Goal: Task Accomplishment & Management: Complete application form

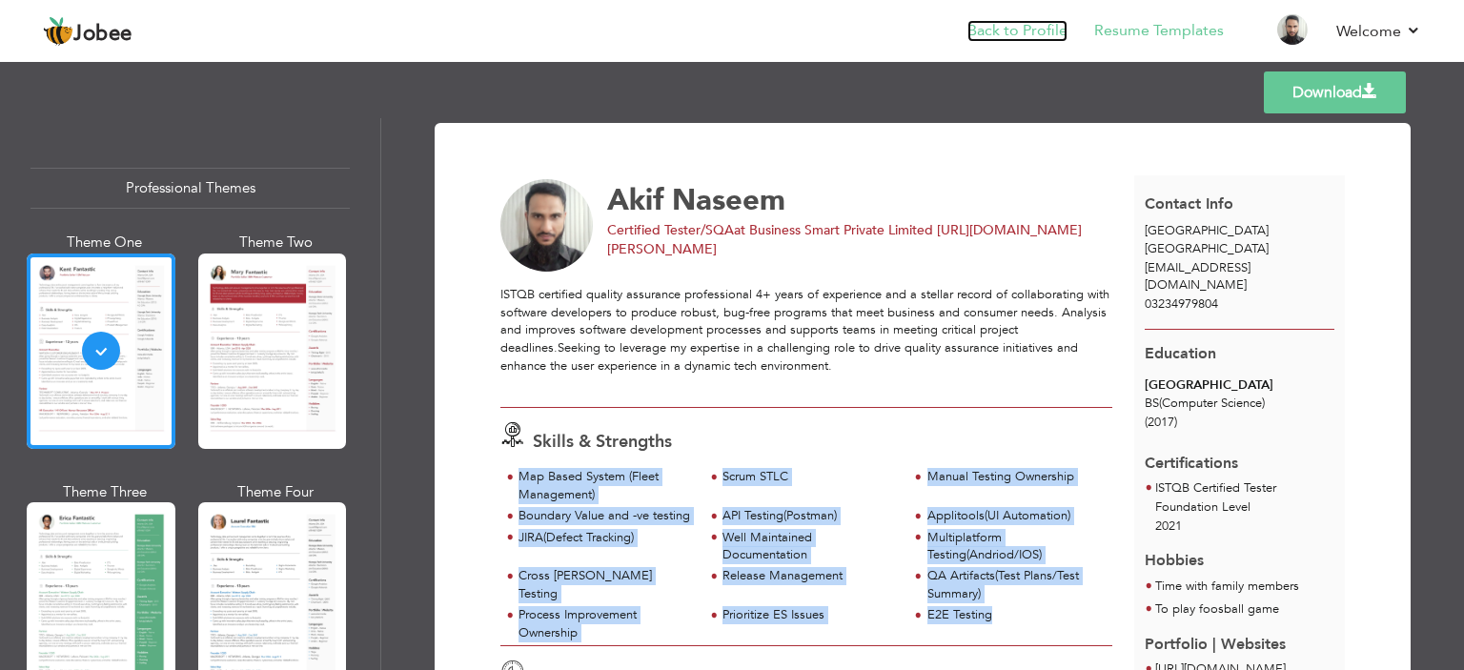
click at [1023, 31] on link "Back to Profile" at bounding box center [1018, 31] width 100 height 22
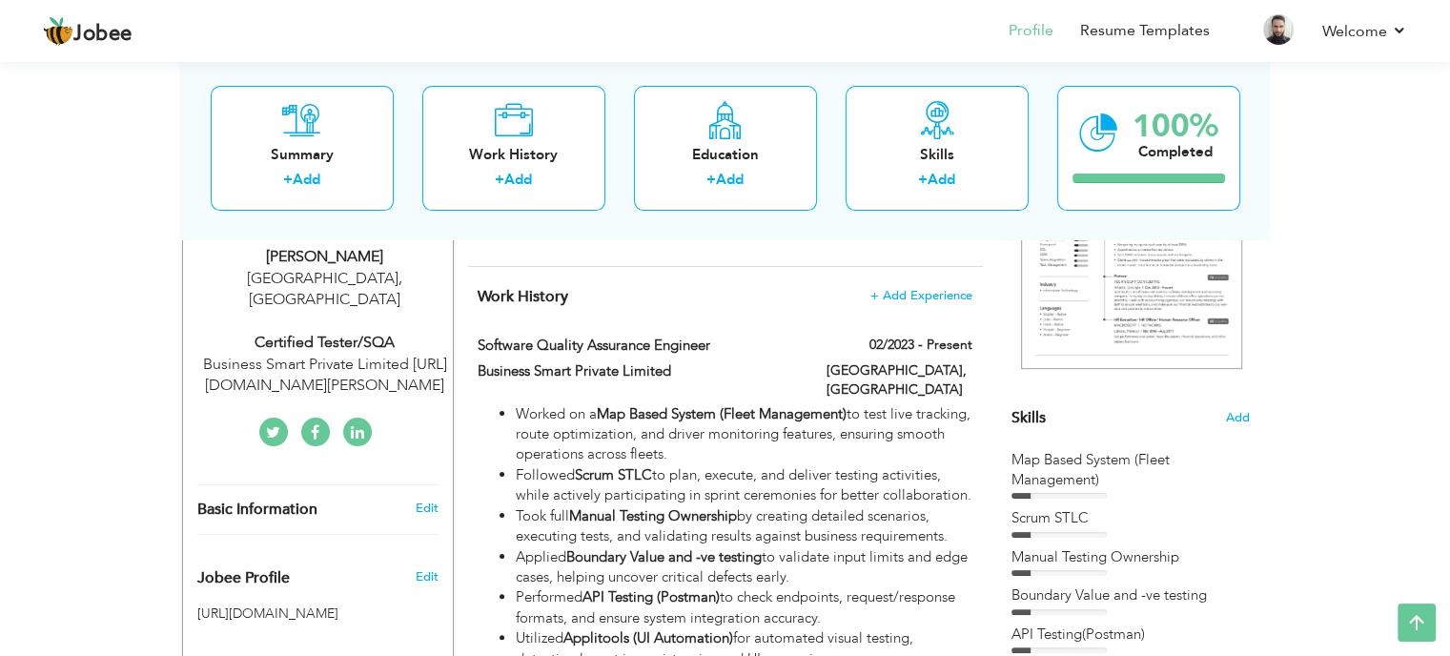
scroll to position [334, 0]
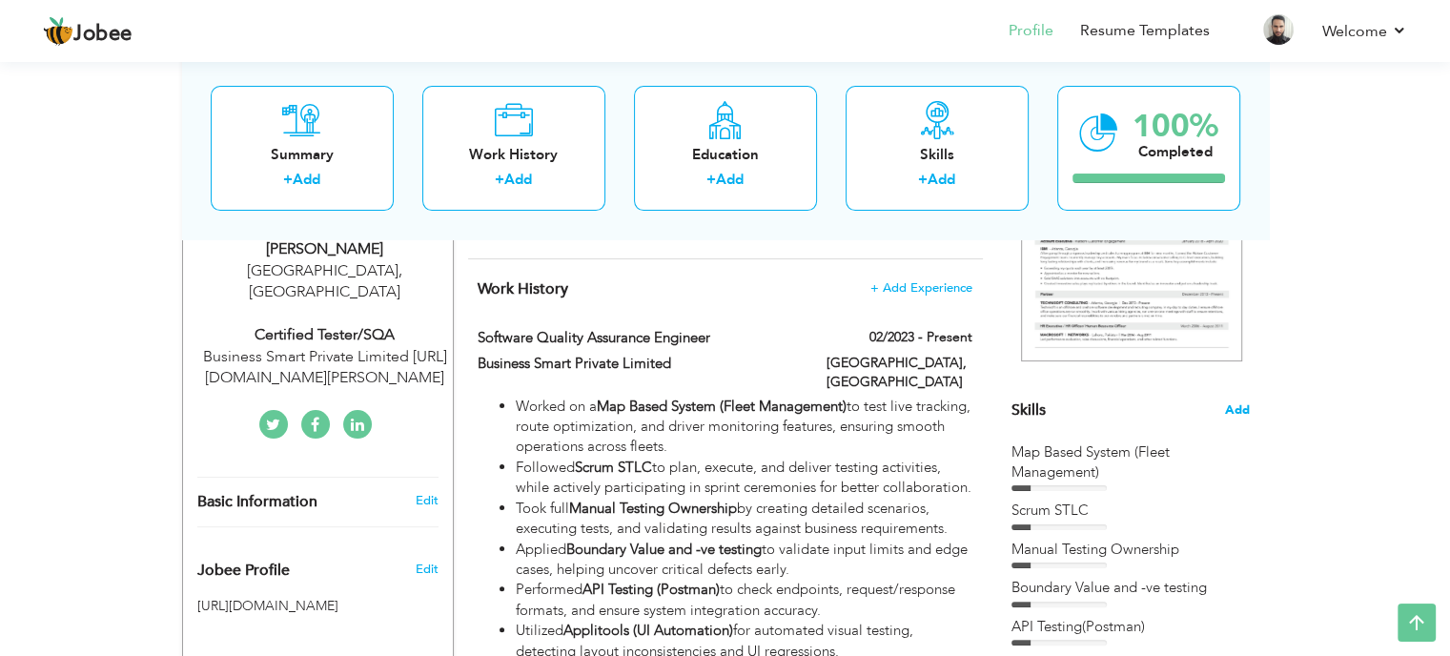
click at [1245, 409] on span "Add" at bounding box center [1237, 410] width 25 height 18
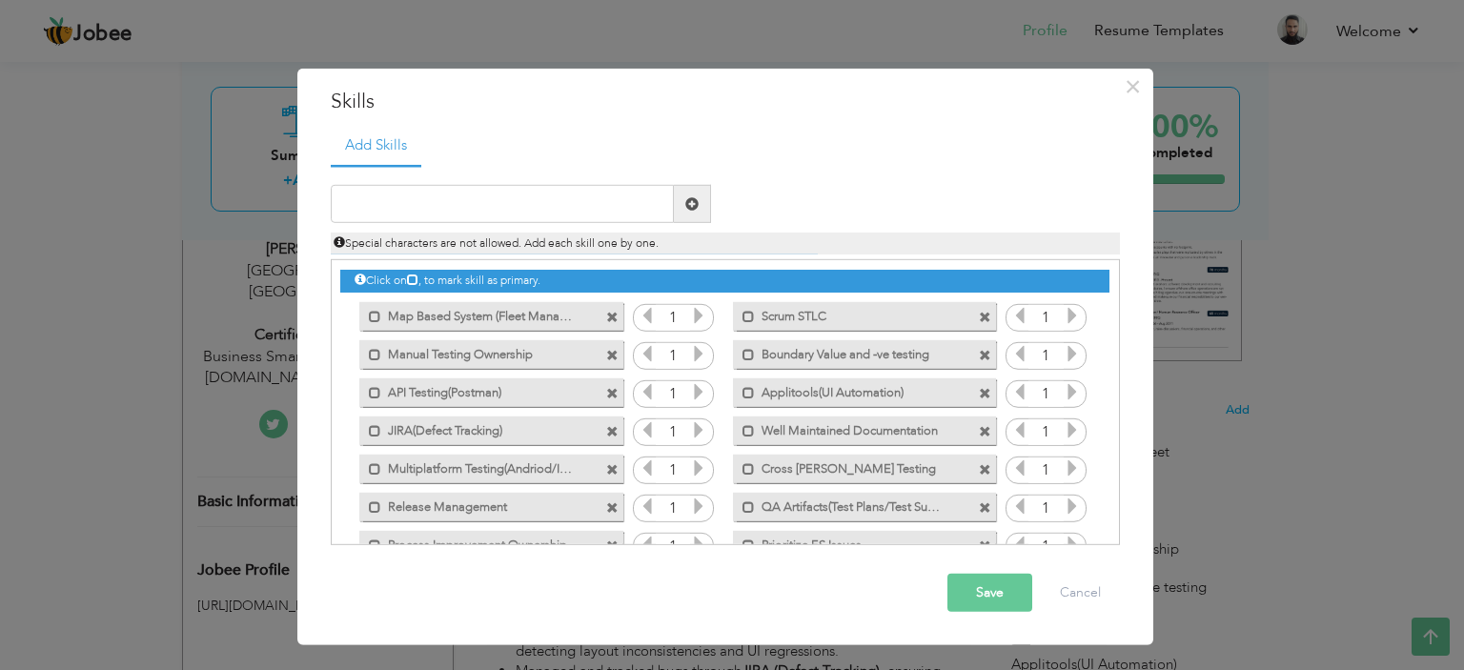
click at [606, 312] on span at bounding box center [612, 317] width 12 height 12
click at [979, 312] on span at bounding box center [985, 317] width 12 height 12
click at [606, 312] on span at bounding box center [612, 317] width 12 height 12
click at [979, 312] on span at bounding box center [985, 317] width 12 height 12
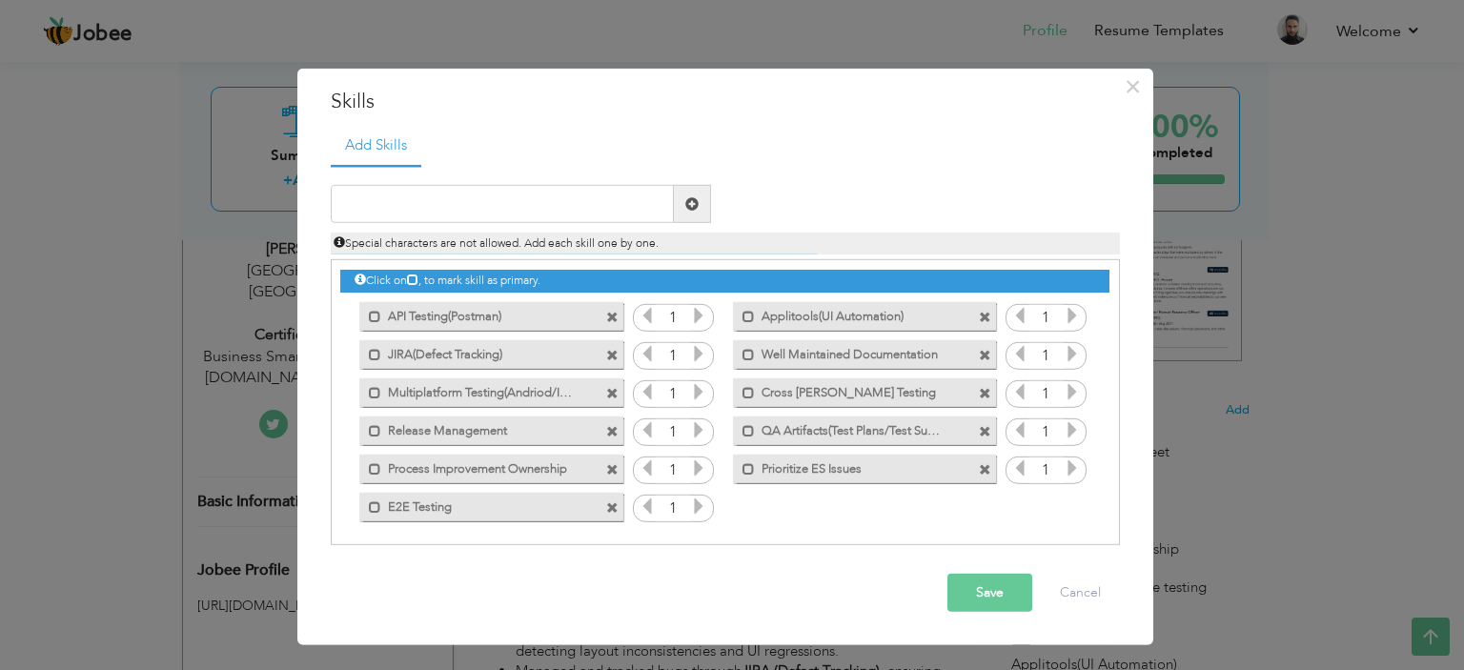
click at [606, 312] on span at bounding box center [612, 317] width 12 height 12
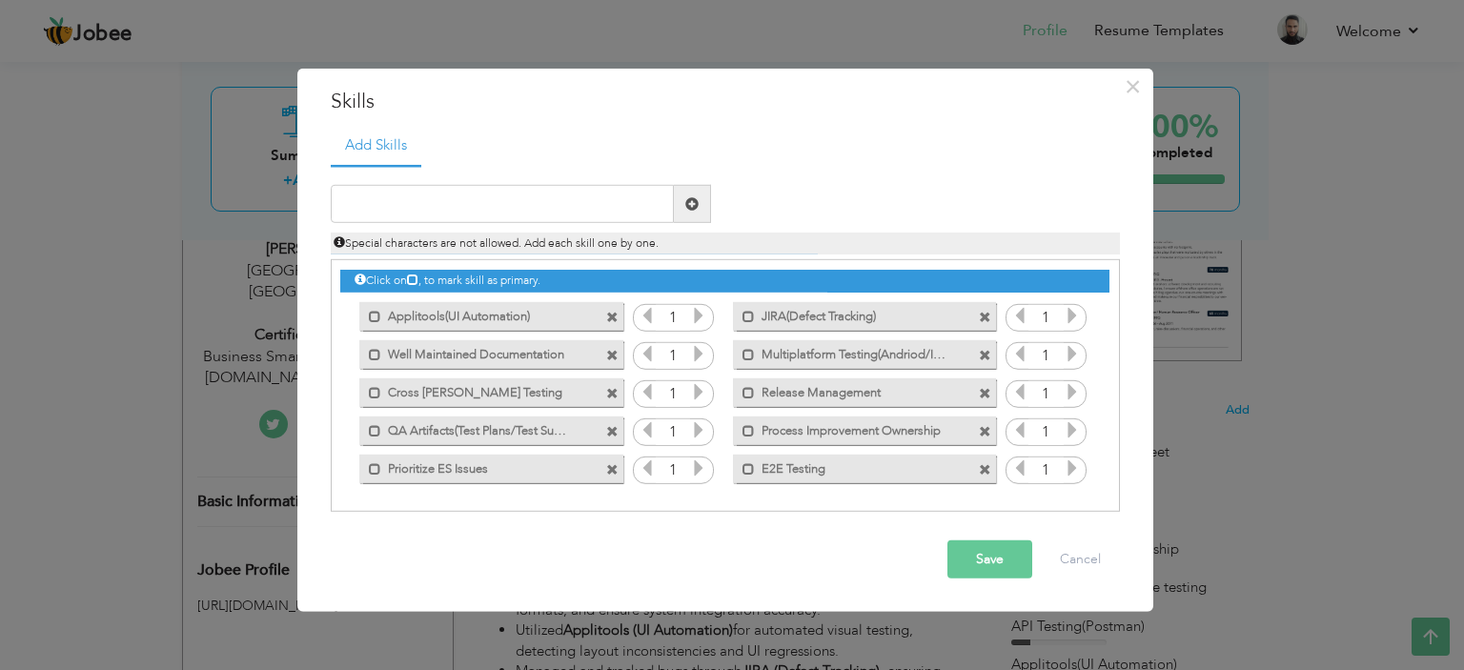
click at [606, 312] on span at bounding box center [612, 317] width 12 height 12
click at [606, 311] on span at bounding box center [612, 317] width 12 height 12
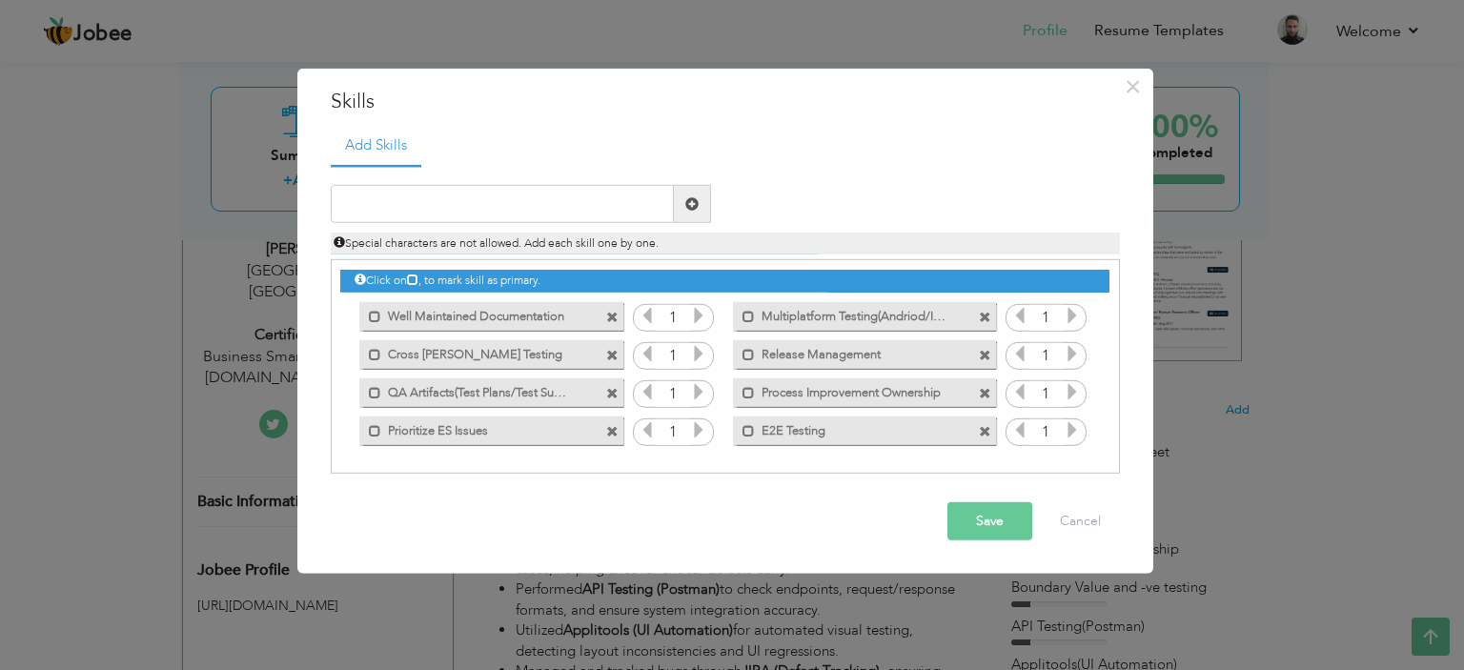
click at [610, 317] on span at bounding box center [612, 317] width 12 height 12
click at [979, 317] on span at bounding box center [985, 317] width 12 height 12
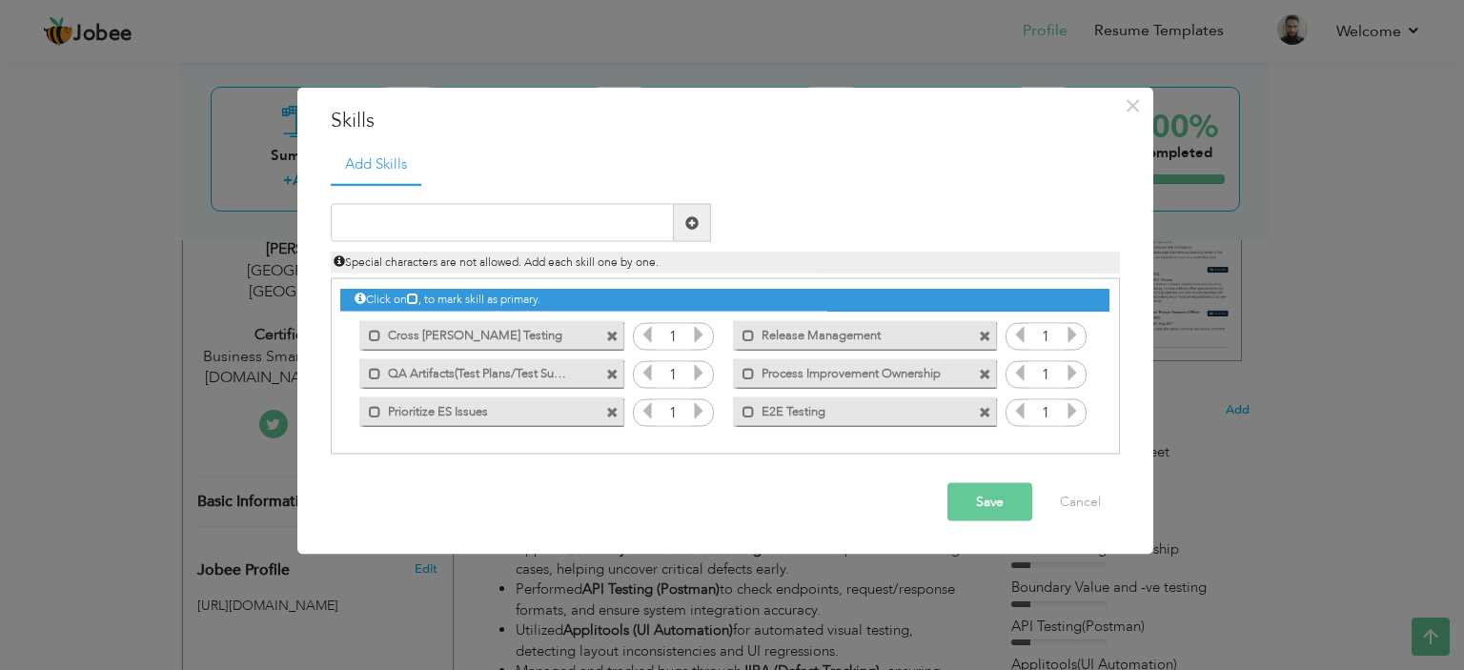
click at [610, 317] on div "Mark as primary skill. Cross Brower Testing" at bounding box center [486, 335] width 292 height 38
click at [613, 330] on span at bounding box center [612, 336] width 12 height 12
click at [614, 335] on span at bounding box center [612, 336] width 12 height 12
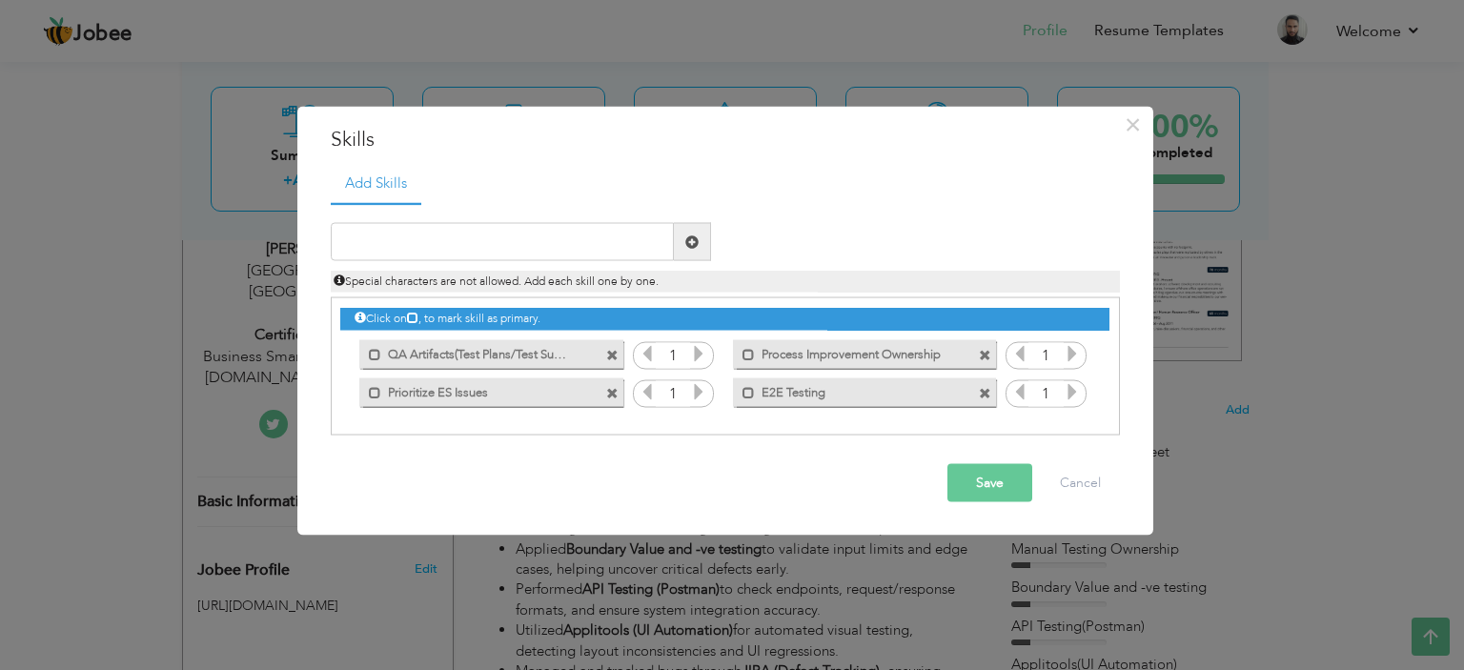
click at [614, 335] on div "Mark as primary skill." at bounding box center [486, 354] width 292 height 38
click at [613, 355] on span at bounding box center [612, 355] width 12 height 12
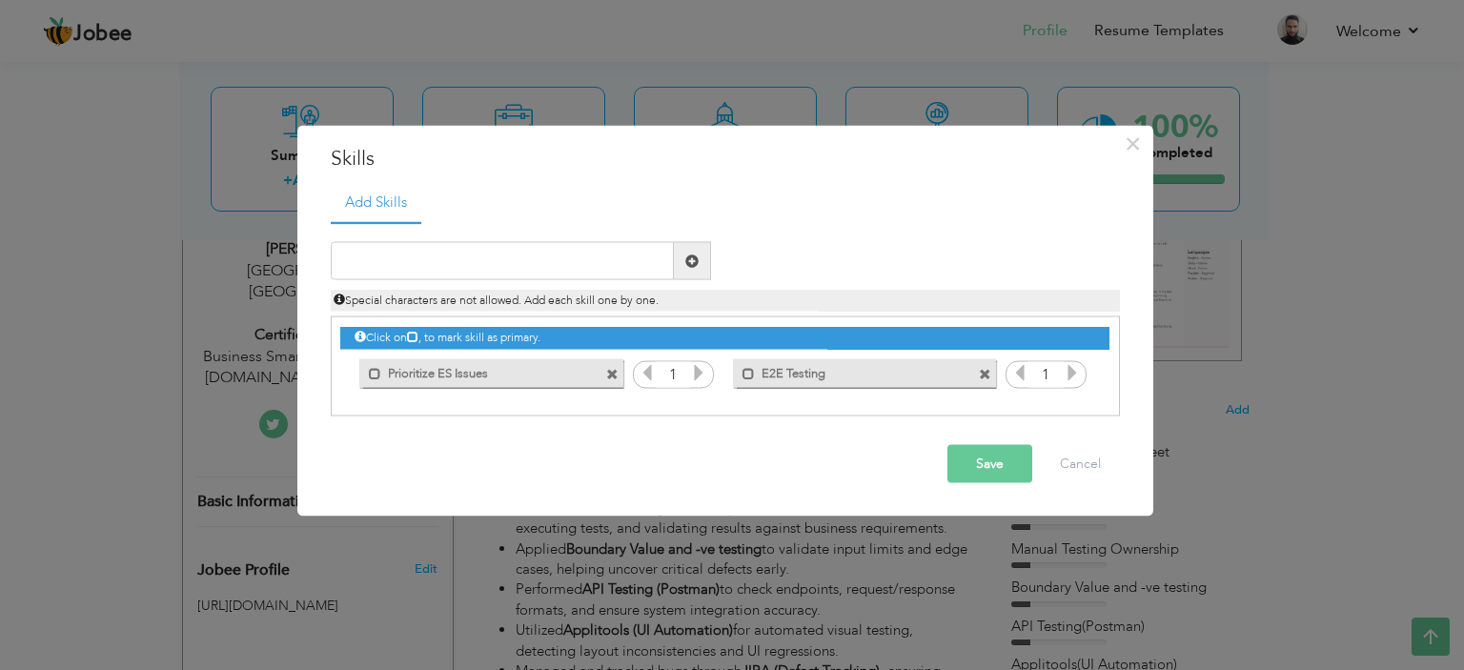
click at [609, 380] on div "Mark as primary skill. Prioritize ES Issues" at bounding box center [490, 372] width 263 height 29
click at [610, 370] on span at bounding box center [612, 374] width 12 height 12
click at [616, 376] on span at bounding box center [612, 374] width 12 height 12
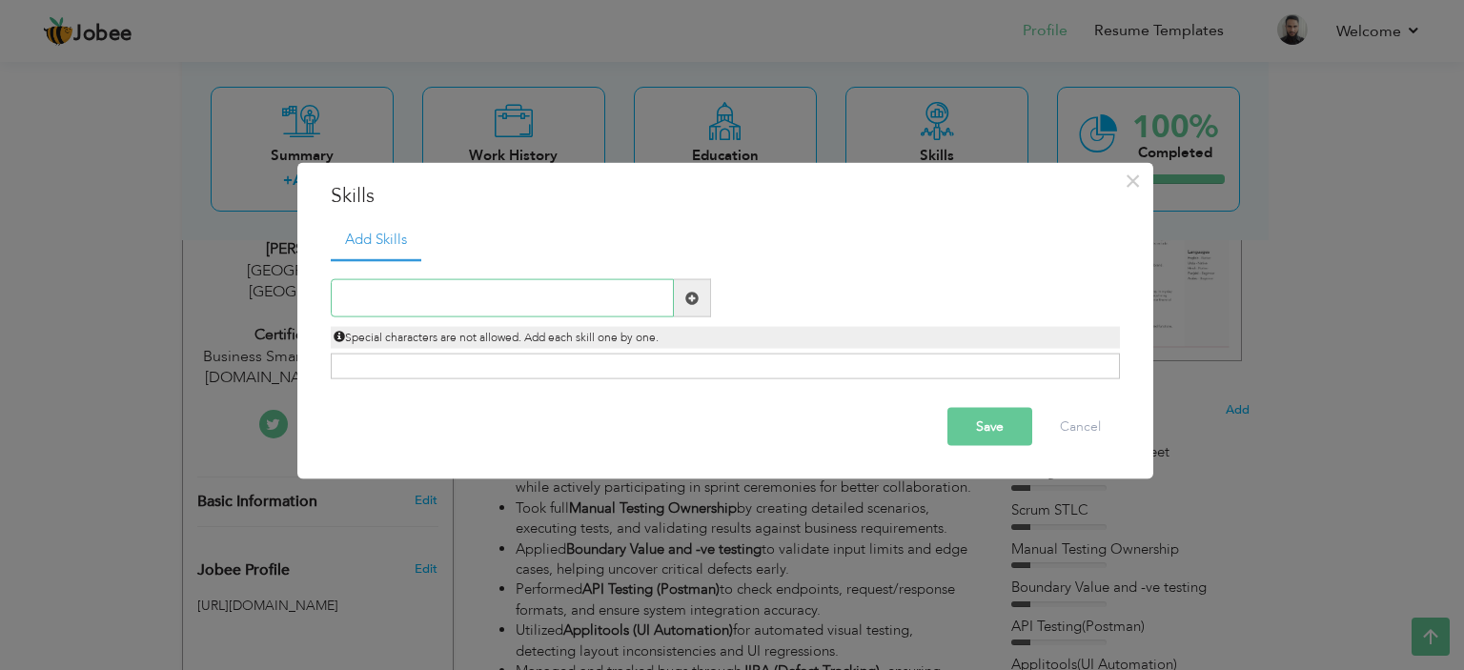
click at [524, 299] on input "text" at bounding box center [502, 298] width 343 height 38
type input "s"
type input "S"
click at [375, 301] on input "SMES Colloboration" at bounding box center [502, 298] width 343 height 38
type input "SMEs Colloboration"
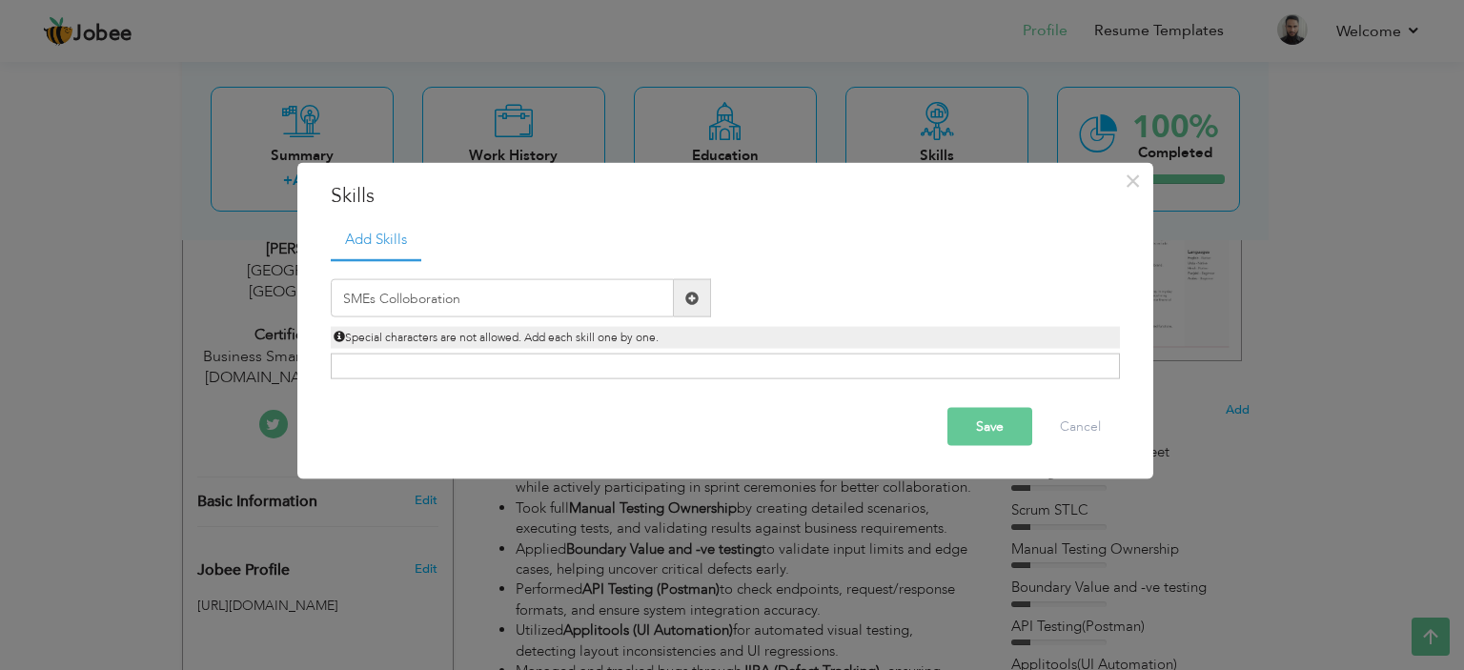
click at [685, 297] on span at bounding box center [691, 297] width 13 height 13
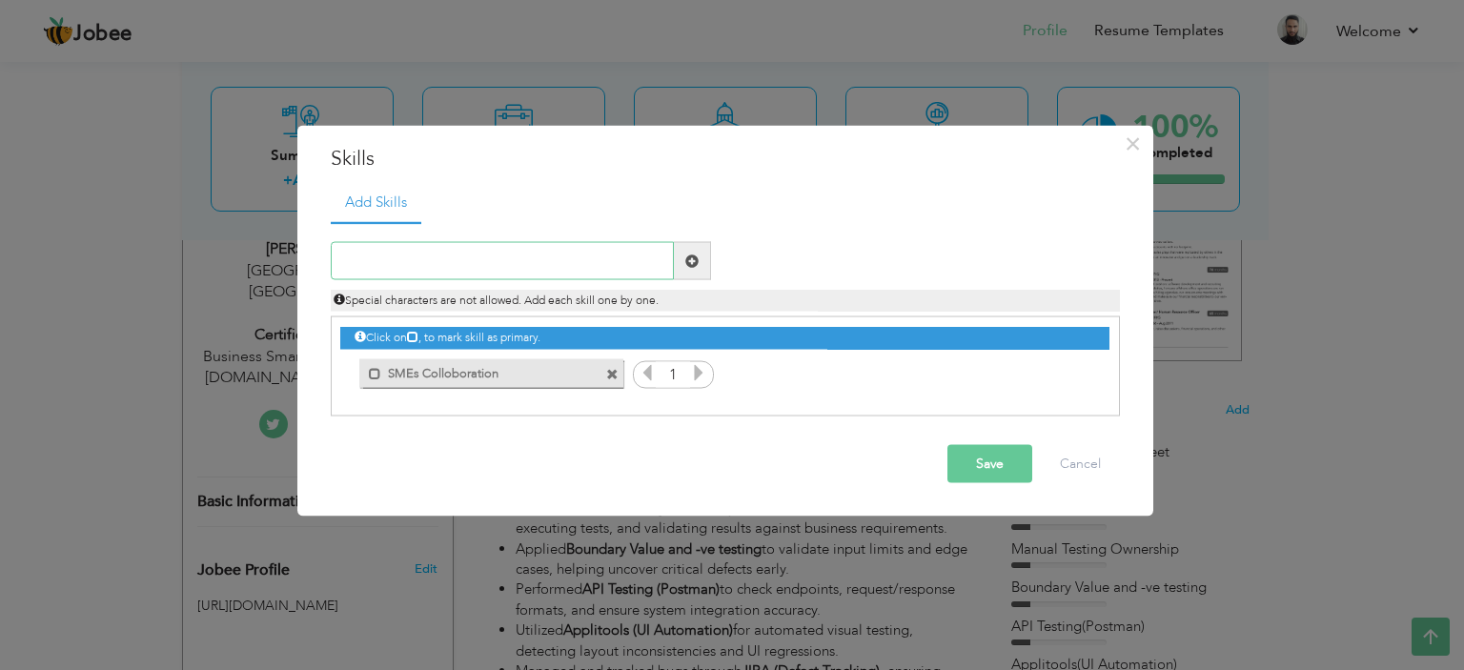
click at [401, 277] on input "text" at bounding box center [502, 261] width 343 height 38
type input "Well Maintained Documentation"
click at [690, 256] on span at bounding box center [691, 260] width 13 height 13
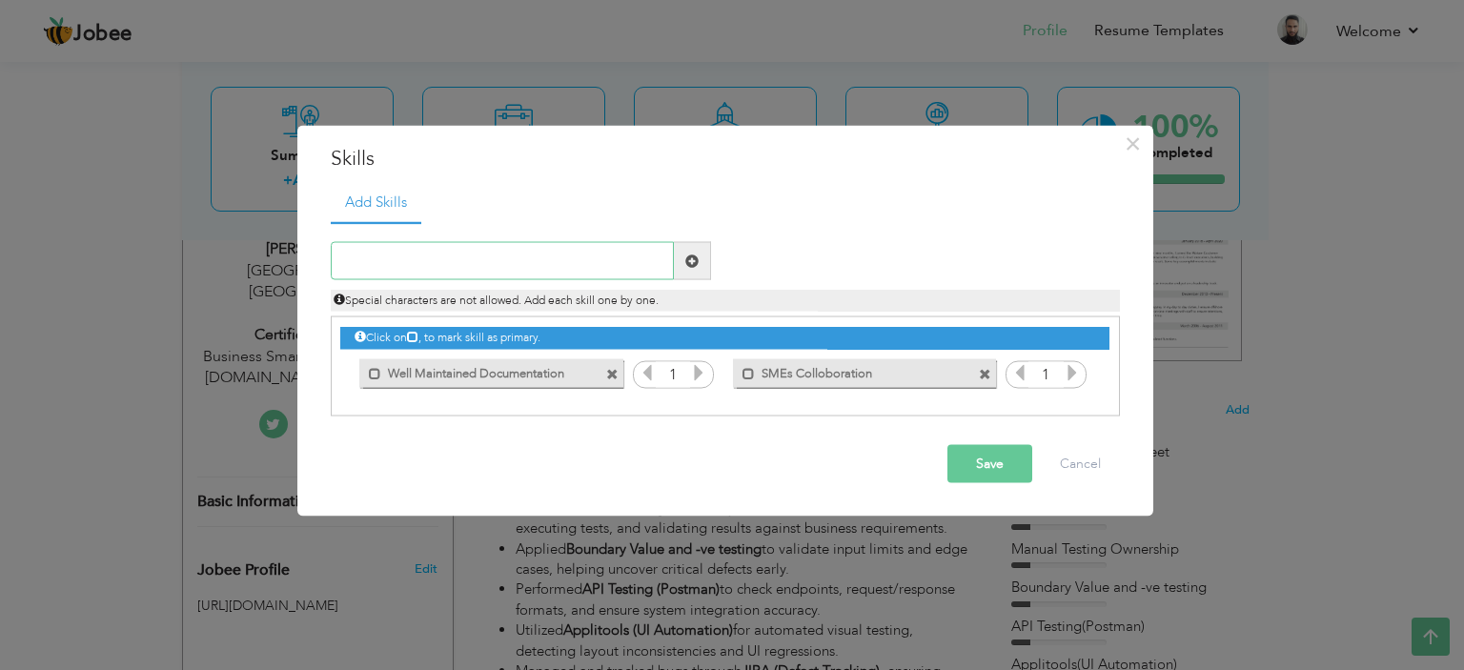
click at [461, 272] on input "text" at bounding box center [502, 261] width 343 height 38
type input "c"
type input "Compr"
click at [392, 253] on input "Compr" at bounding box center [502, 261] width 343 height 38
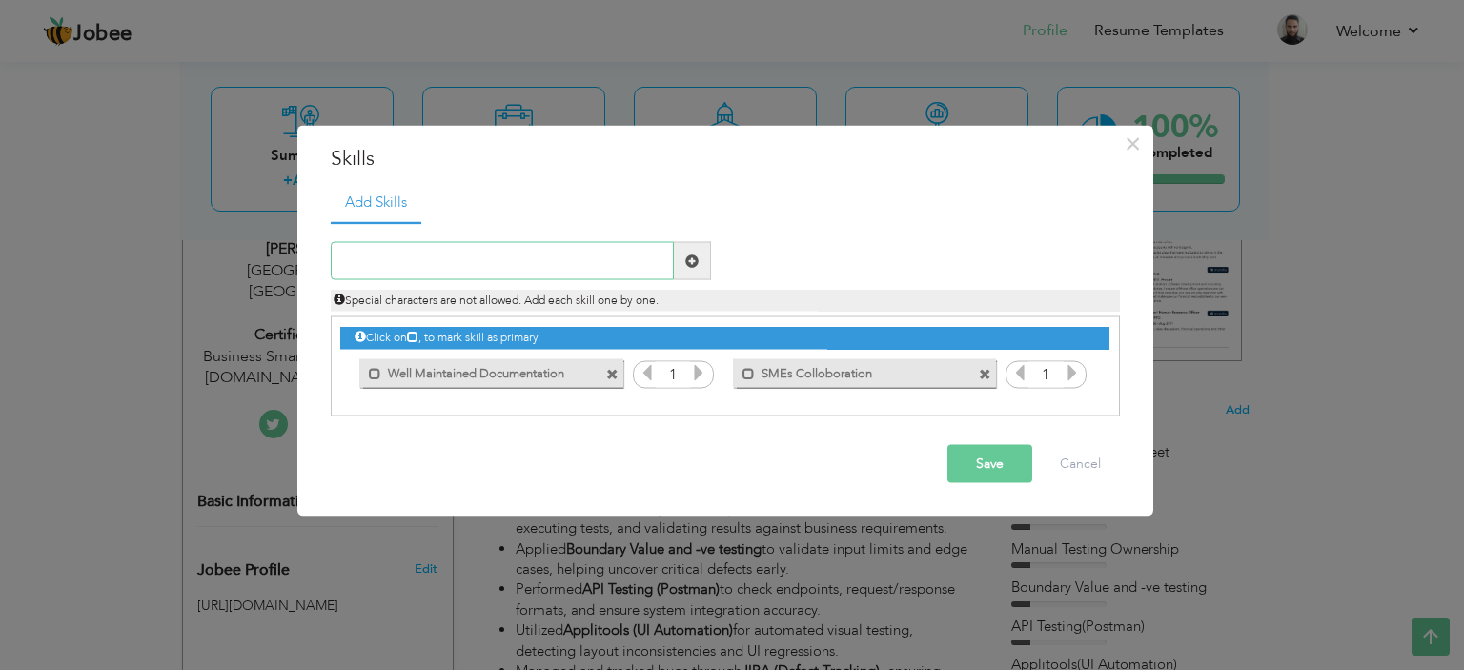
type input "T"
type input "Comprehensive Test Cases"
click at [686, 263] on span at bounding box center [691, 260] width 13 height 13
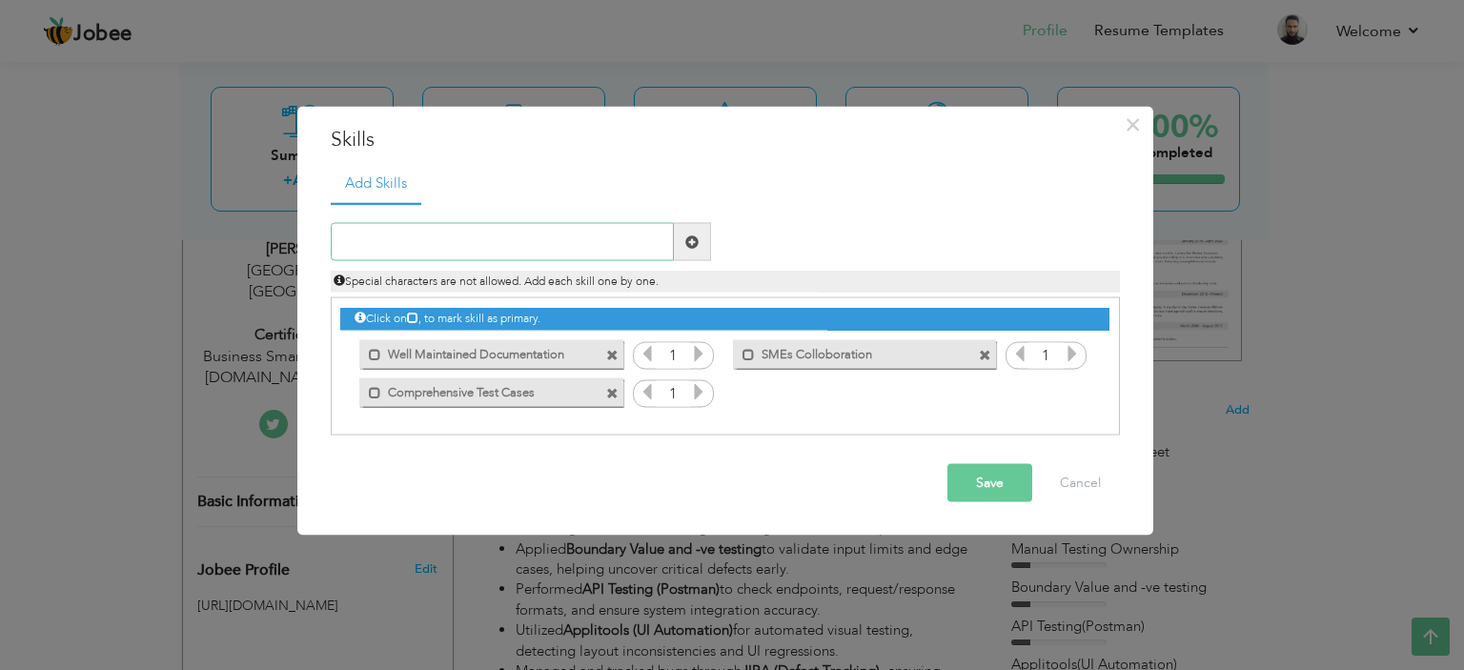
click at [441, 255] on input "text" at bounding box center [502, 242] width 343 height 38
type input "JIRA"
click at [699, 245] on span at bounding box center [692, 242] width 37 height 38
click at [454, 255] on input "text" at bounding box center [502, 242] width 343 height 38
type input "ERP Testing"
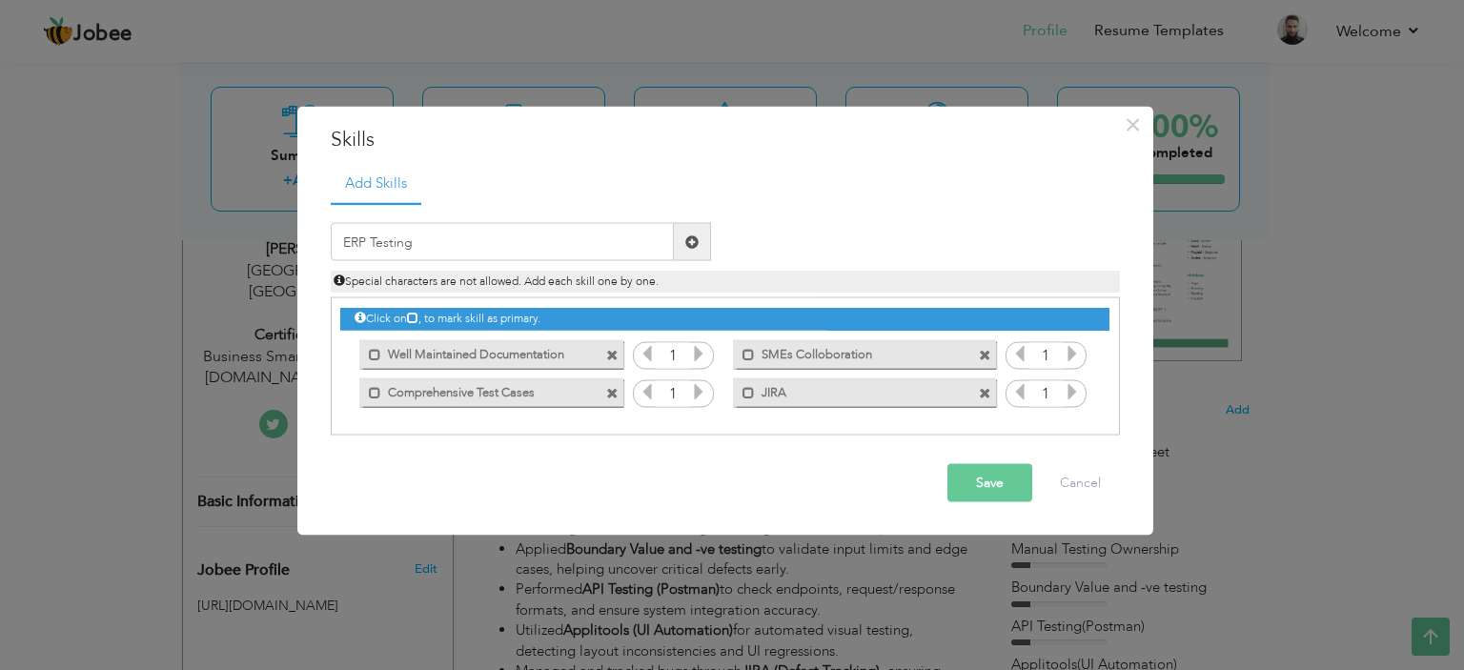
click at [690, 237] on span at bounding box center [691, 241] width 13 height 13
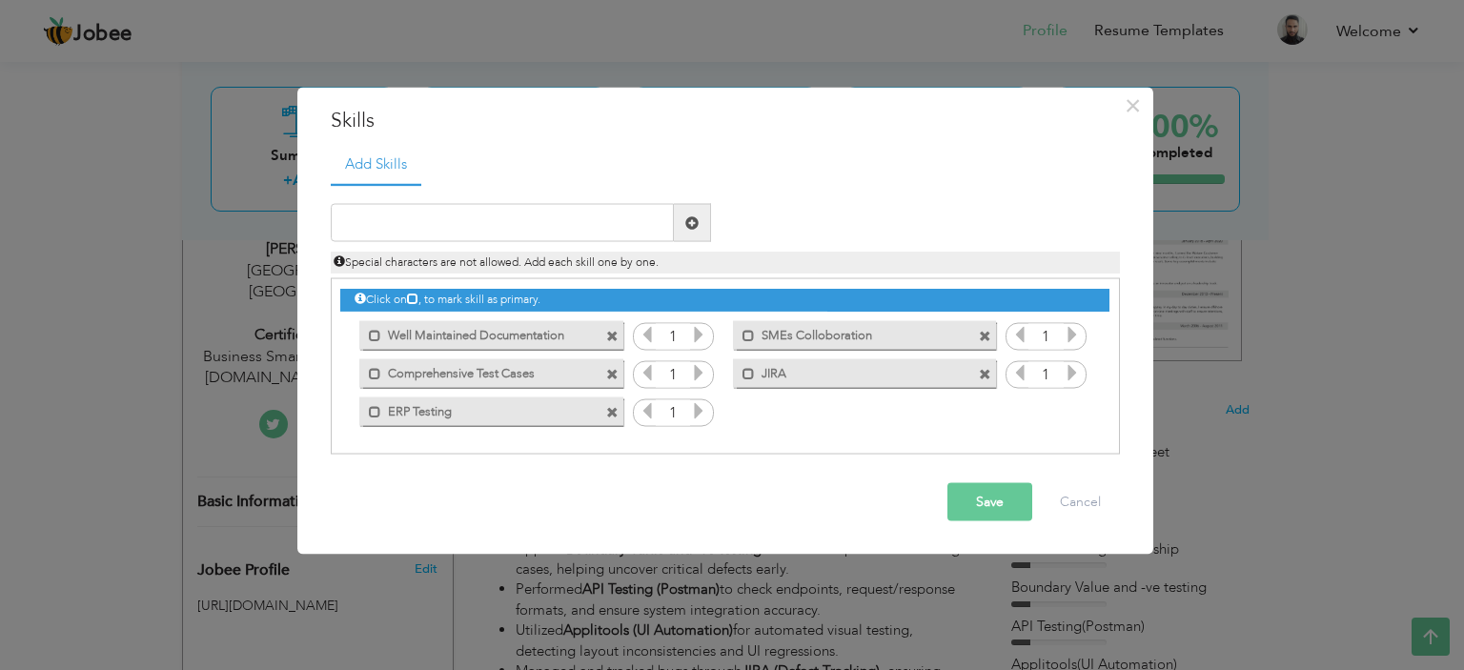
click at [609, 411] on span at bounding box center [612, 412] width 12 height 12
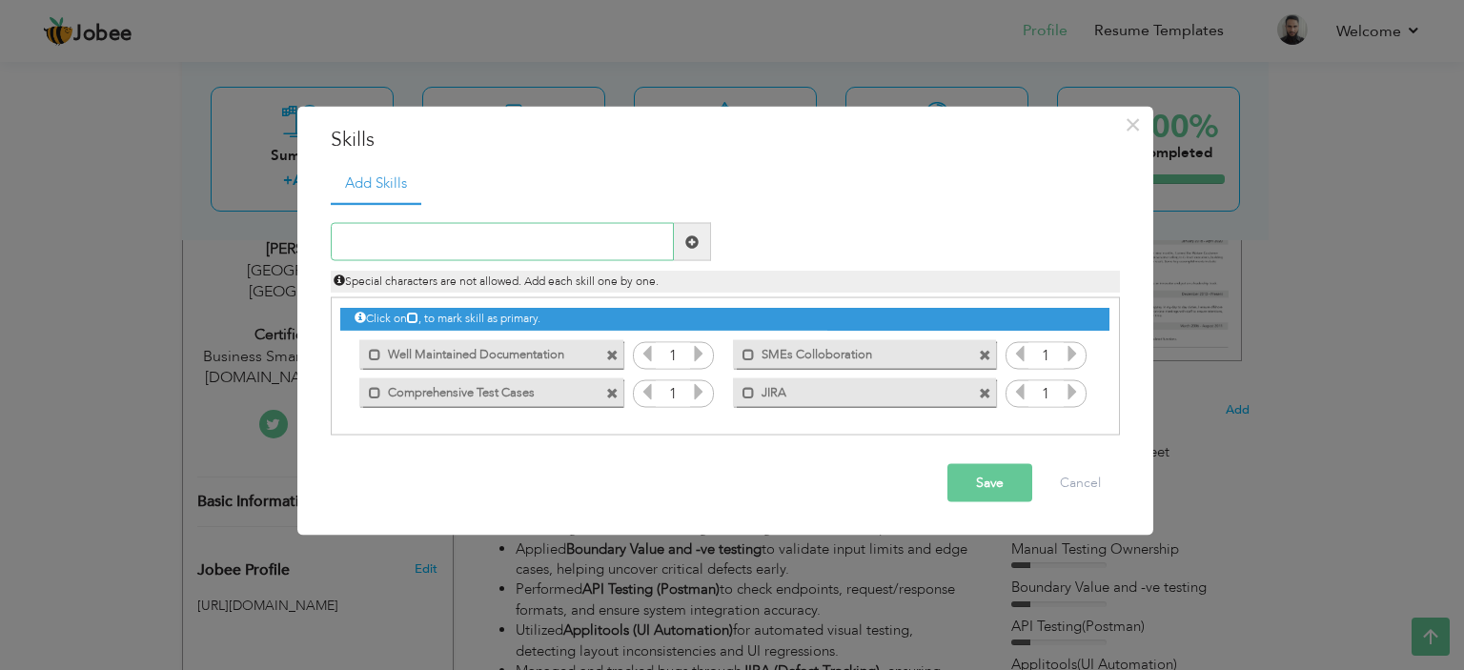
drag, startPoint x: 481, startPoint y: 228, endPoint x: 480, endPoint y: 250, distance: 22.0
click at [481, 236] on input "text" at bounding box center [502, 242] width 343 height 38
click at [987, 395] on span at bounding box center [985, 393] width 12 height 12
click at [495, 248] on input "text" at bounding box center [502, 242] width 343 height 38
type input "JIRA(Test Platform Administration)"
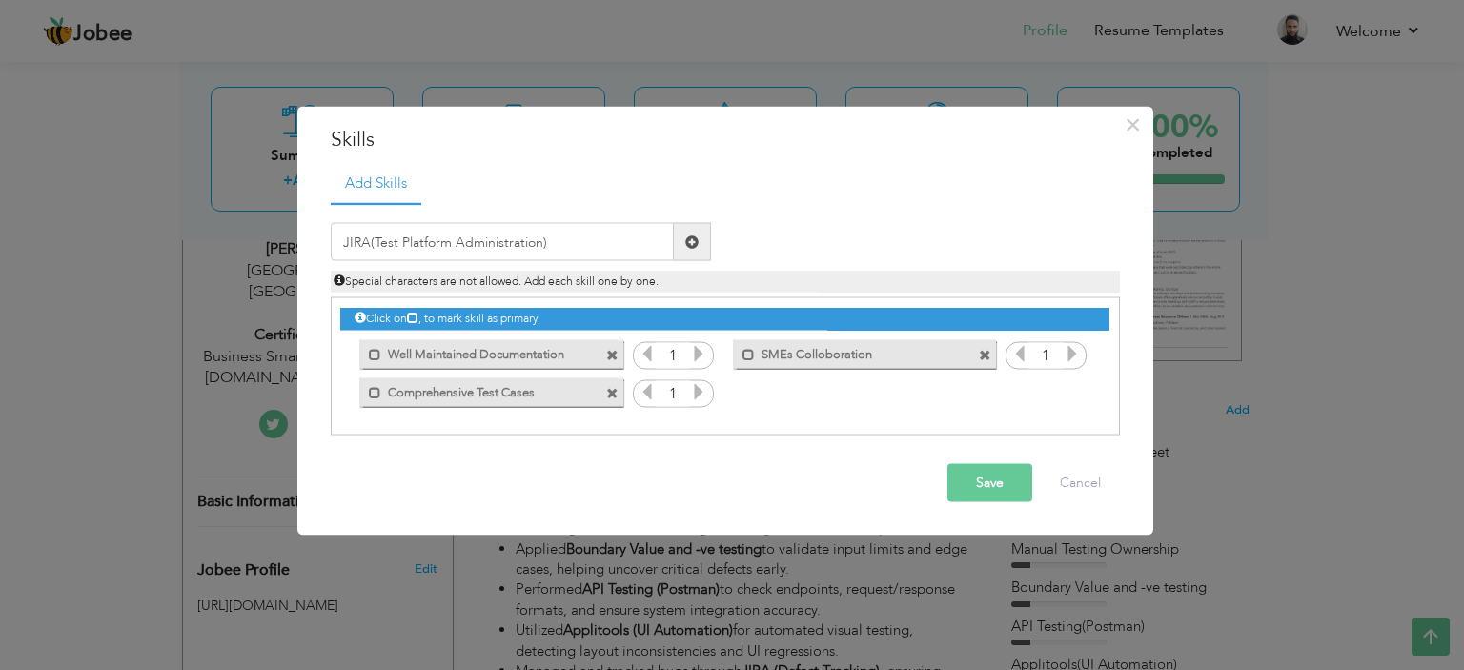
click at [690, 248] on span at bounding box center [691, 241] width 13 height 13
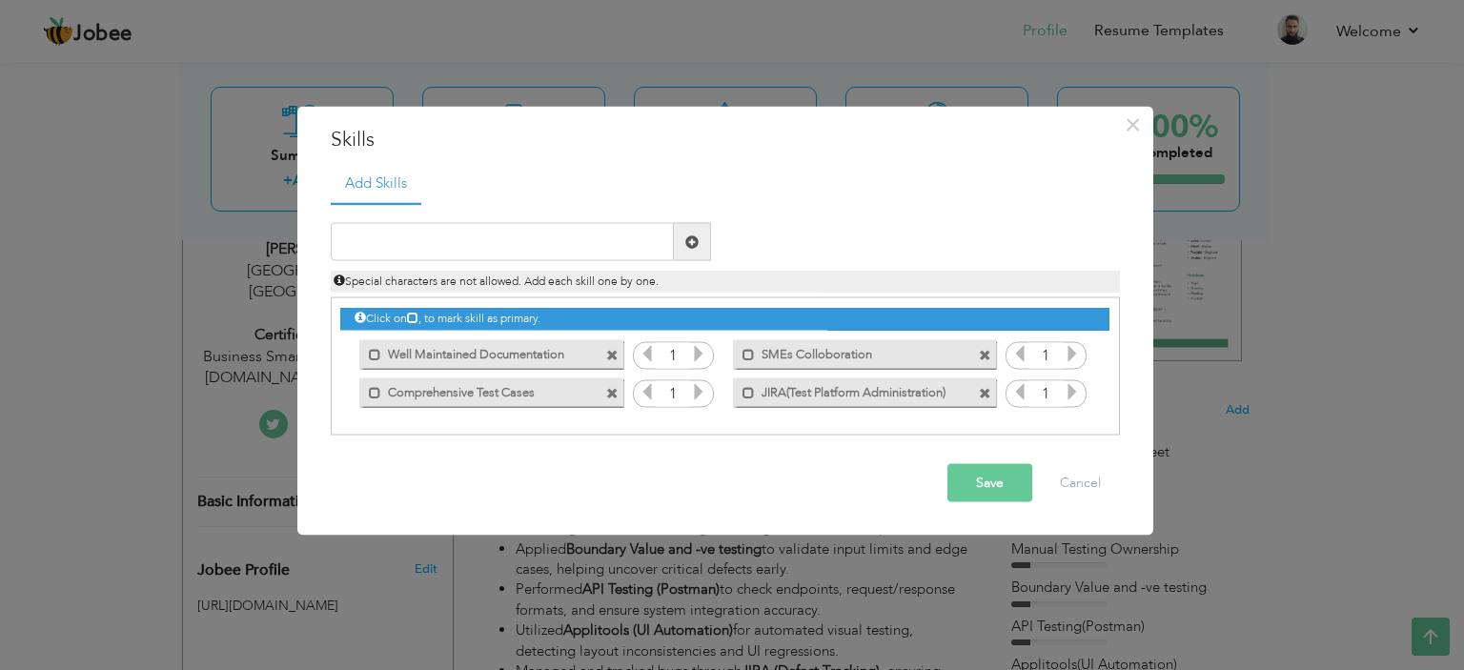
click at [967, 483] on button "Save" at bounding box center [990, 483] width 85 height 38
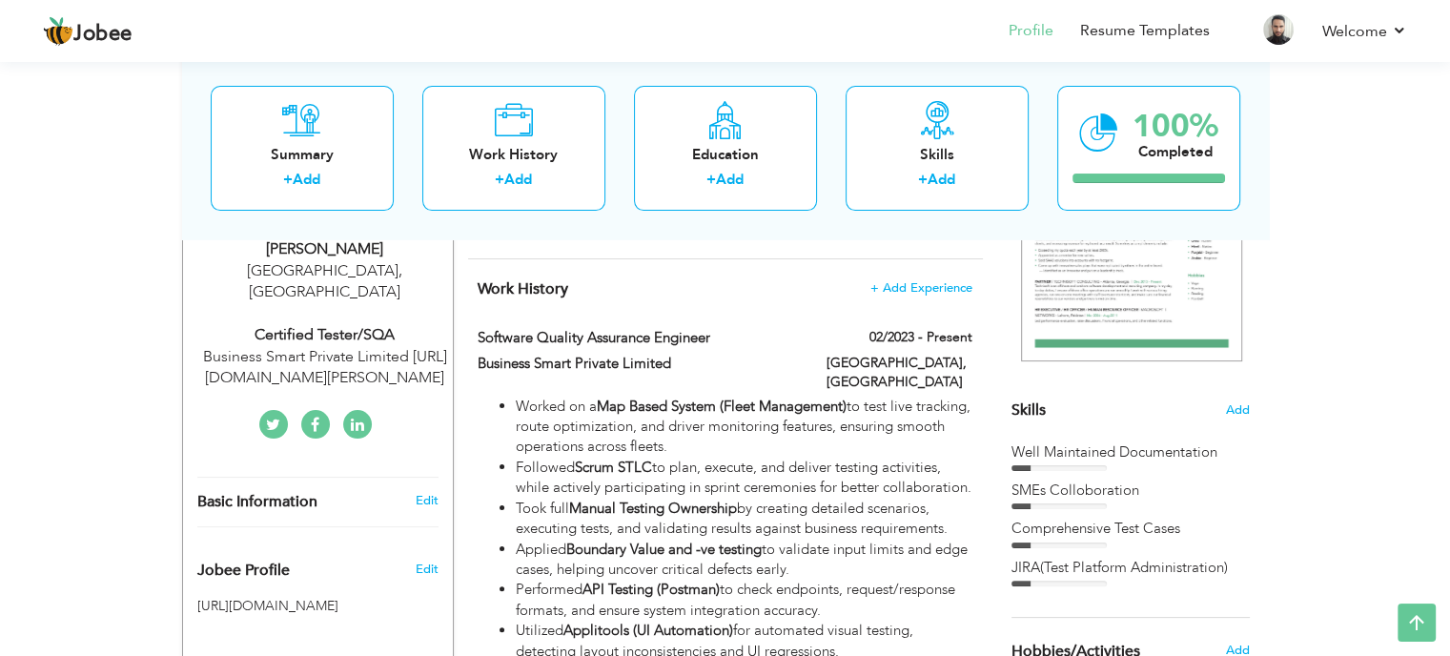
click at [1133, 460] on div "Well Maintained Documentation" at bounding box center [1131, 452] width 238 height 20
click at [1237, 411] on span "Add" at bounding box center [1237, 410] width 25 height 18
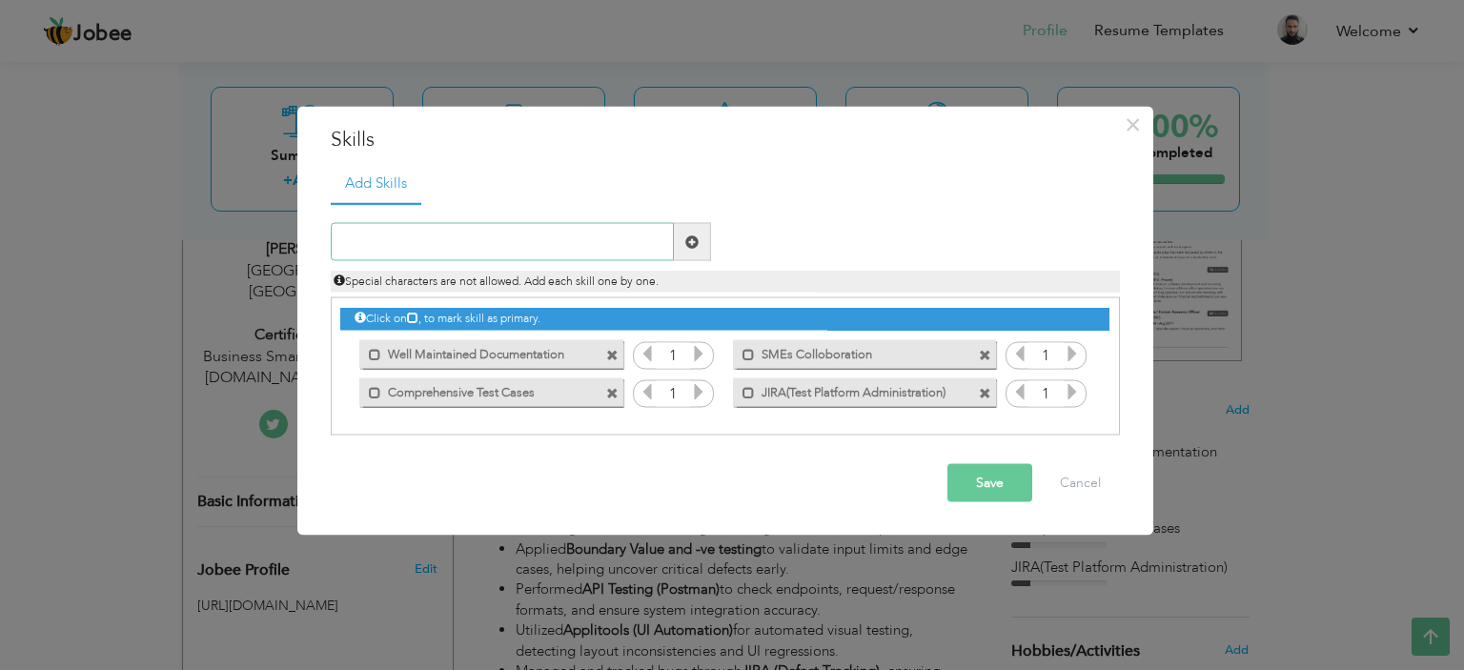
click at [469, 244] on input "text" at bounding box center [502, 242] width 343 height 38
type input "ERP(Finance/CRM/HCM)"
click at [699, 235] on span at bounding box center [692, 242] width 37 height 38
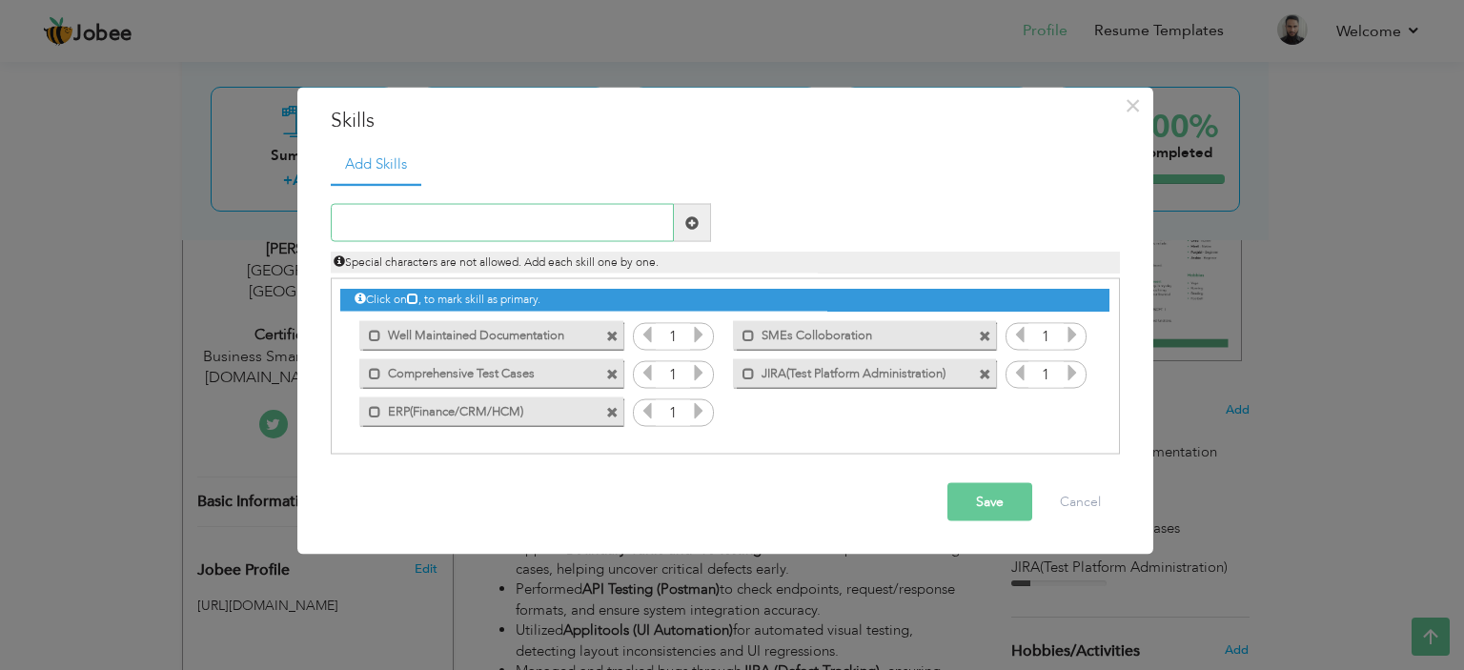
click at [444, 232] on input "text" at bounding box center [502, 223] width 343 height 38
click at [466, 222] on input "text" at bounding box center [502, 223] width 343 height 38
click at [458, 235] on input "text" at bounding box center [502, 223] width 343 height 38
type input "C"
type input "e"
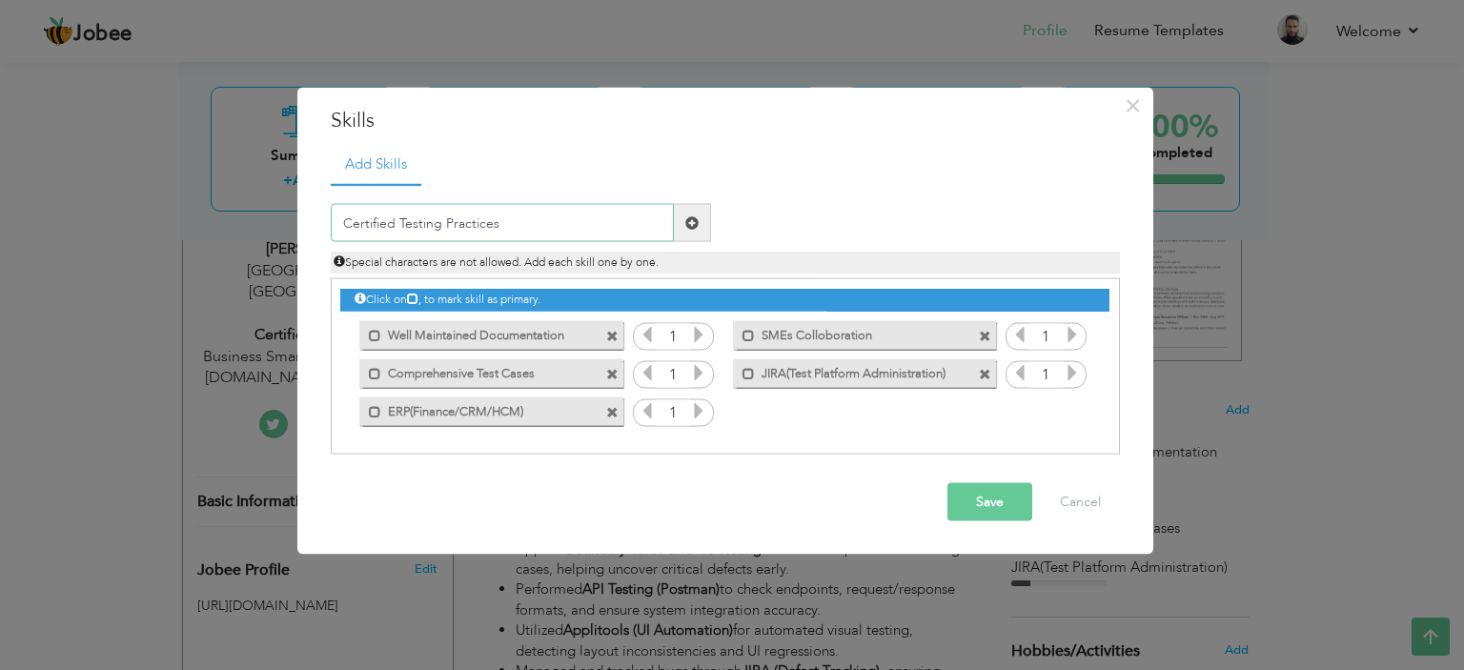
type input "Certified Testing Practices"
click at [689, 223] on span at bounding box center [691, 221] width 13 height 13
click at [987, 372] on span at bounding box center [985, 374] width 12 height 12
click at [503, 234] on input "text" at bounding box center [502, 223] width 343 height 38
click at [503, 234] on input "J" at bounding box center [502, 223] width 343 height 38
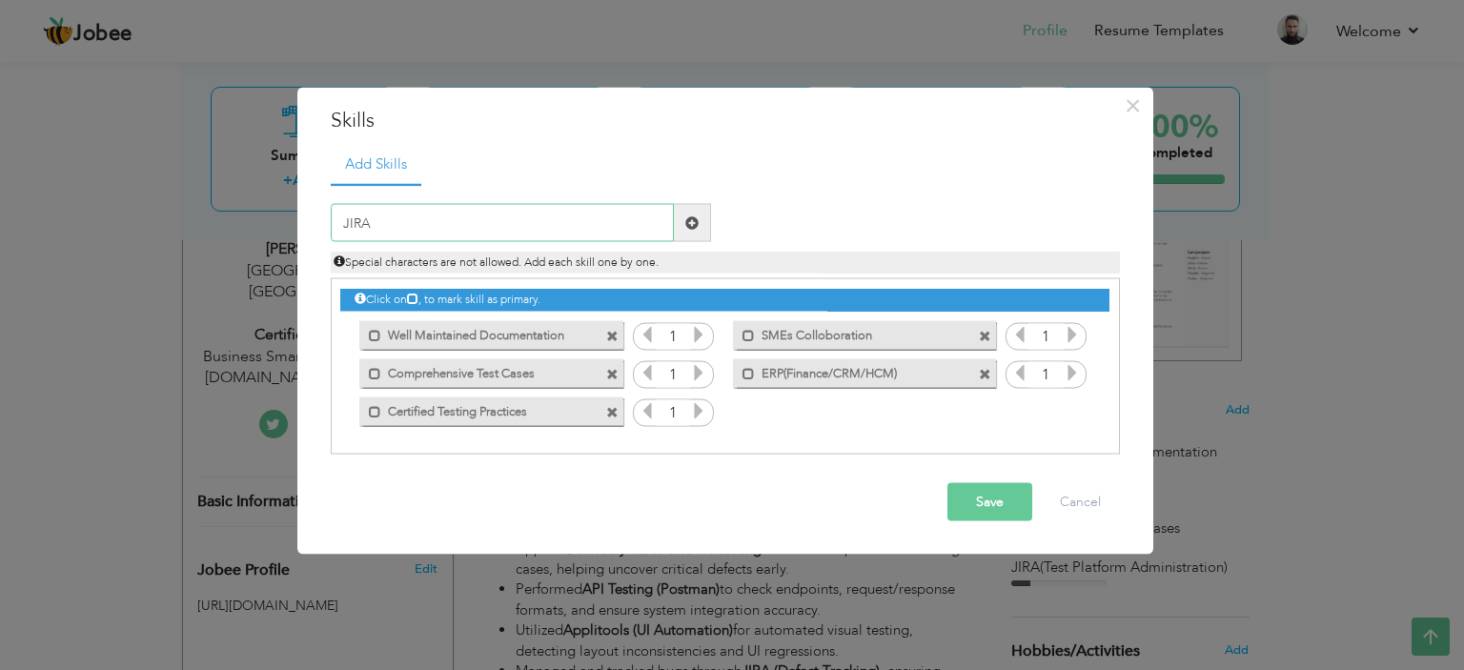
type input "JIRA"
click at [698, 218] on span at bounding box center [691, 221] width 13 height 13
click at [455, 235] on input "text" at bounding box center [502, 223] width 343 height 38
type input "Database(SQL Server)"
click at [681, 220] on span at bounding box center [692, 223] width 37 height 38
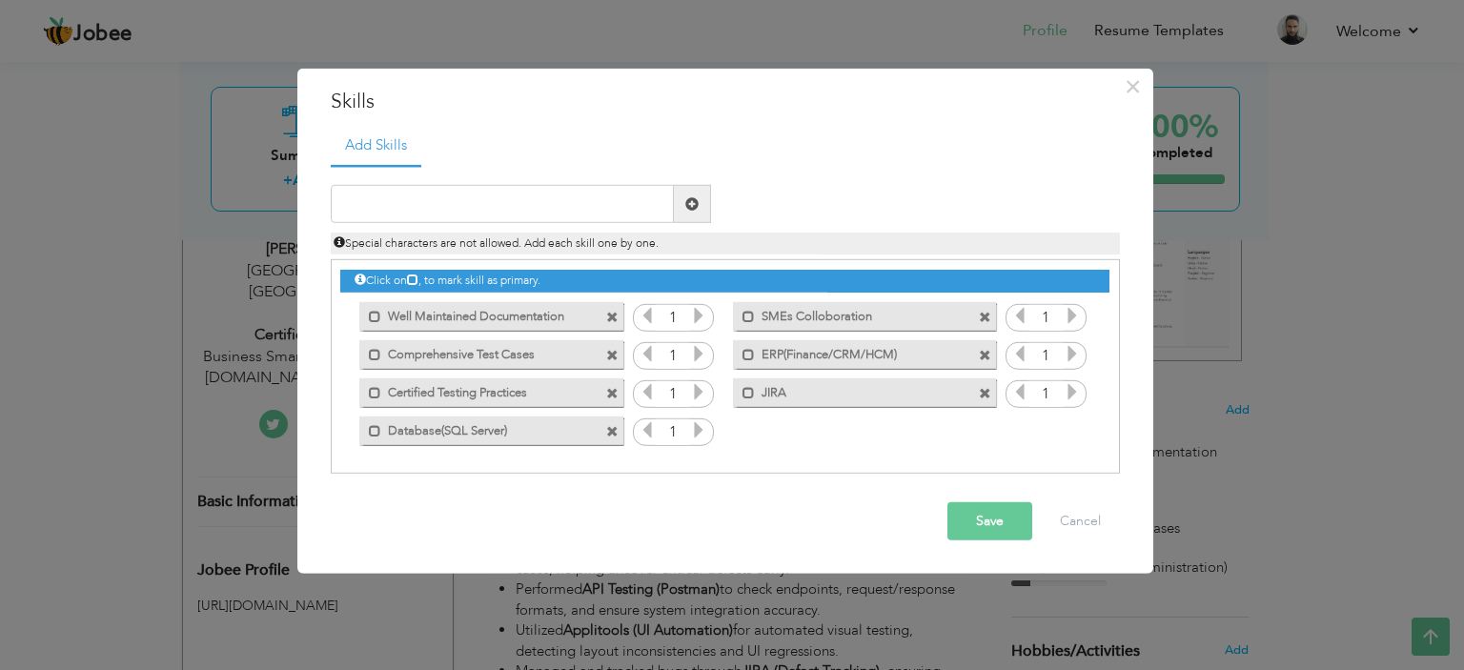
click at [972, 526] on button "Save" at bounding box center [990, 521] width 85 height 38
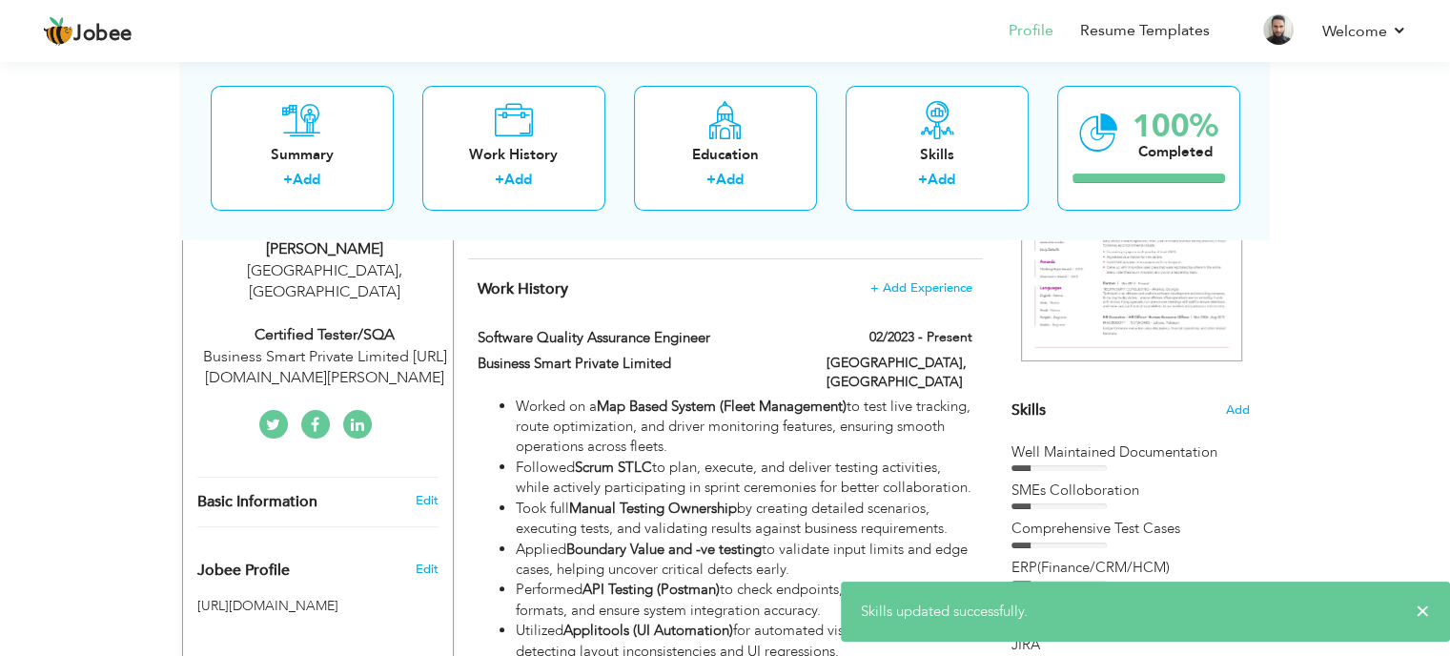
drag, startPoint x: 1425, startPoint y: 609, endPoint x: 1447, endPoint y: 361, distance: 248.8
click at [1424, 609] on span "×" at bounding box center [1423, 611] width 14 height 19
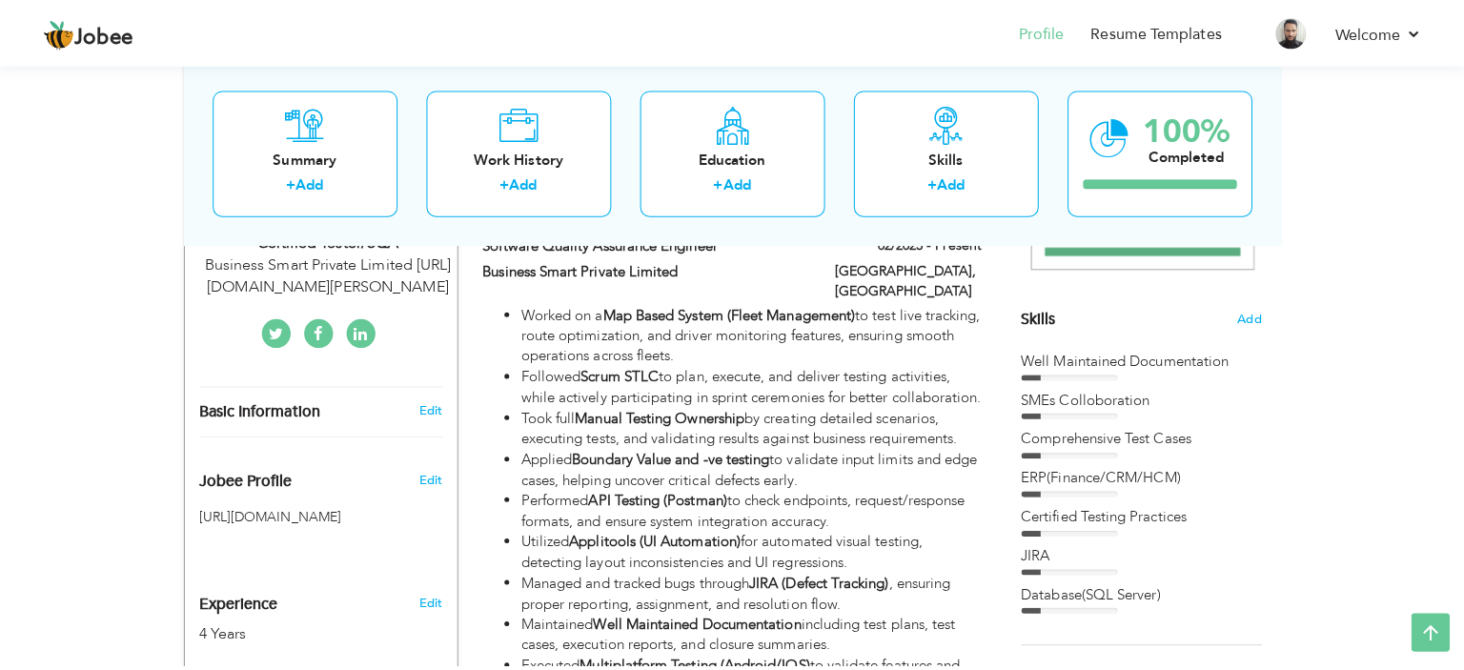
scroll to position [439, 0]
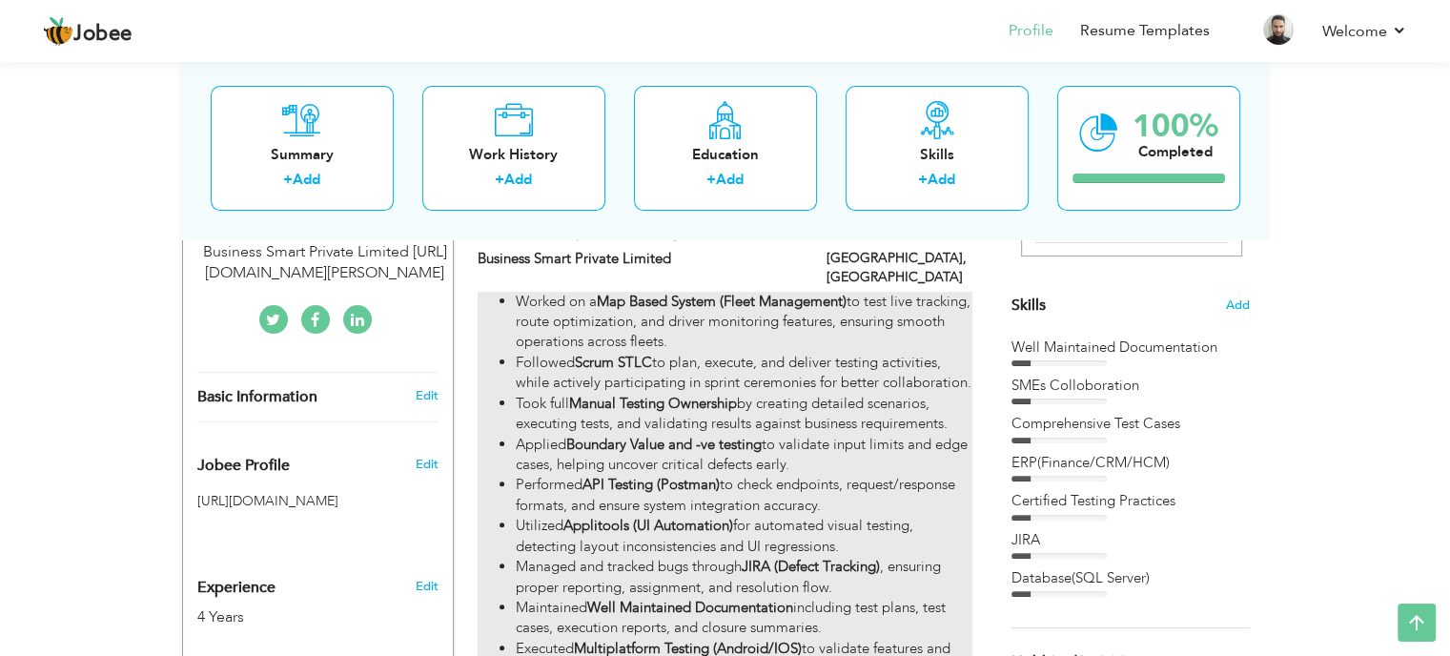
click at [733, 516] on strong "Applitools (UI Automation)" at bounding box center [648, 525] width 170 height 19
type input "Software Quality Assurance Engineer"
type input "Business Smart Private Limited"
type input "02/2023"
type input "[GEOGRAPHIC_DATA]"
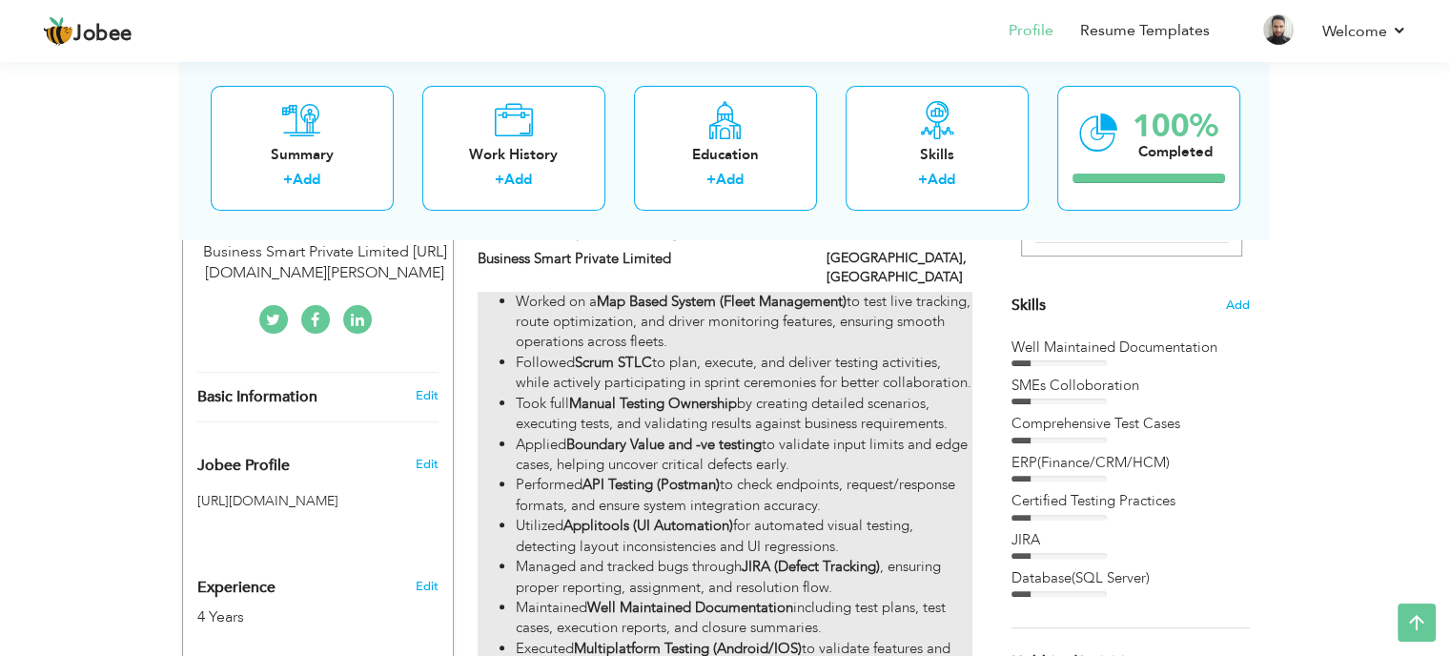
type input "[GEOGRAPHIC_DATA]"
checkbox input "true"
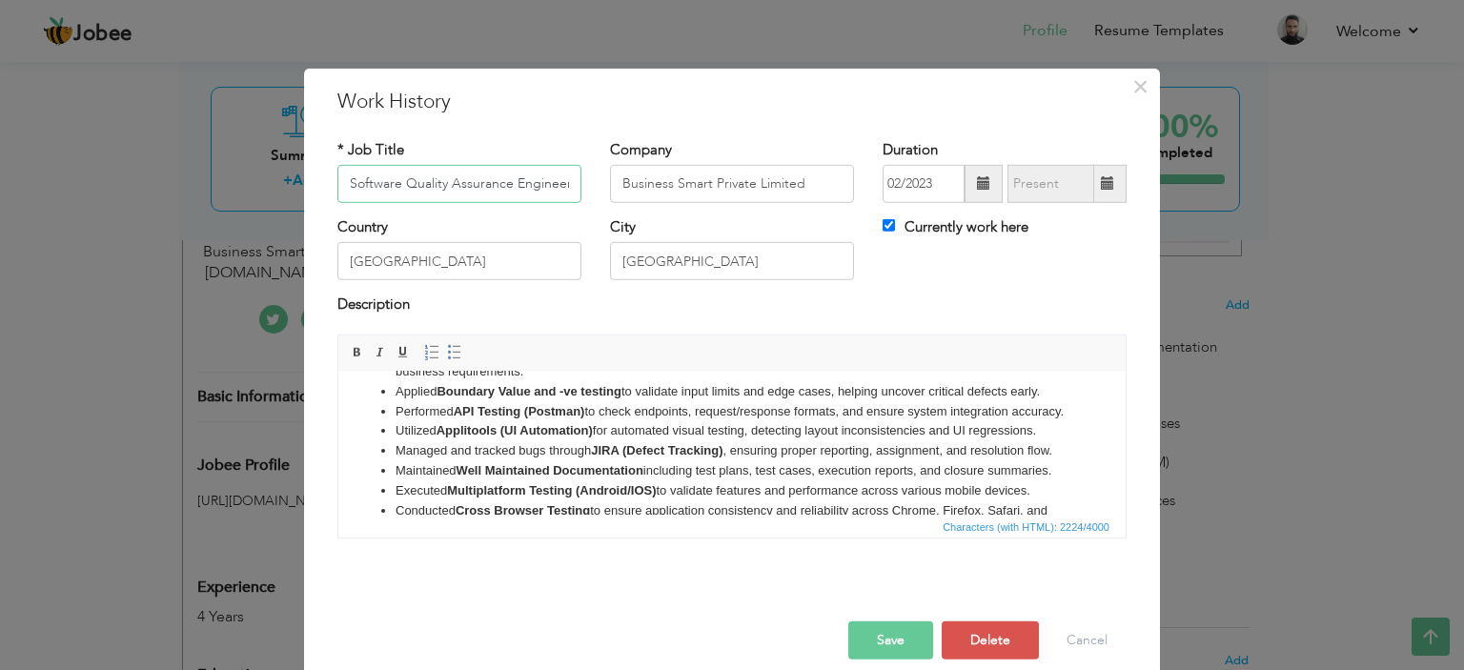
scroll to position [95, 0]
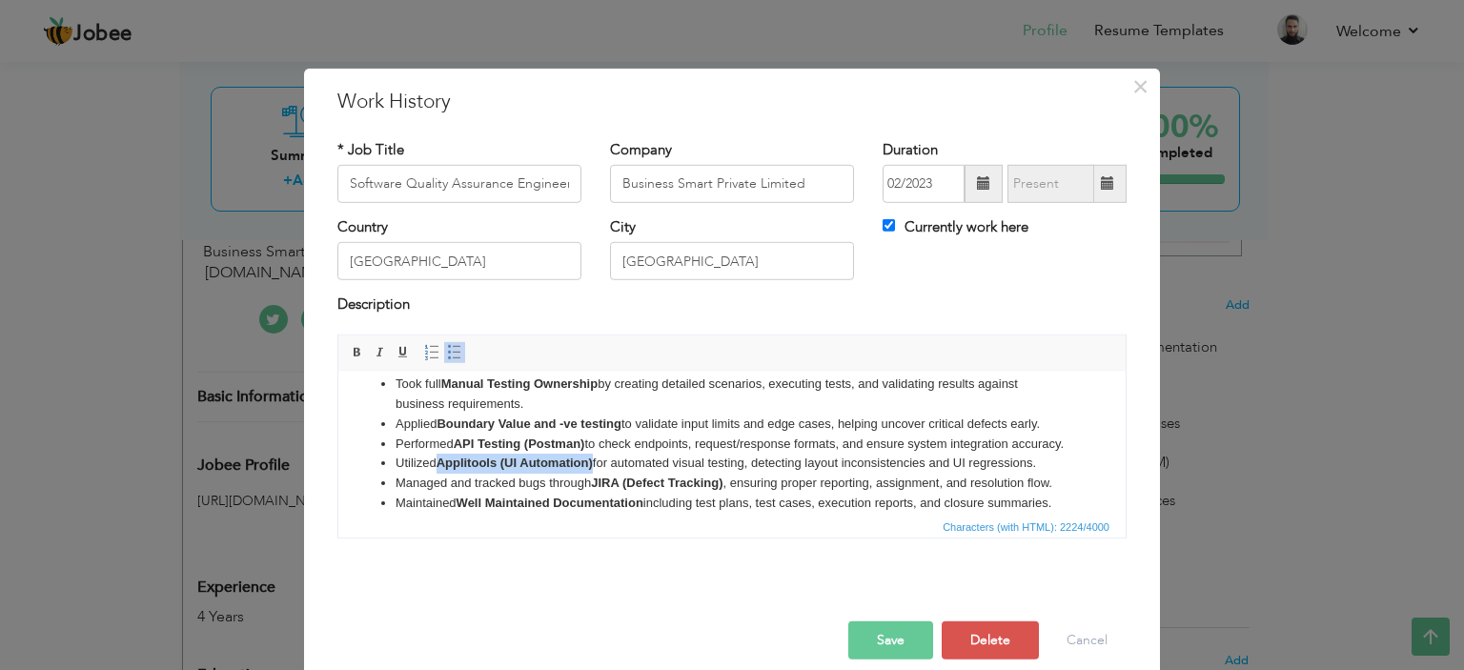
drag, startPoint x: 596, startPoint y: 485, endPoint x: 440, endPoint y: 481, distance: 156.4
click at [440, 473] on li "Utilized Applitools (UI Automation) for automated visual testing, detecting lay…" at bounding box center [732, 463] width 673 height 20
click at [893, 640] on button "Save" at bounding box center [891, 641] width 85 height 38
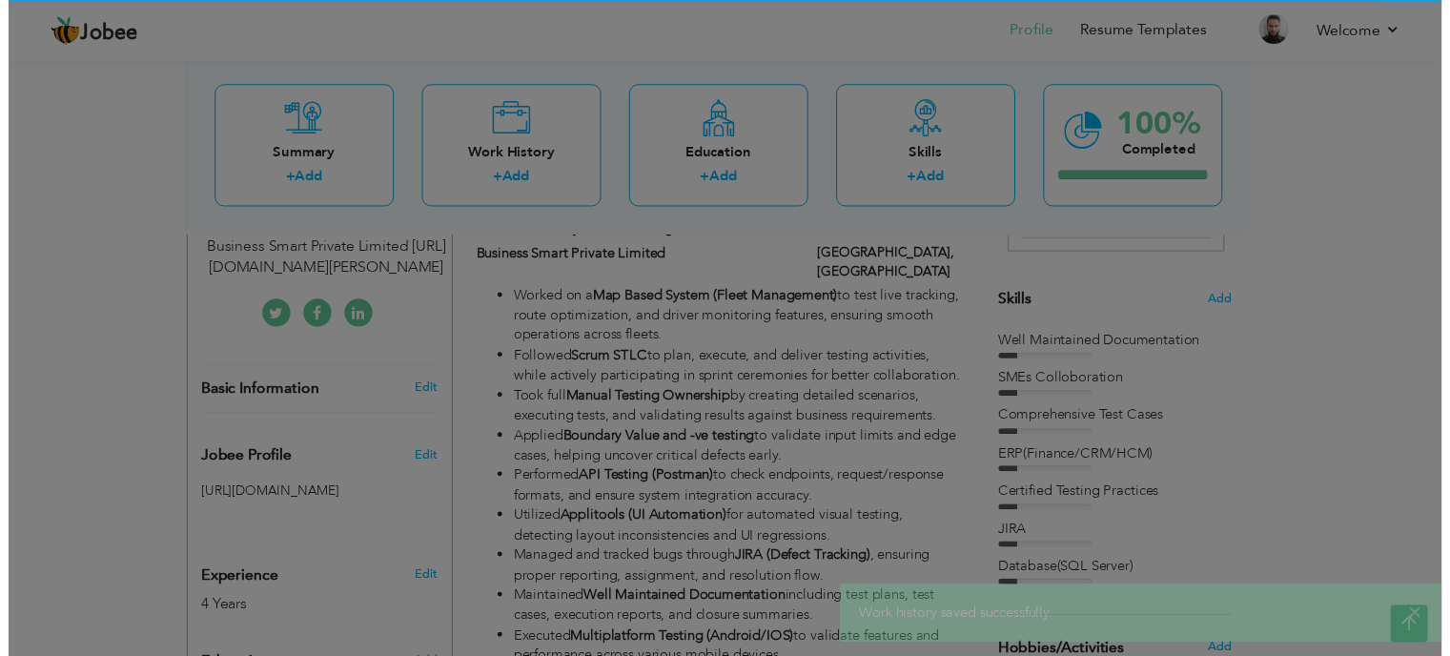
scroll to position [0, 0]
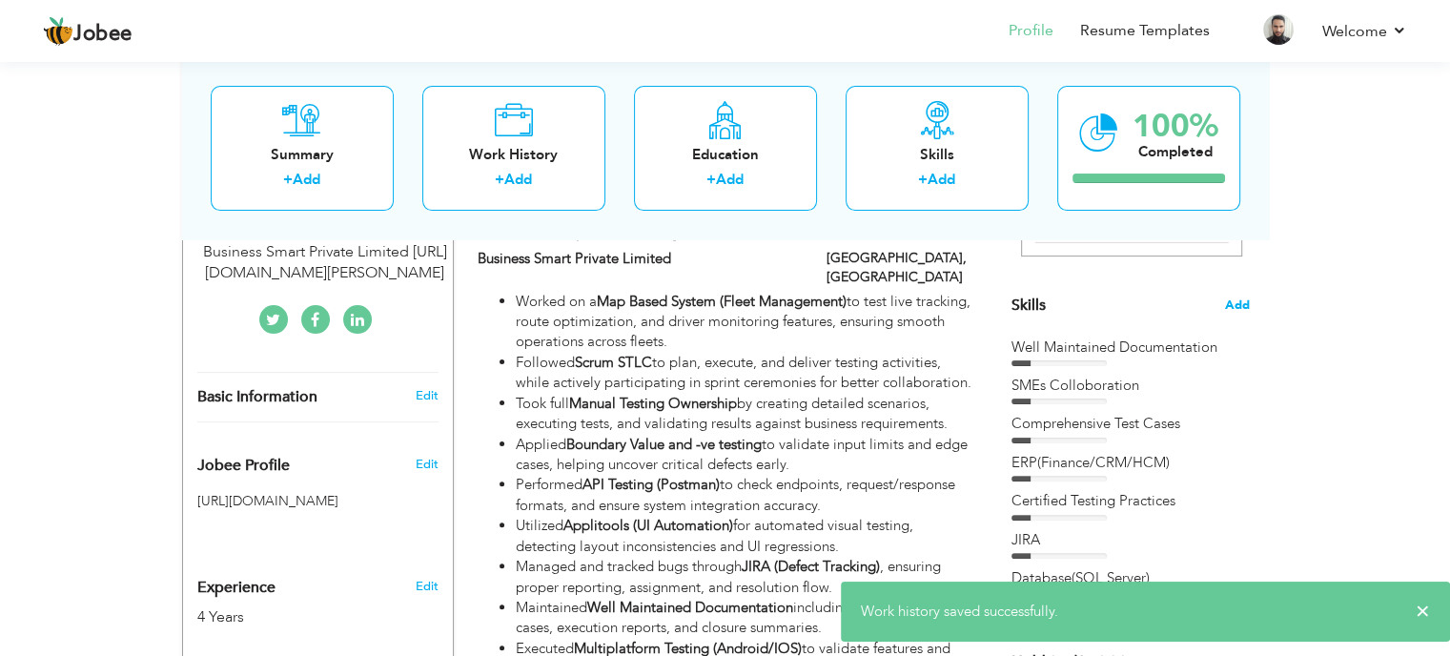
click at [1238, 304] on span "Add" at bounding box center [1237, 306] width 25 height 18
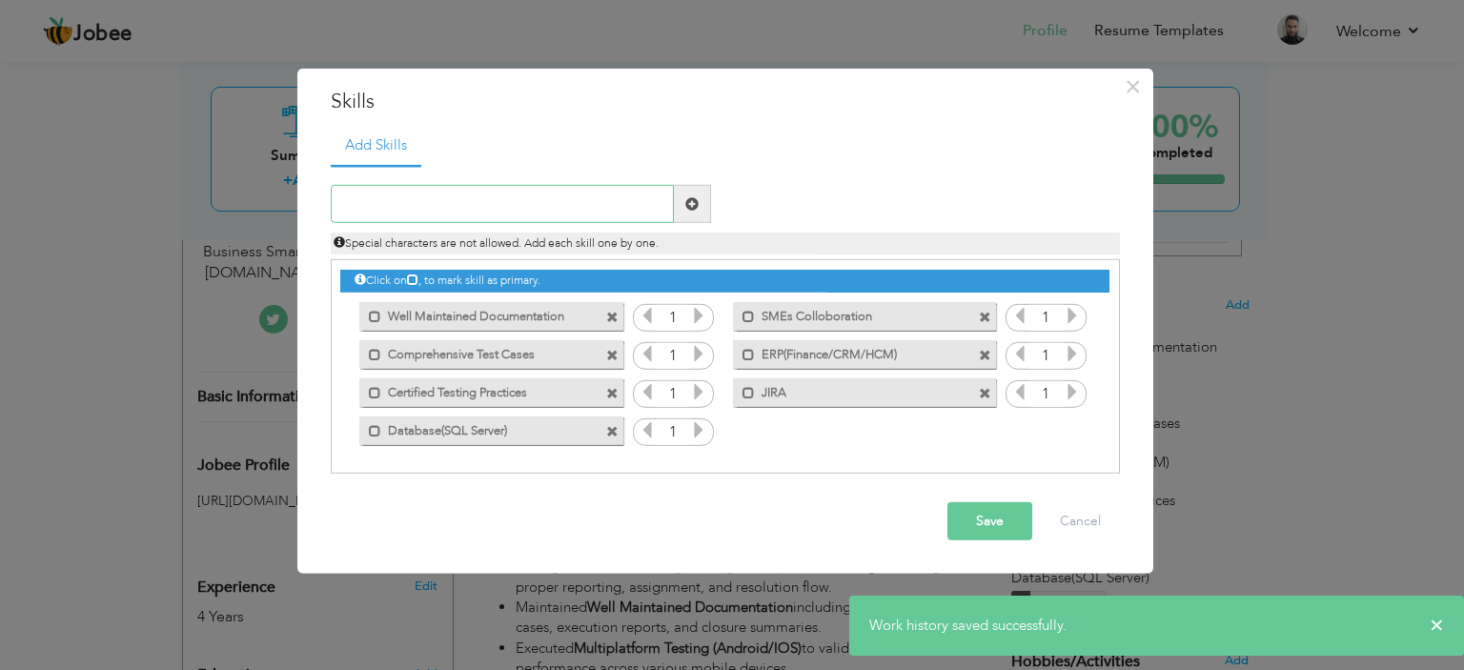
click at [478, 215] on input "text" at bounding box center [502, 204] width 343 height 38
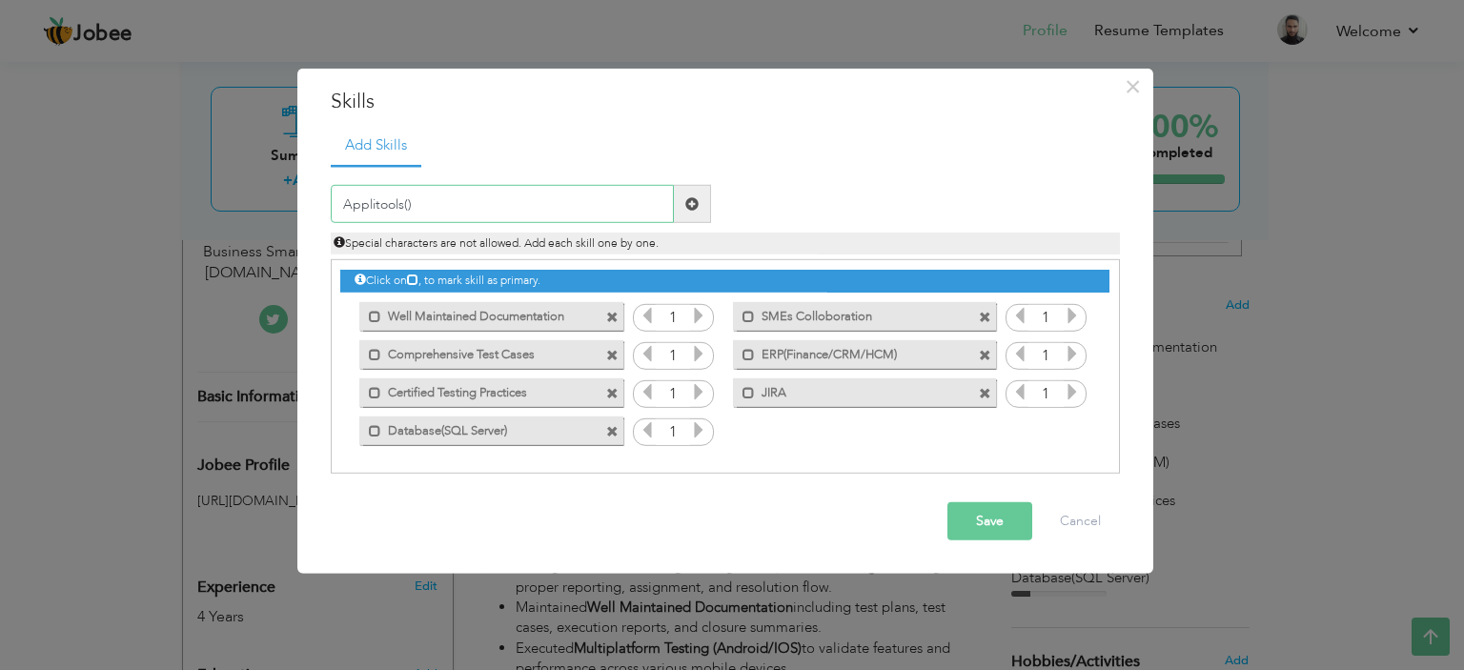
type input "Applitools()"
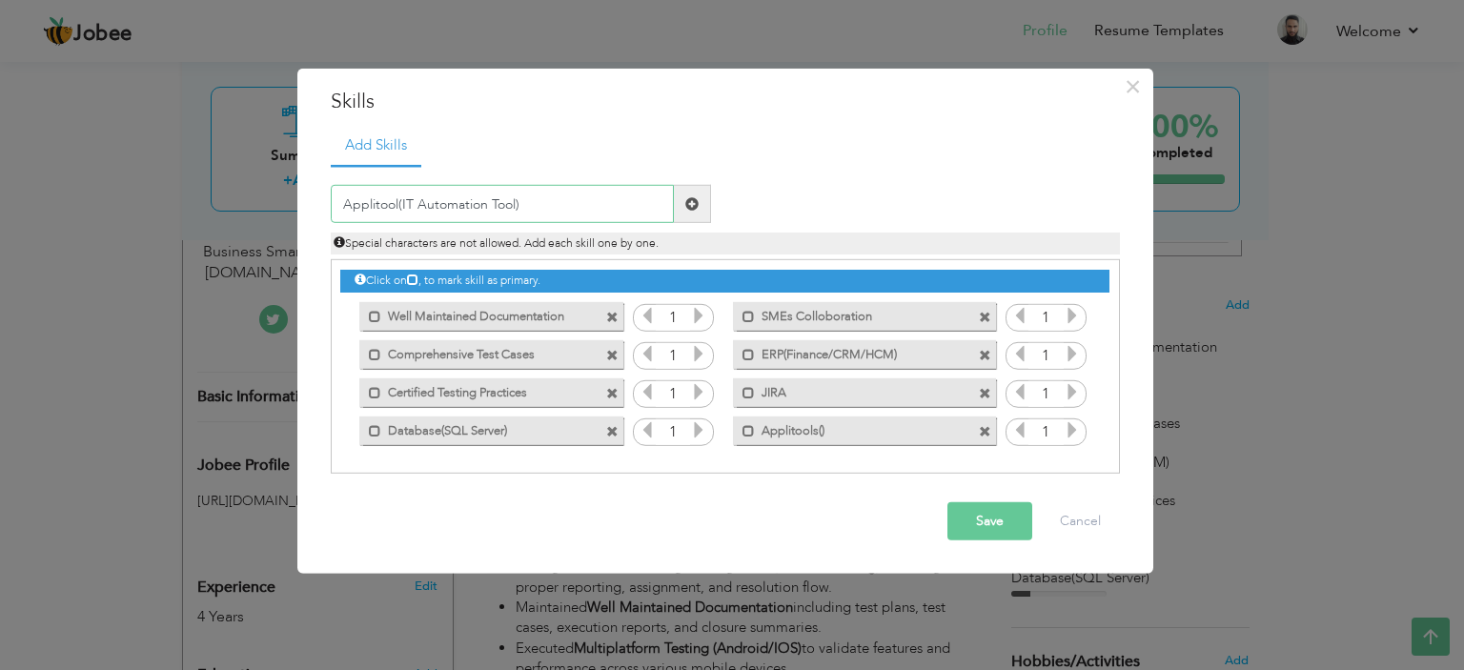
type input "Applitool(IT Automation Tool)"
click at [688, 205] on span at bounding box center [691, 203] width 13 height 13
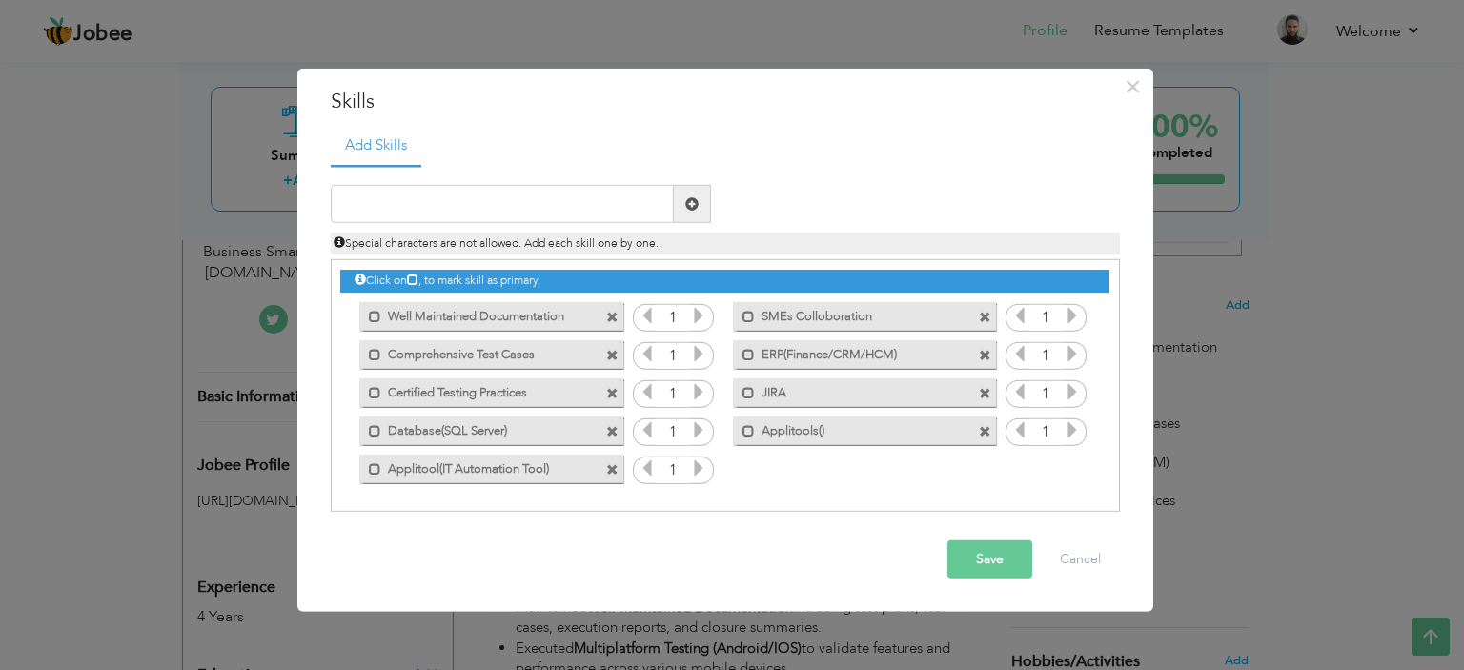
click at [985, 563] on button "Save" at bounding box center [990, 560] width 85 height 38
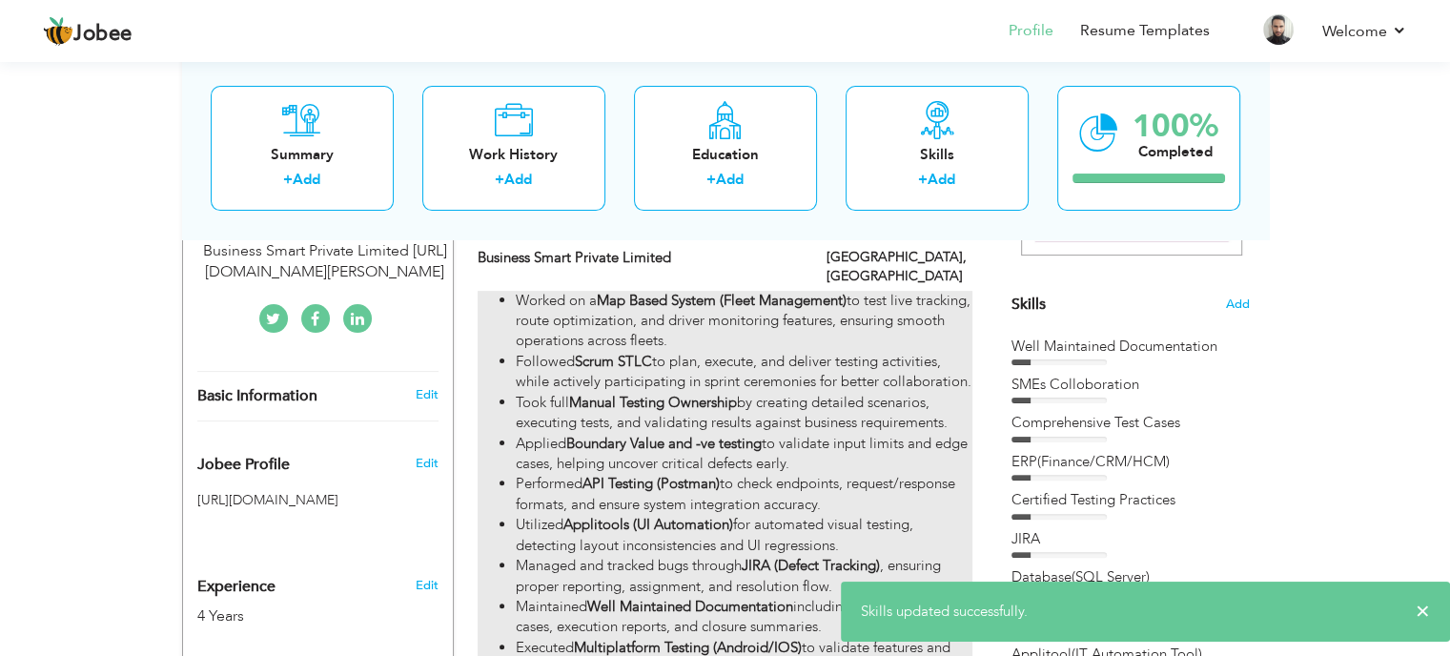
scroll to position [439, 0]
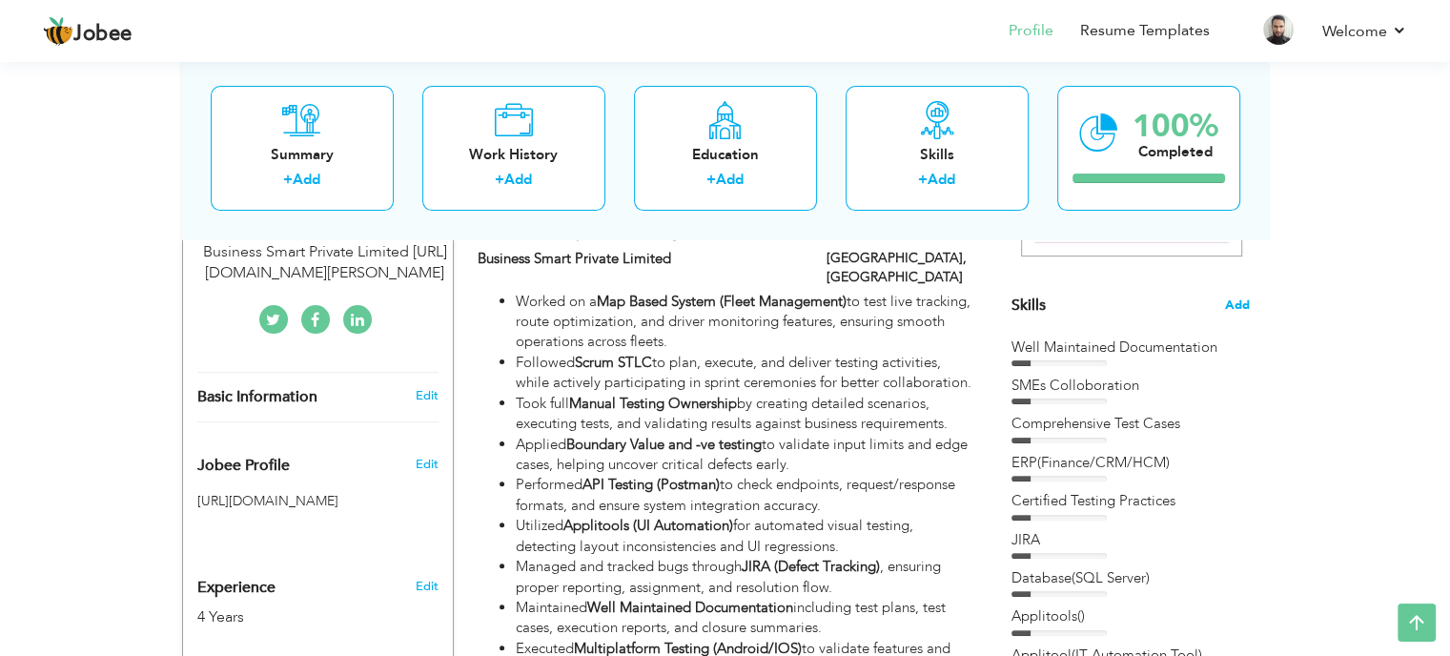
click at [1236, 297] on span "Add" at bounding box center [1237, 306] width 25 height 18
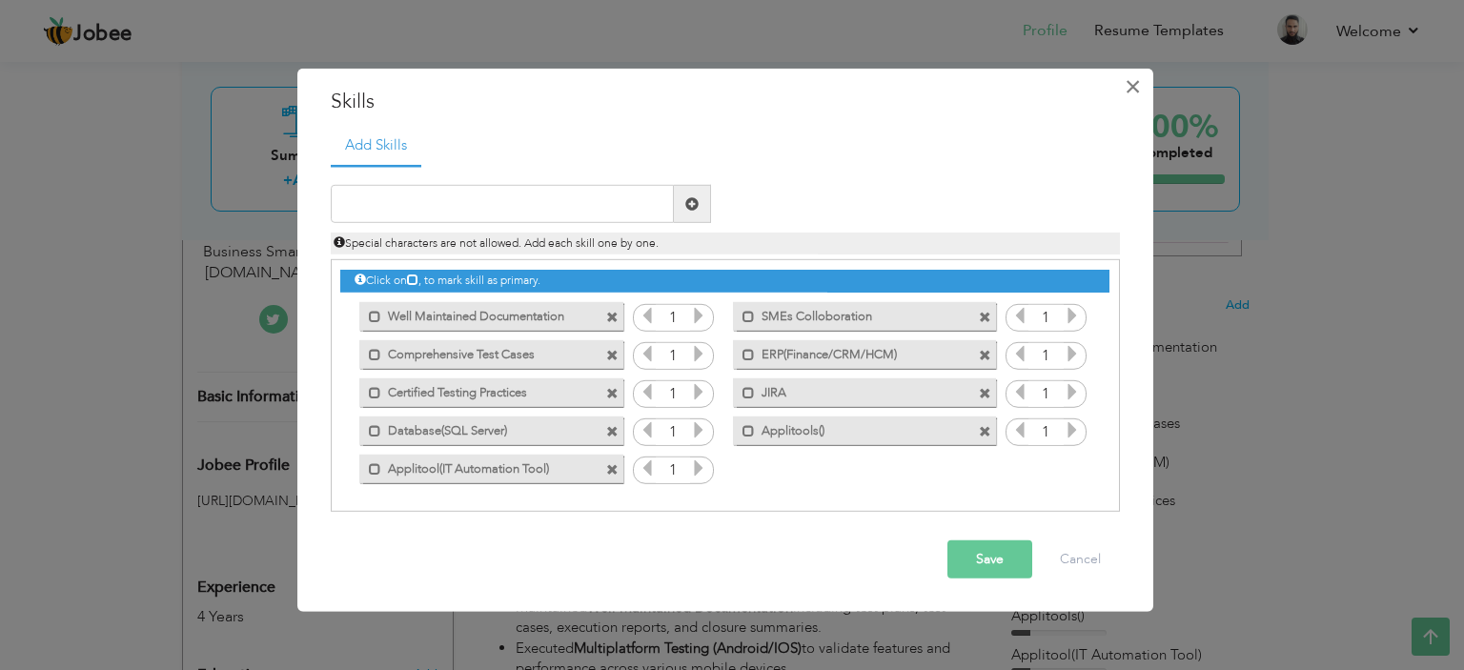
click at [1136, 92] on span "×" at bounding box center [1133, 86] width 16 height 34
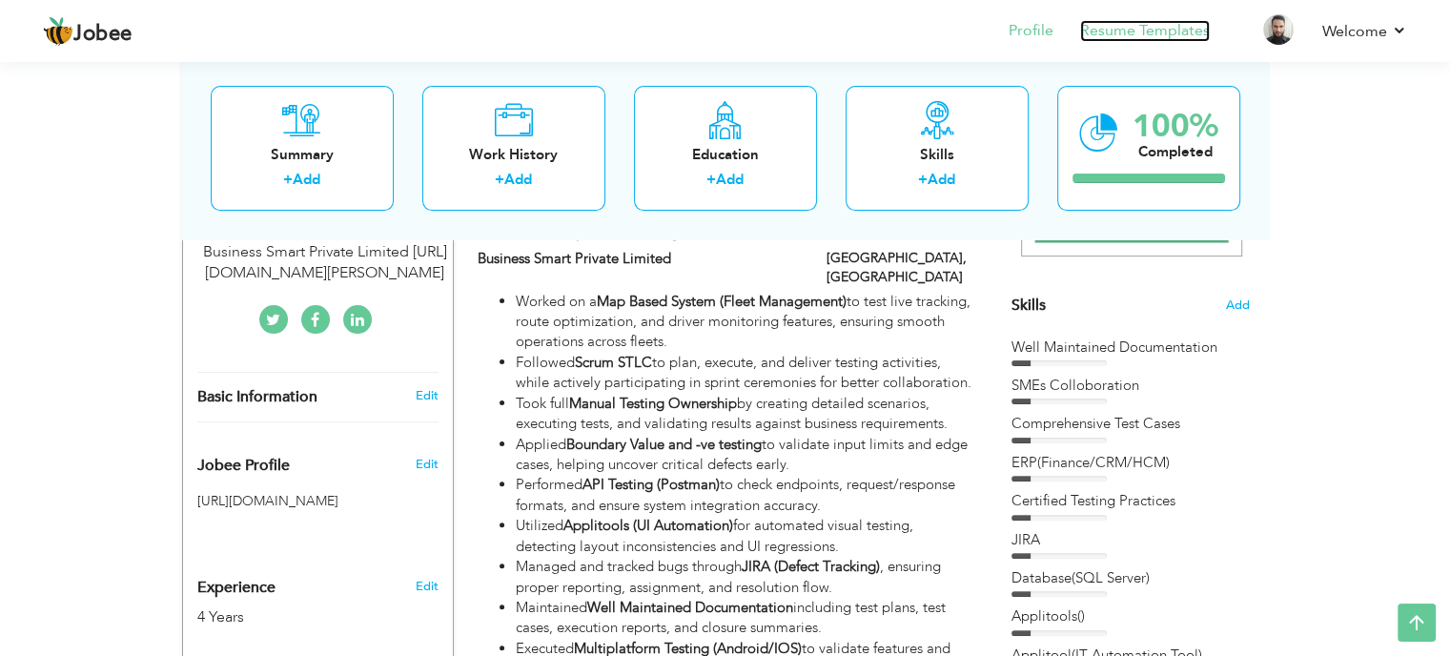
click at [1124, 27] on link "Resume Templates" at bounding box center [1145, 31] width 130 height 22
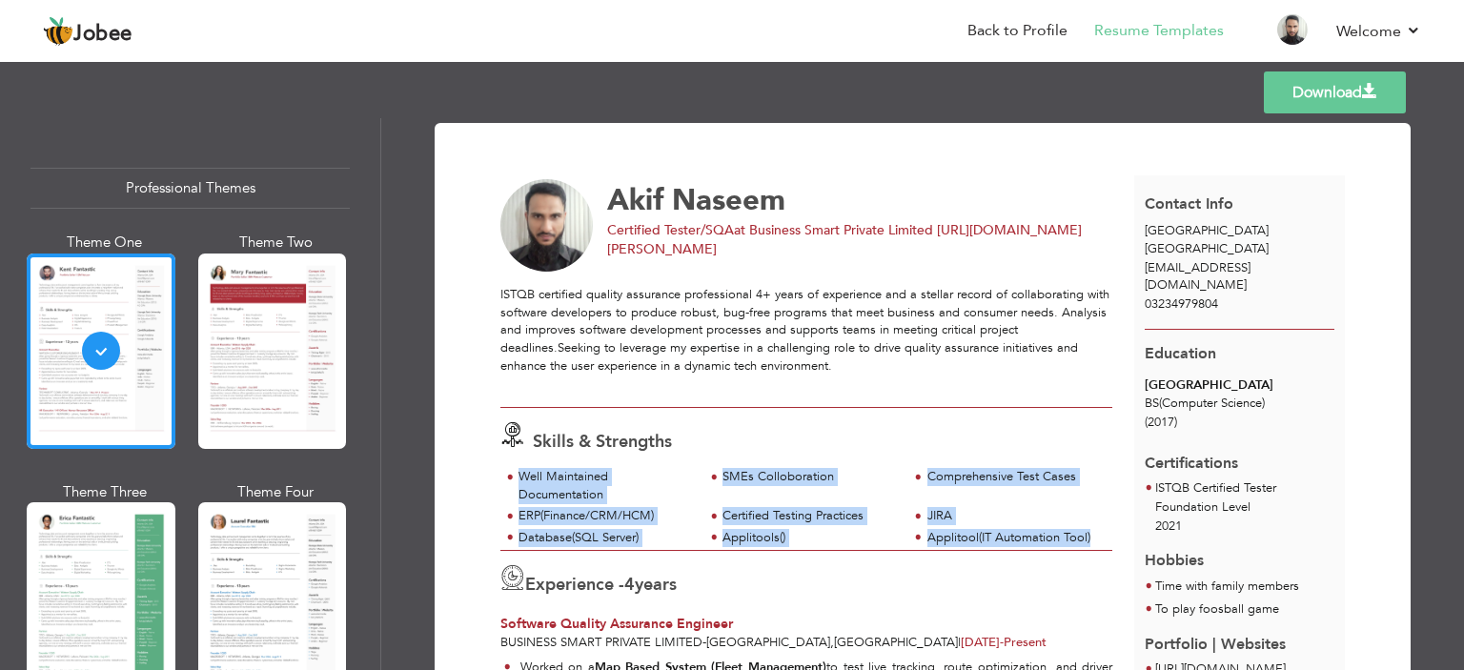
drag, startPoint x: 1091, startPoint y: 541, endPoint x: 501, endPoint y: 473, distance: 594.0
click at [501, 473] on div "Well Maintained Documentation SMEs Colloboration Comprehensive Test Cases JIRA" at bounding box center [807, 509] width 612 height 82
copy div "Well Maintained Documentation SMEs Colloboration Comprehensive Test Cases ERP(F…"
click at [789, 529] on div "Applitools()" at bounding box center [810, 538] width 174 height 18
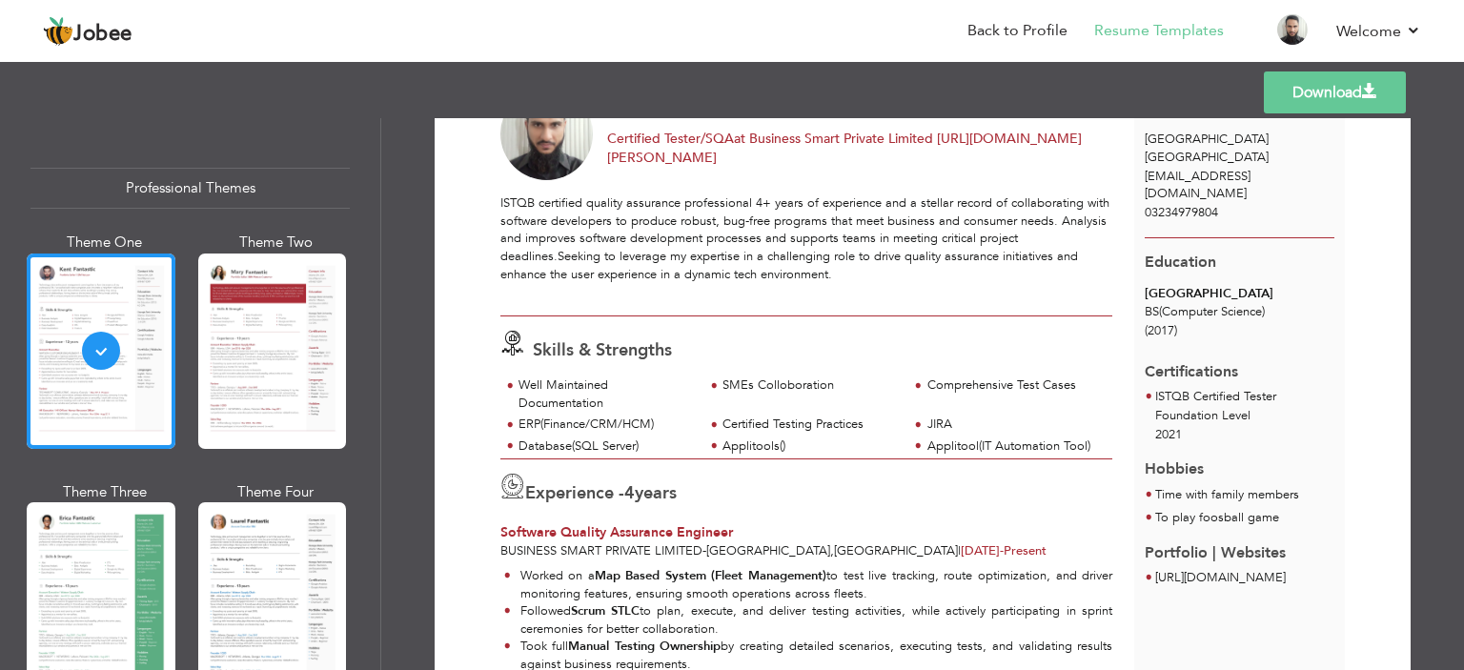
scroll to position [44, 0]
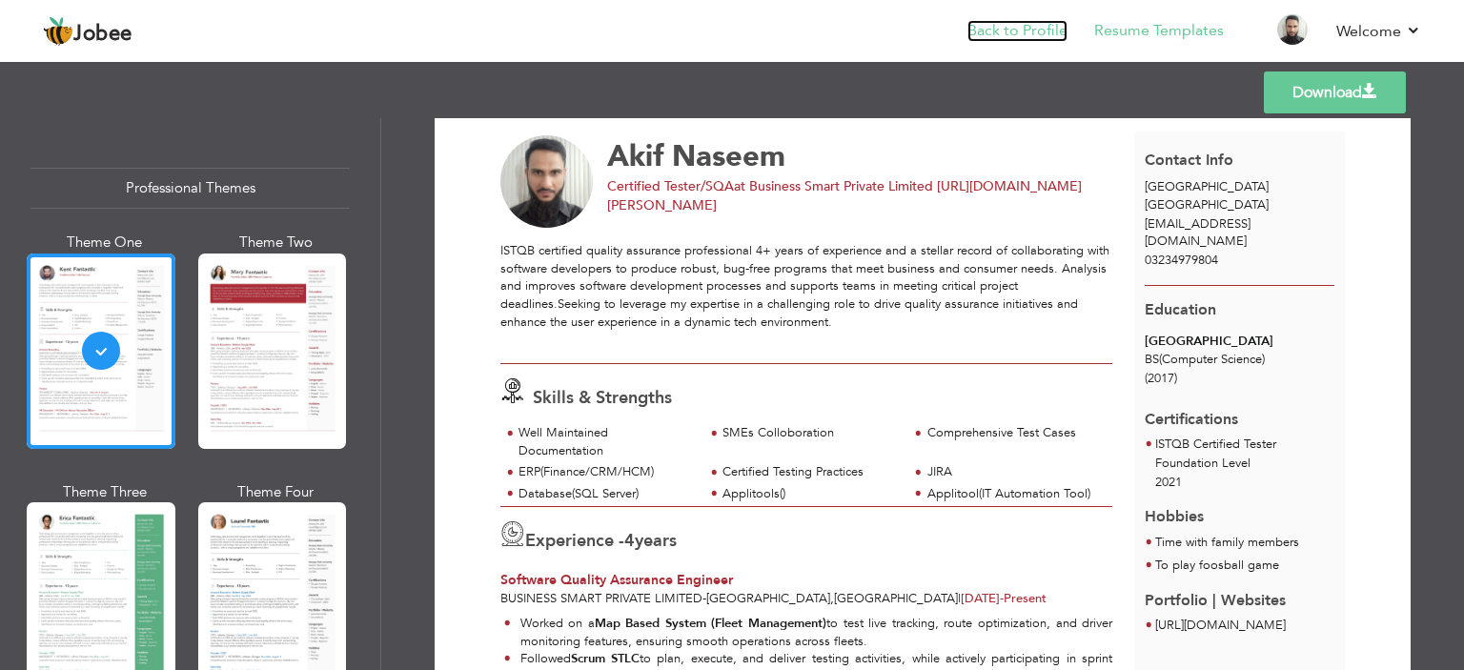
click at [1014, 31] on link "Back to Profile" at bounding box center [1018, 31] width 100 height 22
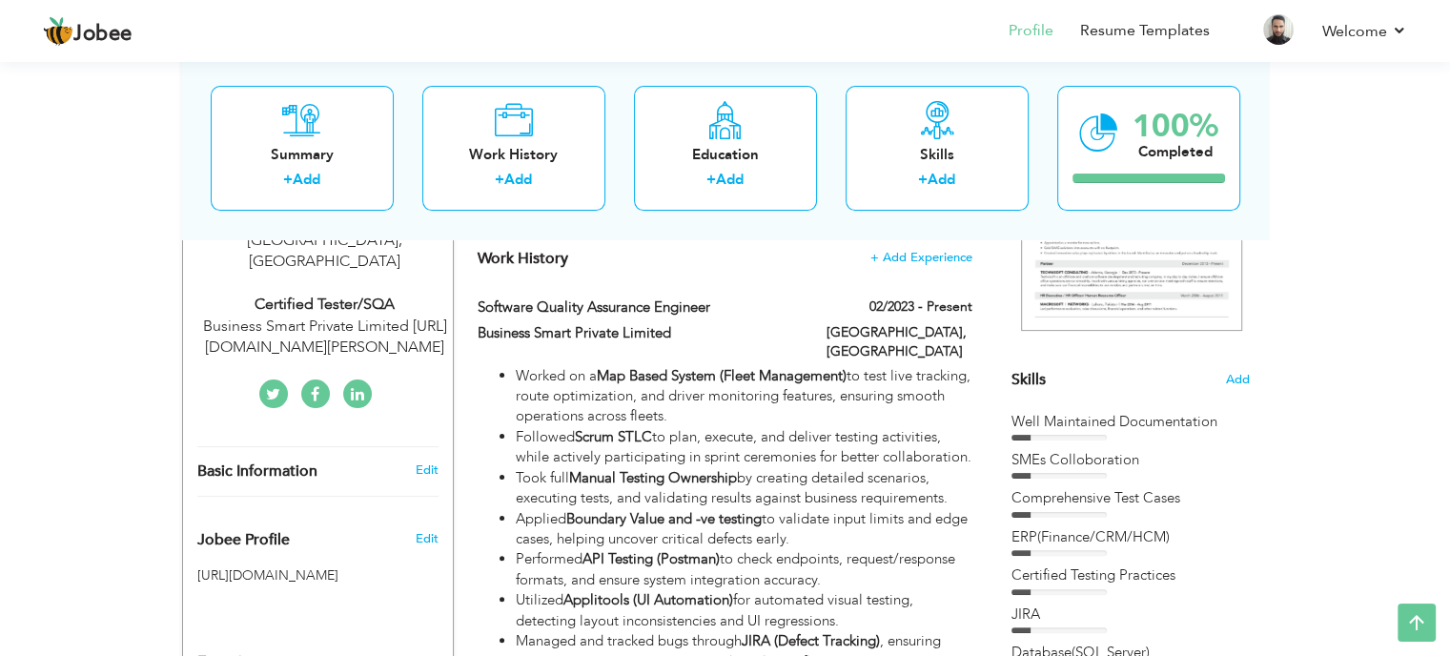
scroll to position [377, 0]
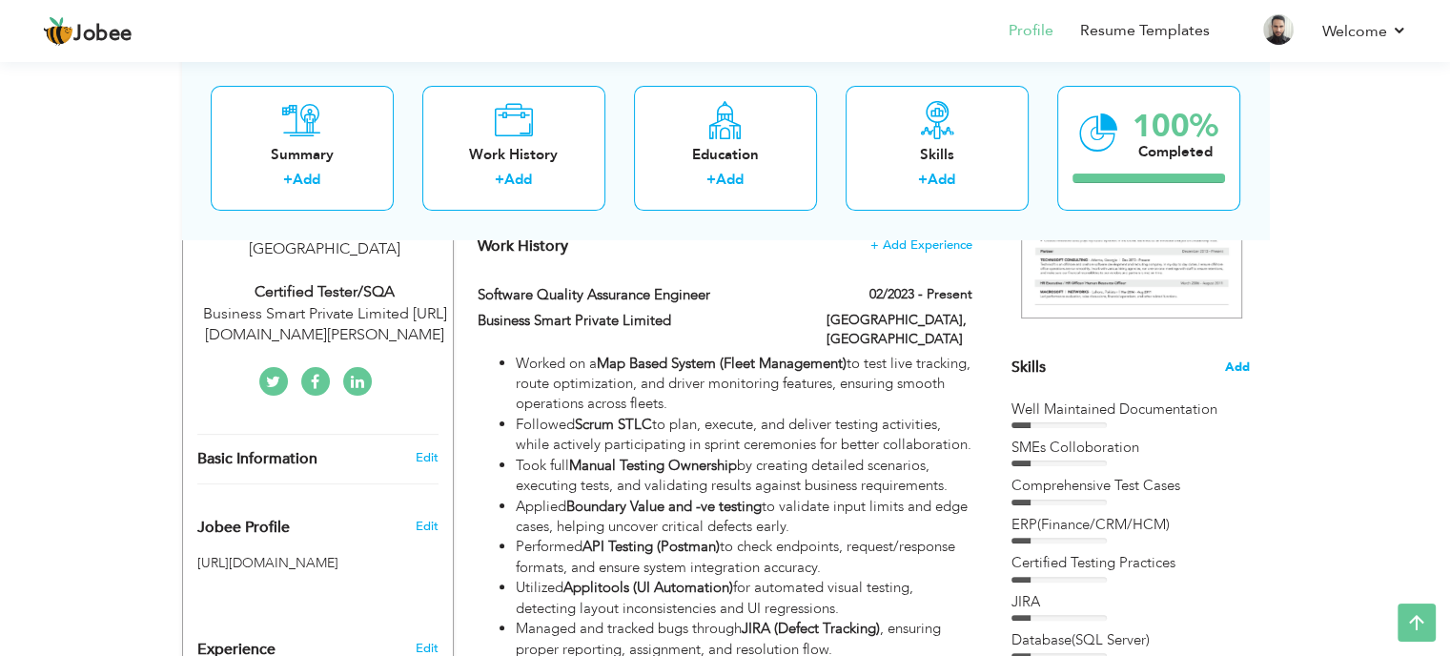
click at [1243, 365] on span "Add" at bounding box center [1237, 367] width 25 height 18
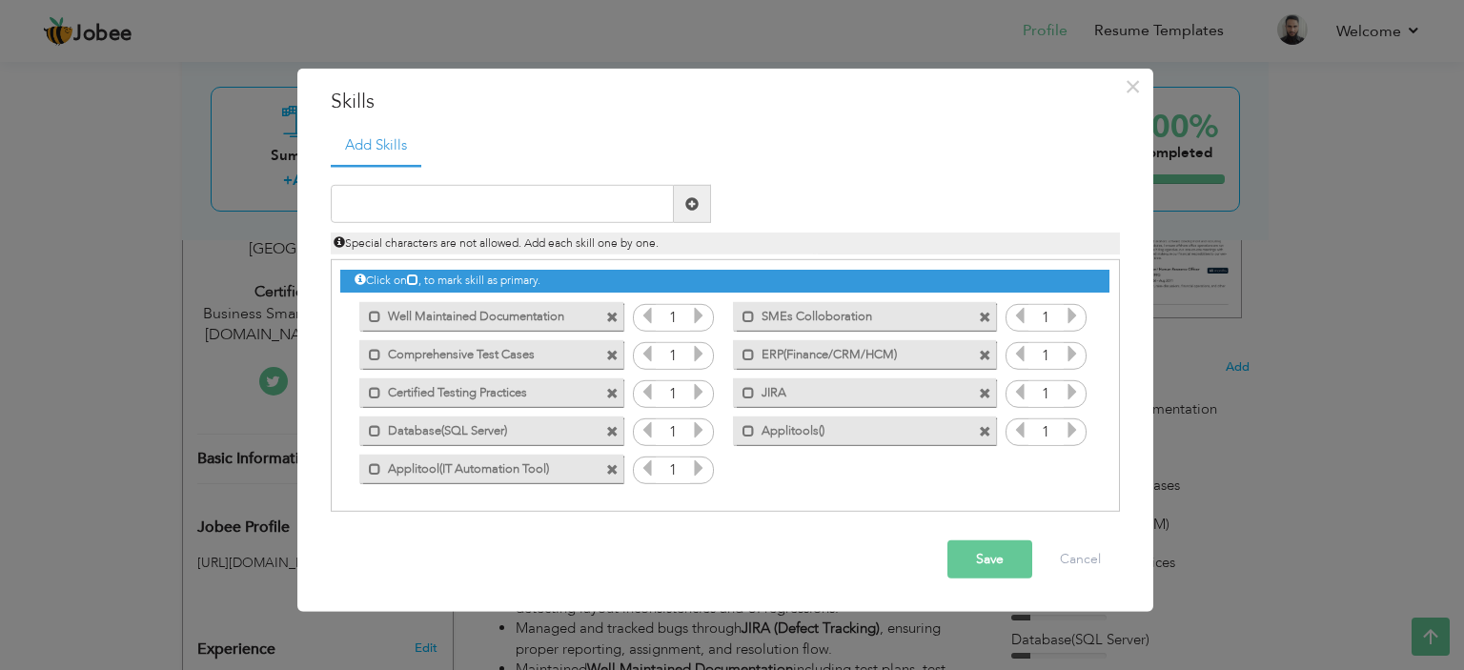
click at [984, 434] on span at bounding box center [985, 431] width 12 height 12
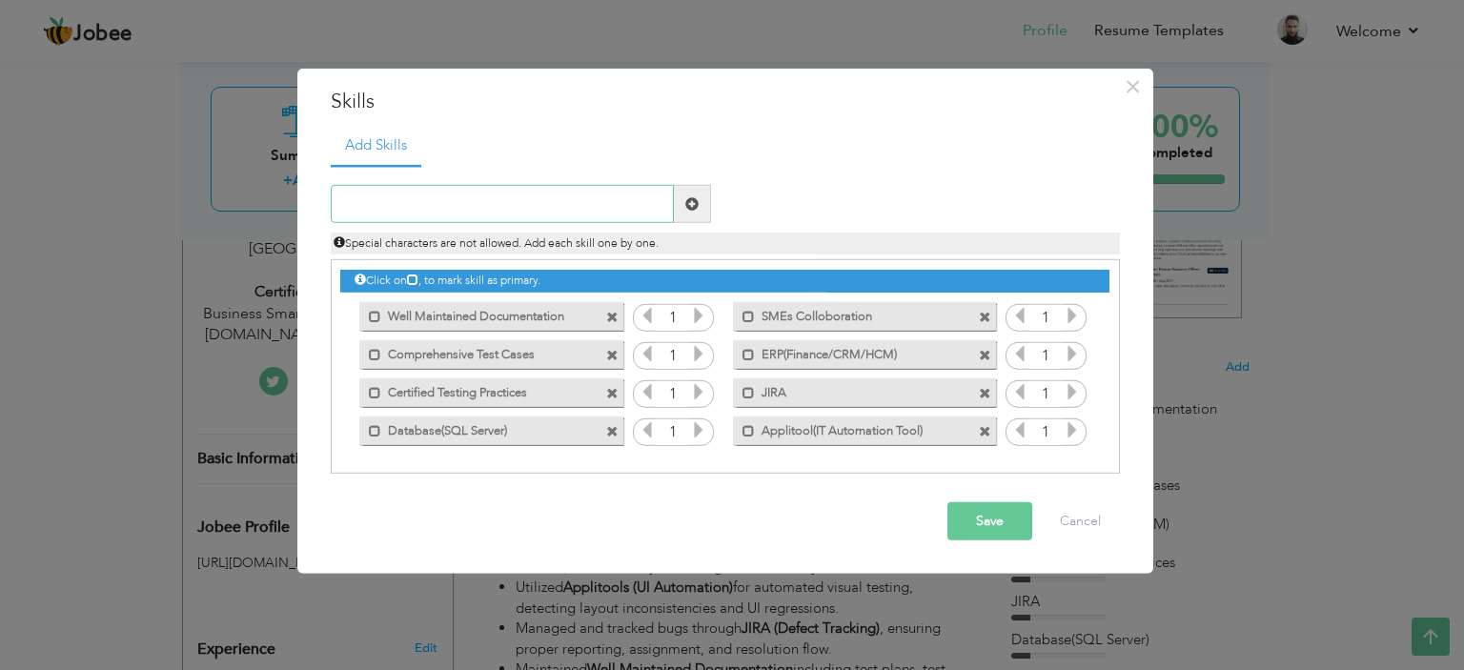
click at [487, 209] on input "text" at bounding box center [502, 204] width 343 height 38
type input "Multiplatform Testing(Android/Web/IOS)"
click at [691, 209] on span at bounding box center [691, 203] width 13 height 13
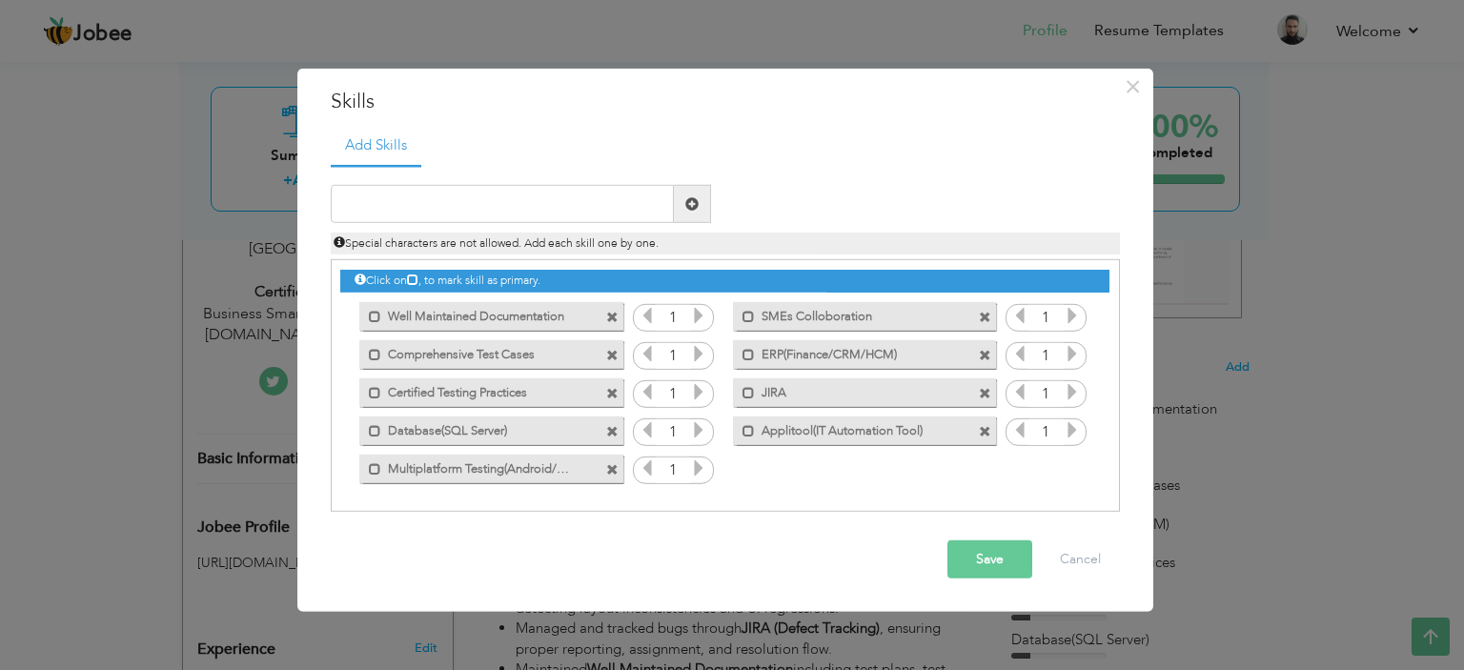
click at [986, 575] on button "Save" at bounding box center [990, 560] width 85 height 38
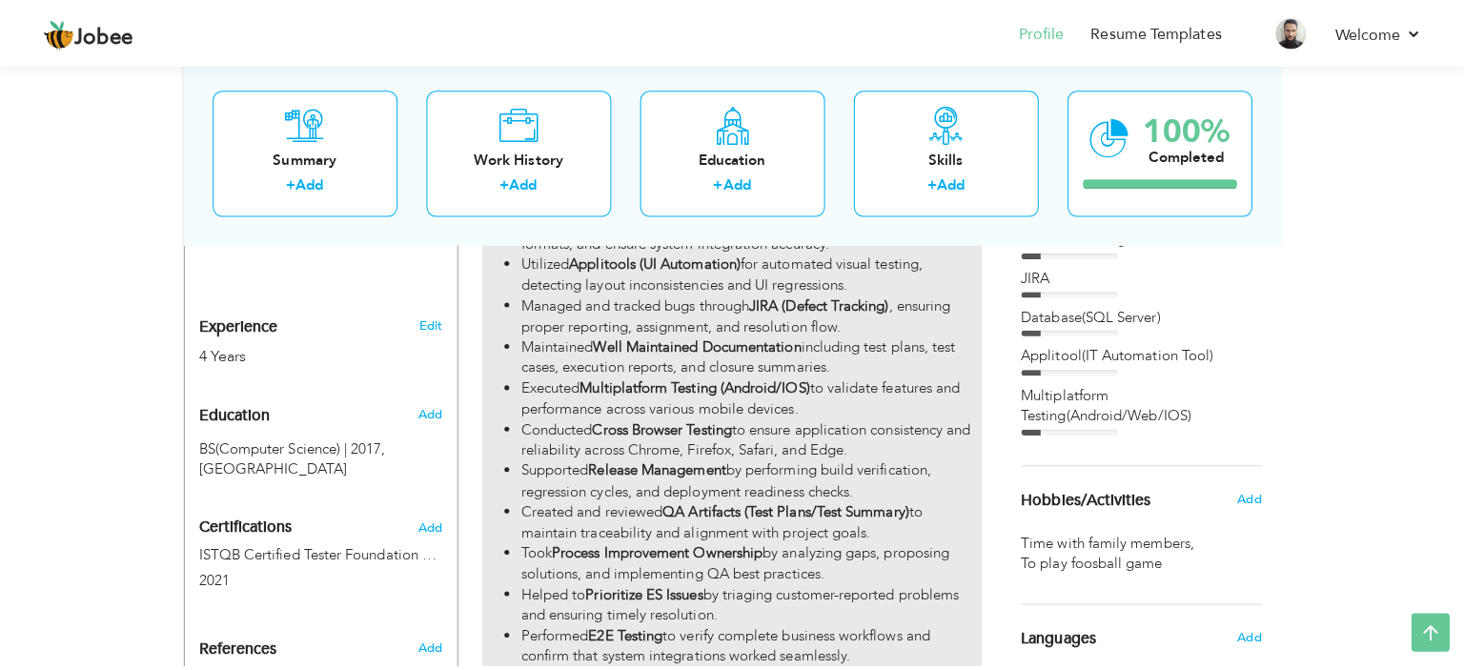
scroll to position [663, 0]
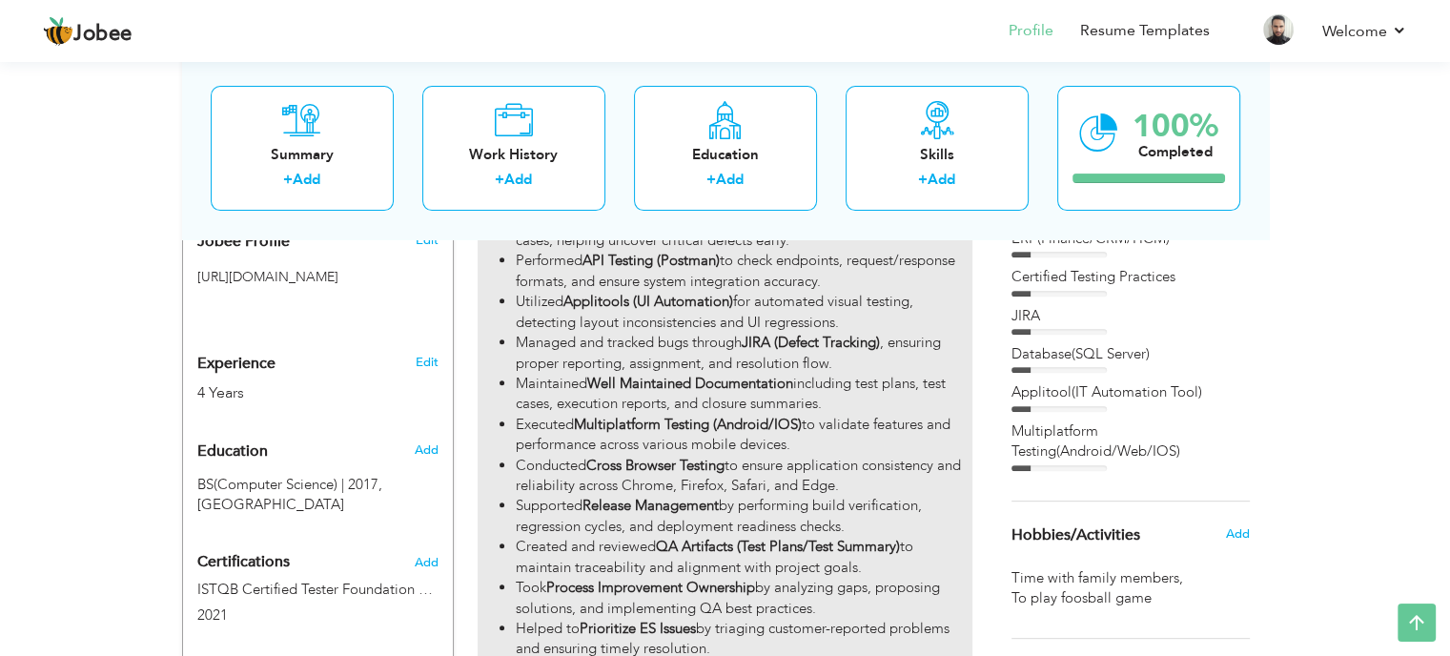
click at [733, 374] on strong "Well Maintained Documentation" at bounding box center [690, 383] width 206 height 19
type input "Software Quality Assurance Engineer"
type input "Business Smart Private Limited"
type input "02/2023"
type input "[GEOGRAPHIC_DATA]"
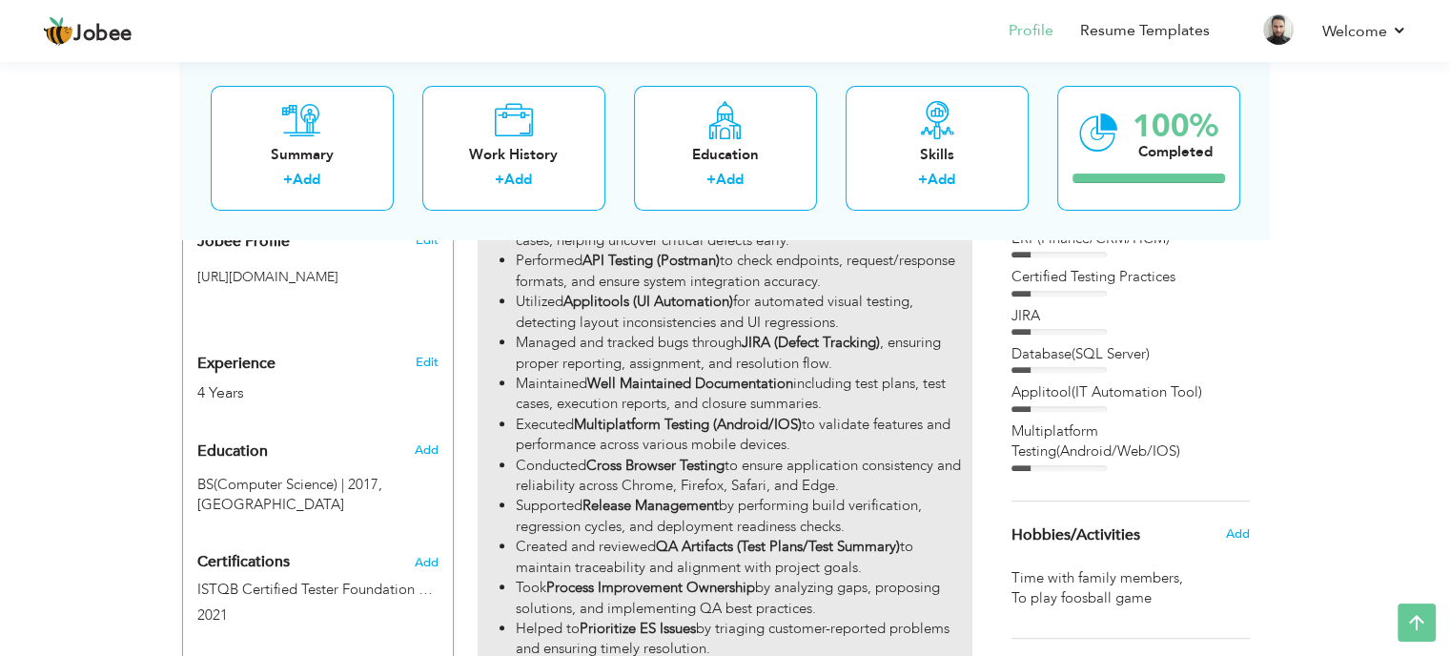
type input "[GEOGRAPHIC_DATA]"
checkbox input "true"
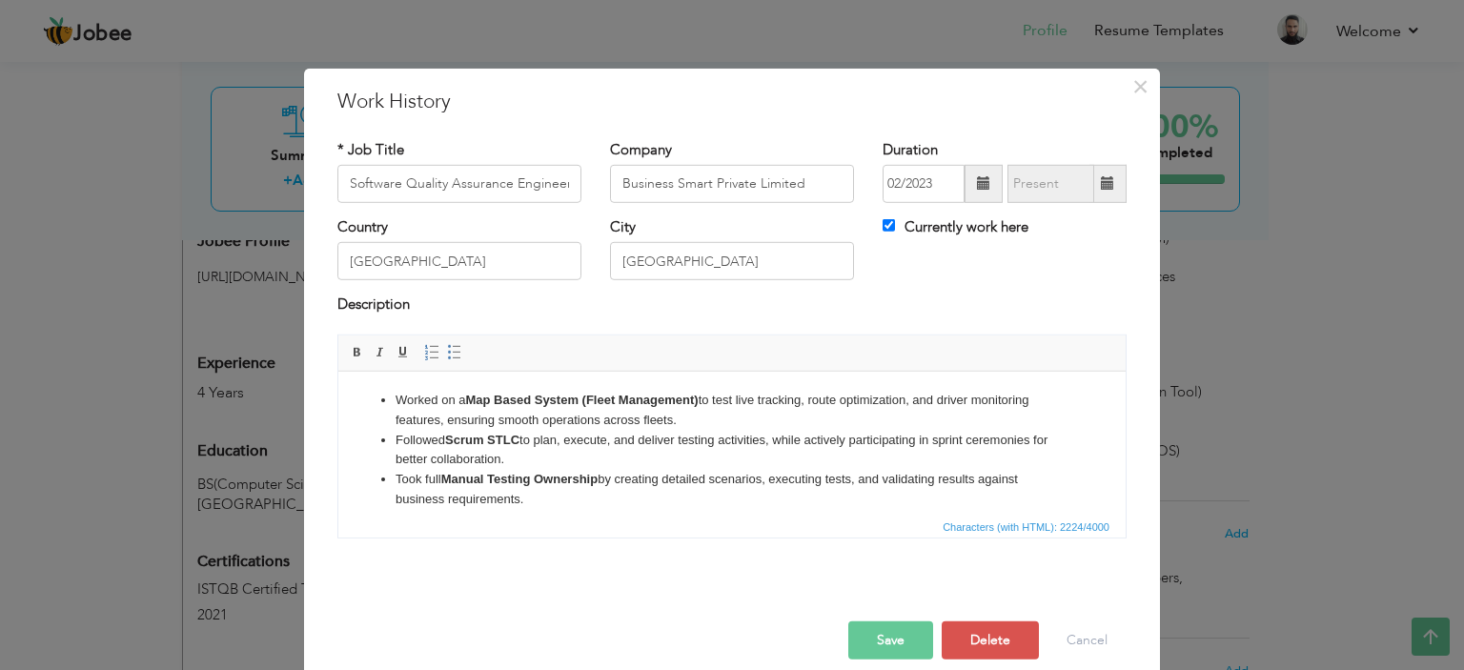
click at [390, 397] on ul "Worked on a Map Based System (Fleet Management) to test live tracking, route op…" at bounding box center [732, 578] width 749 height 377
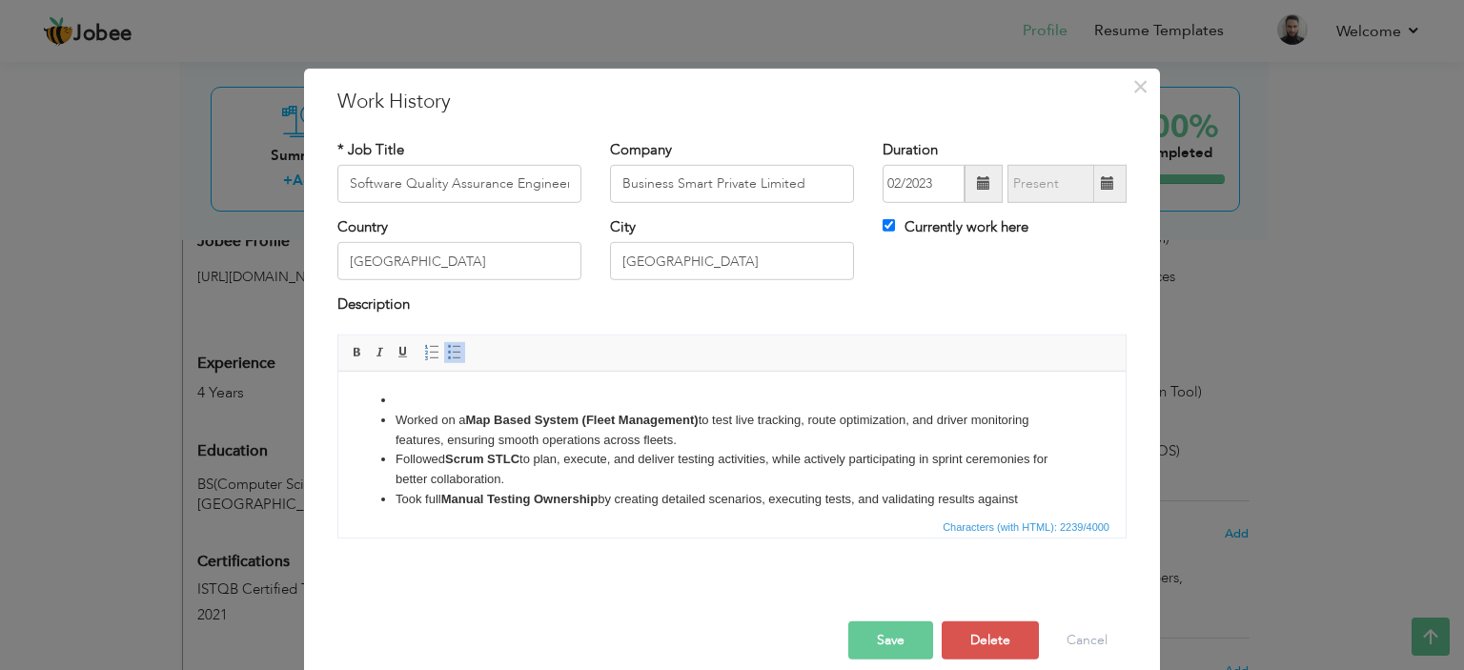
click at [426, 401] on li at bounding box center [732, 400] width 673 height 20
click at [403, 405] on li at bounding box center [732, 400] width 673 height 20
click at [593, 498] on strong "Manual Testing Ownership" at bounding box center [519, 498] width 156 height 14
click at [603, 497] on li "Took full Manual Testing Ownership by creating detailed scenarios, executing te…" at bounding box center [732, 509] width 673 height 40
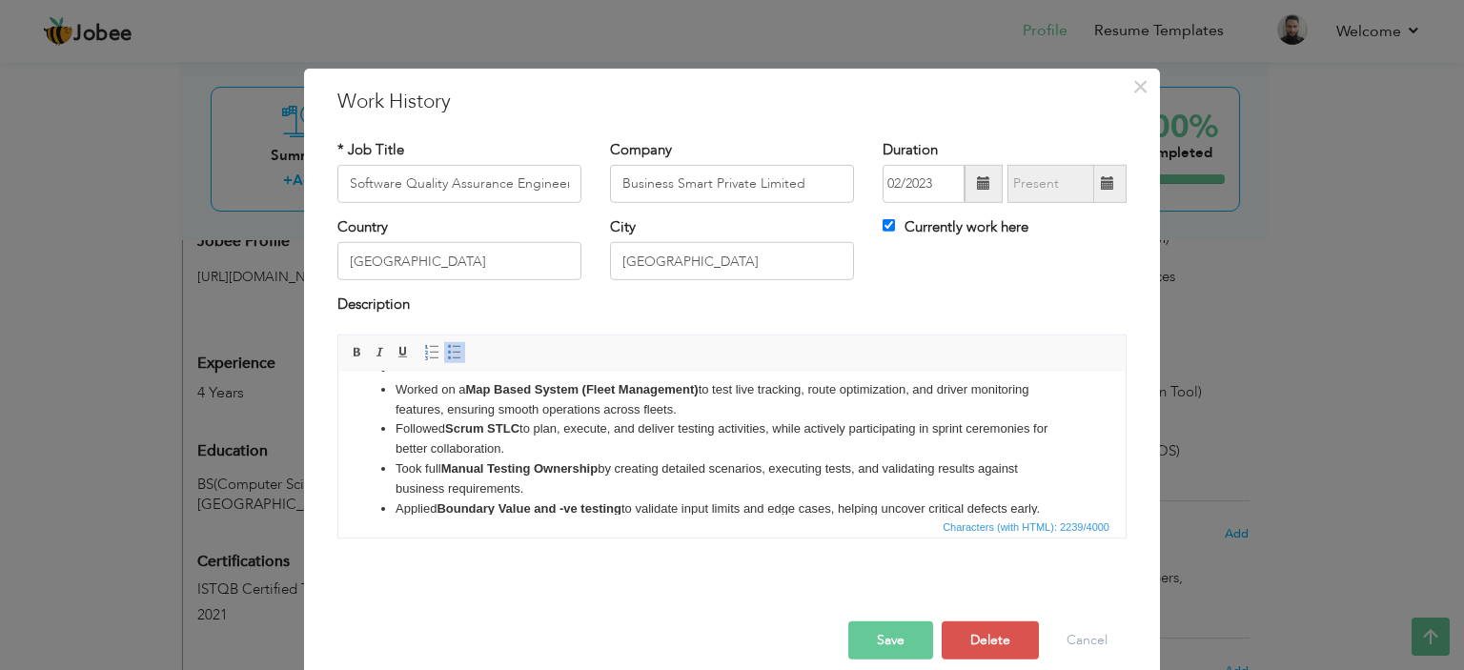
scroll to position [0, 0]
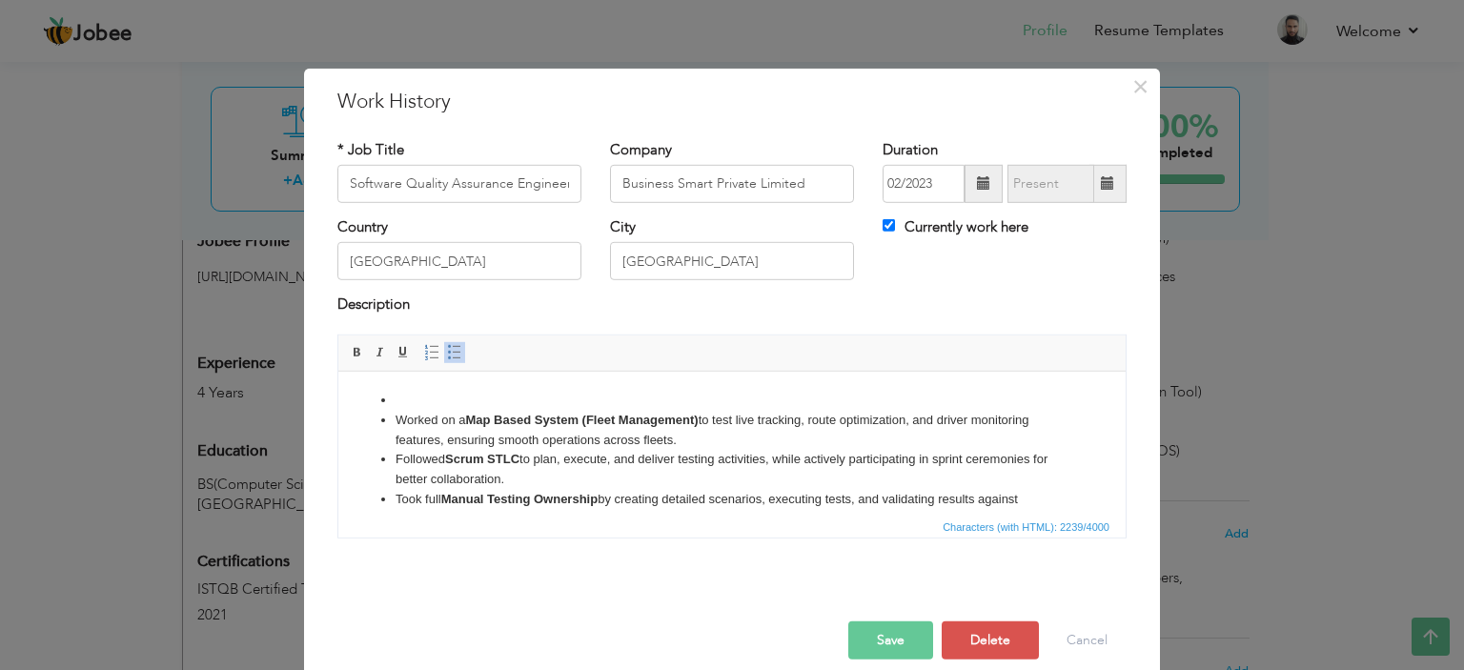
drag, startPoint x: 1050, startPoint y: 440, endPoint x: 303, endPoint y: 347, distance: 752.2
click at [338, 371] on html "Worked on a Map Based System (Fleet Management) to test live tracking, route op…" at bounding box center [731, 588] width 787 height 435
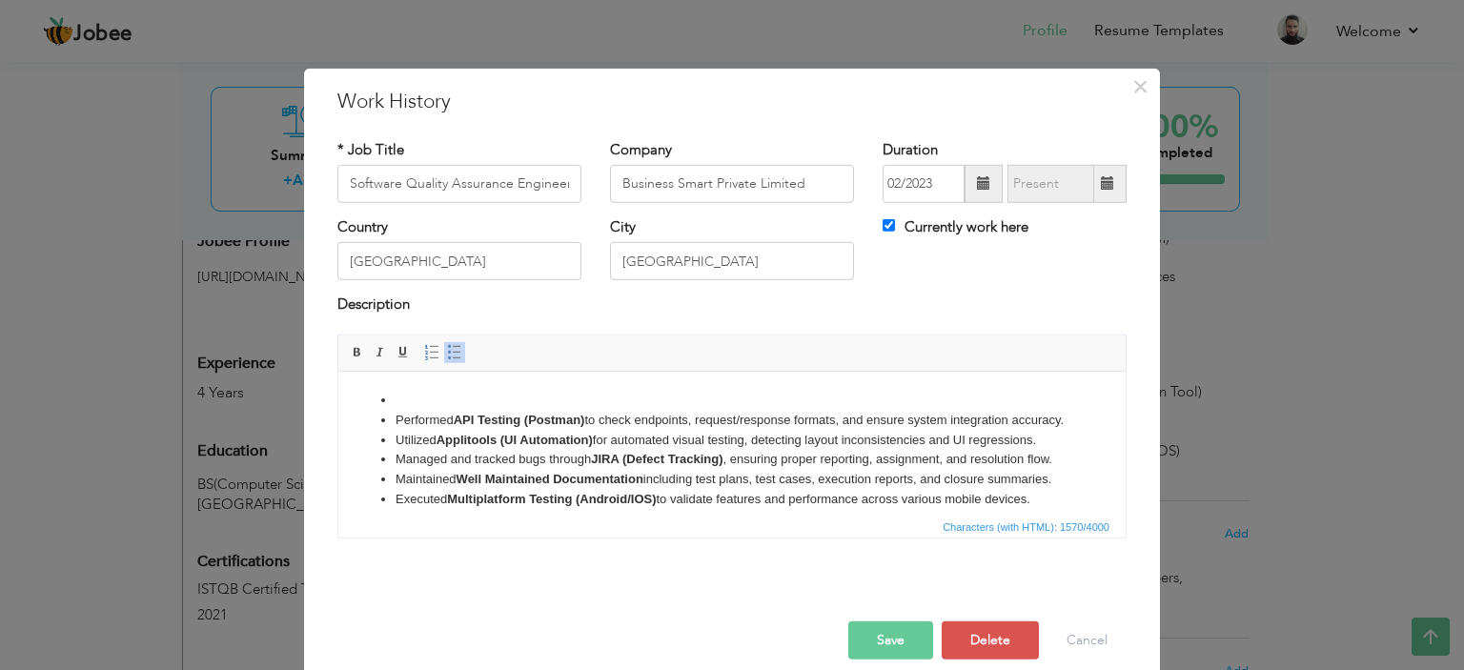
click at [591, 450] on li "Utilized Applitools (UI Automation) for automated visual testing, detecting lay…" at bounding box center [732, 440] width 673 height 20
click at [393, 399] on ul "Performed API Testing (Postman) to check endpoints, request/response formats, a…" at bounding box center [732, 518] width 749 height 257
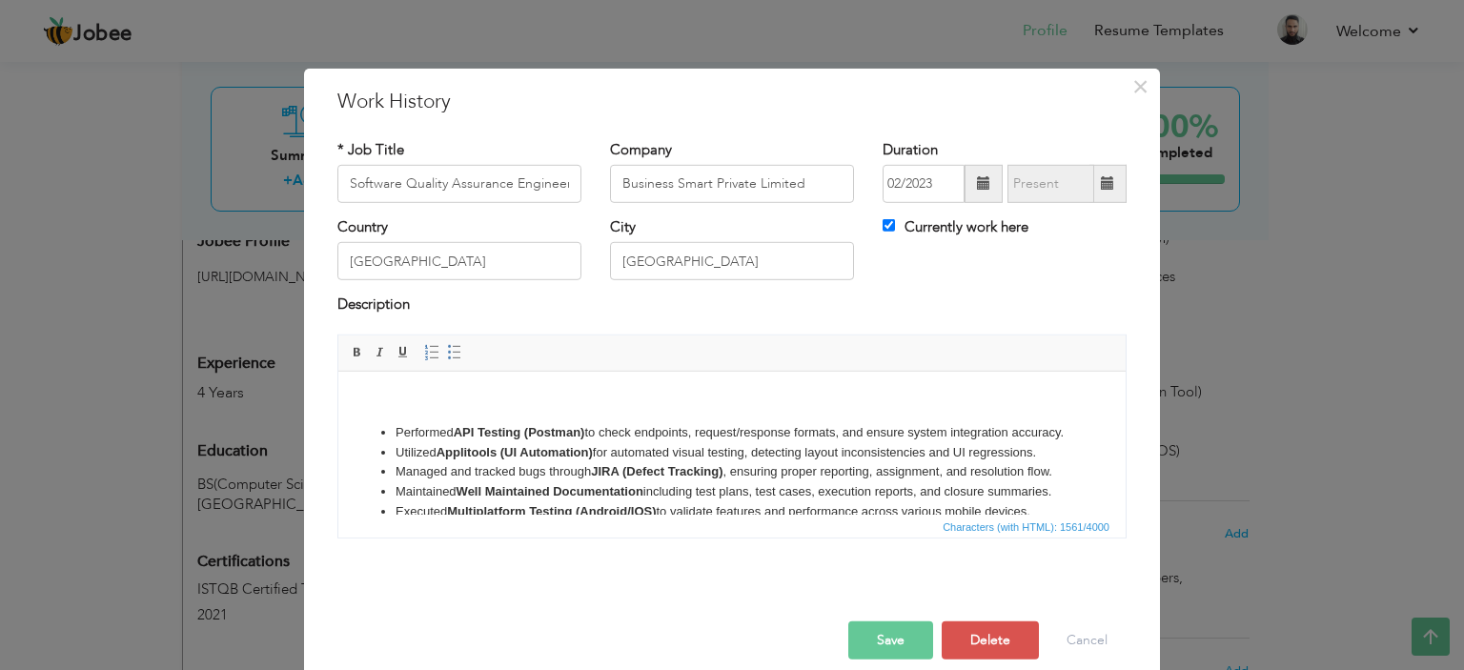
click at [397, 432] on li "Performed API Testing (Postman) to check endpoints, request/response formats, a…" at bounding box center [732, 432] width 673 height 20
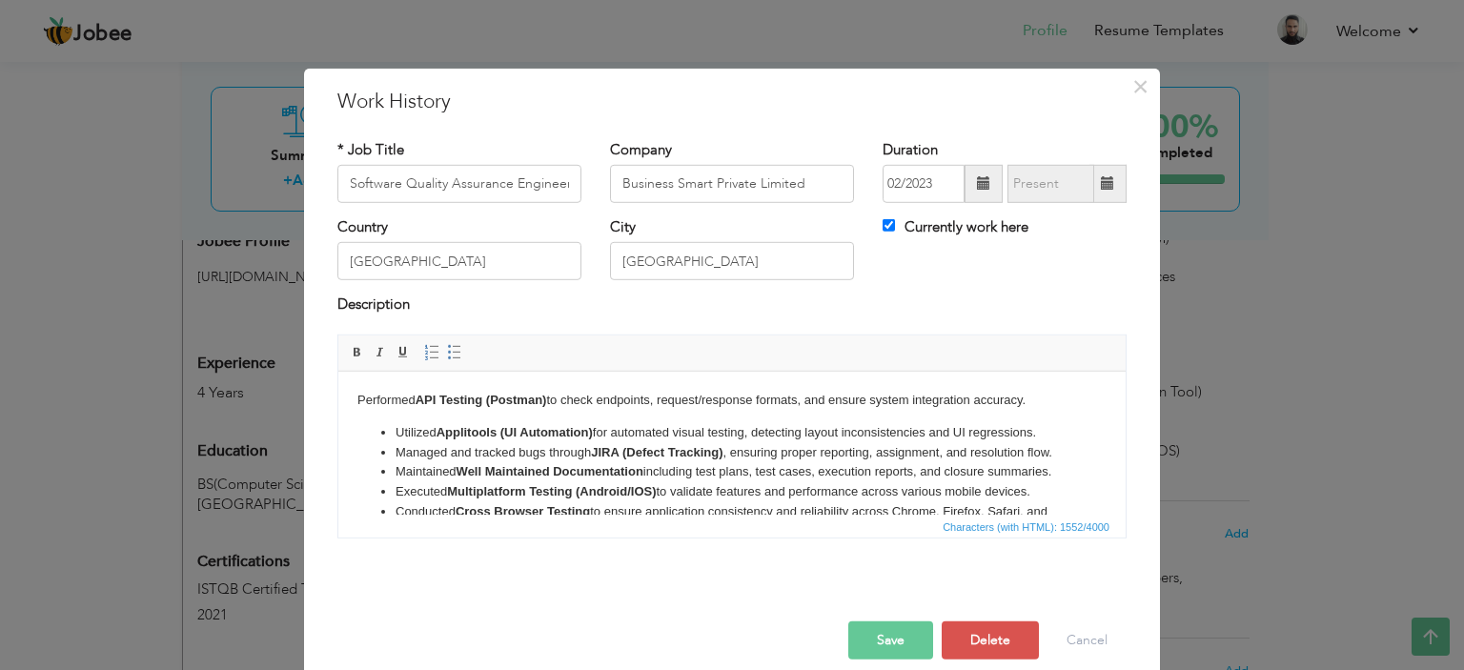
click at [500, 460] on li "Managed and tracked bugs through JIRA (Defect Tracking) , ensuring proper repor…" at bounding box center [732, 452] width 673 height 20
click at [447, 346] on span at bounding box center [454, 352] width 15 height 15
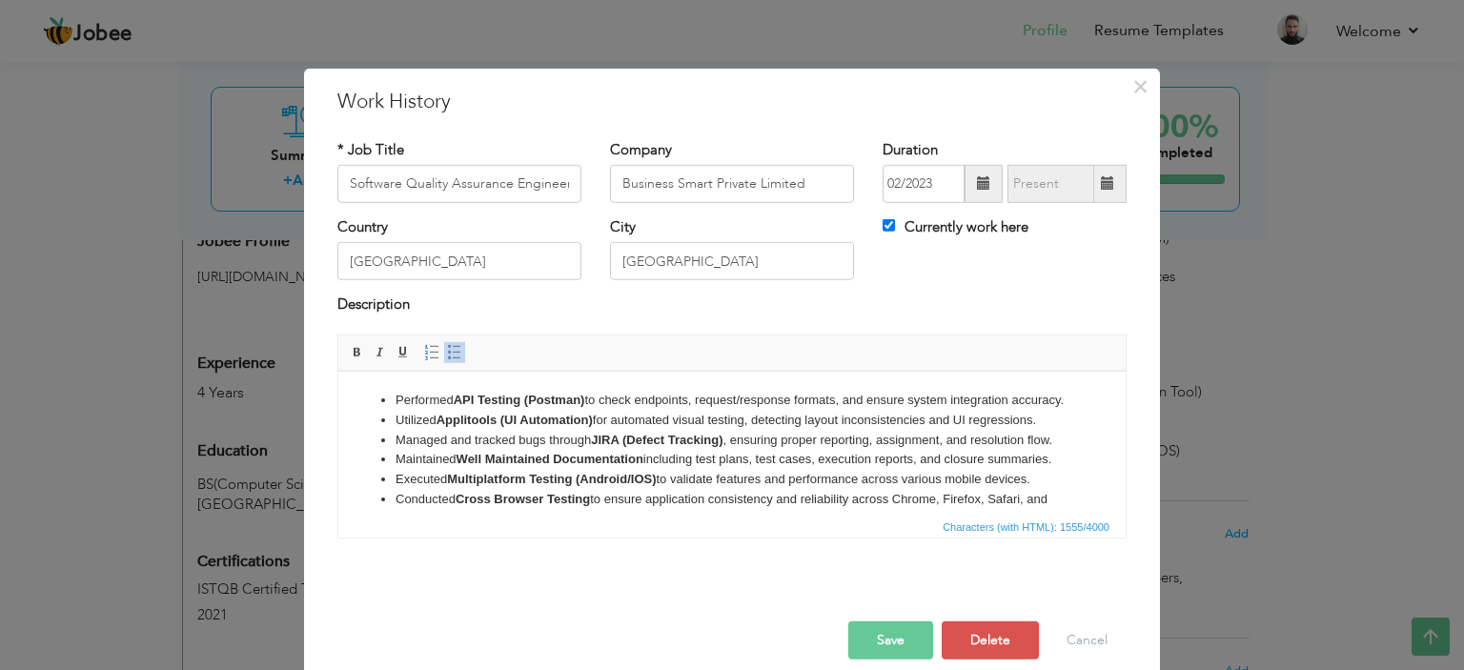
click at [447, 346] on span at bounding box center [454, 352] width 15 height 15
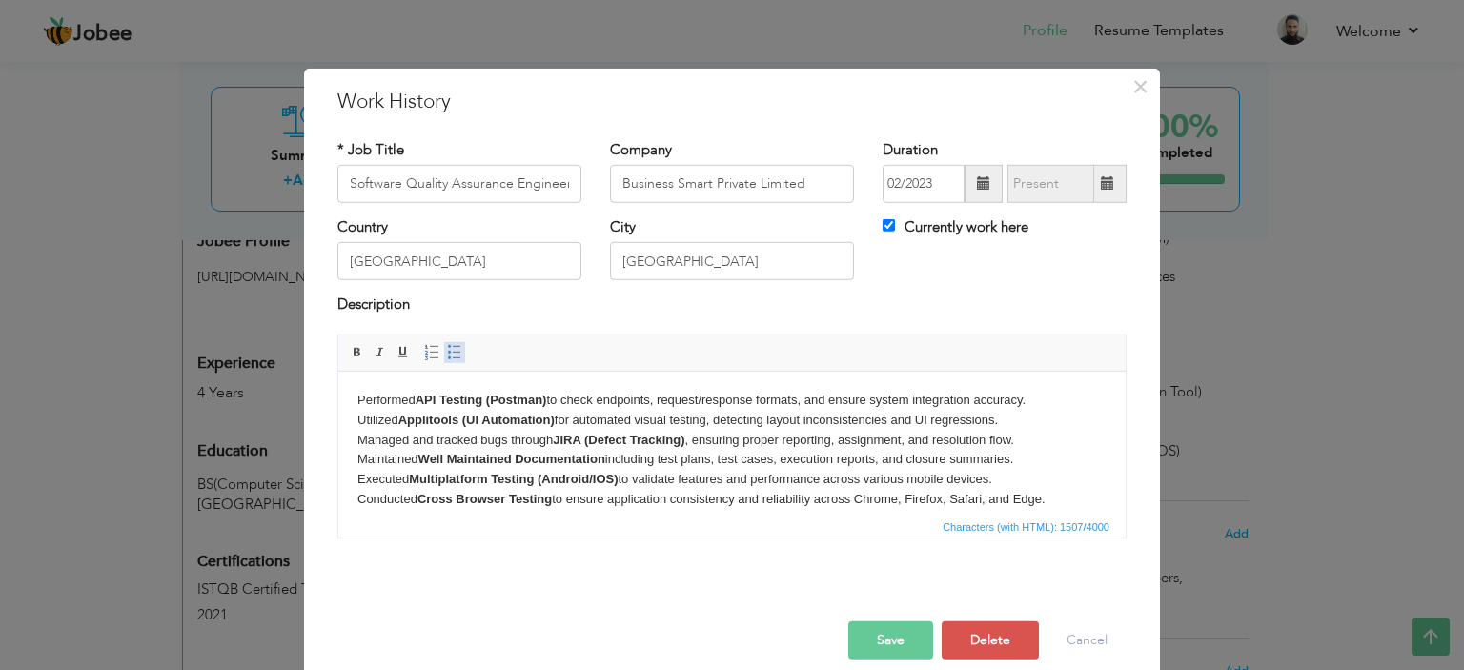
click at [447, 346] on span at bounding box center [454, 352] width 15 height 15
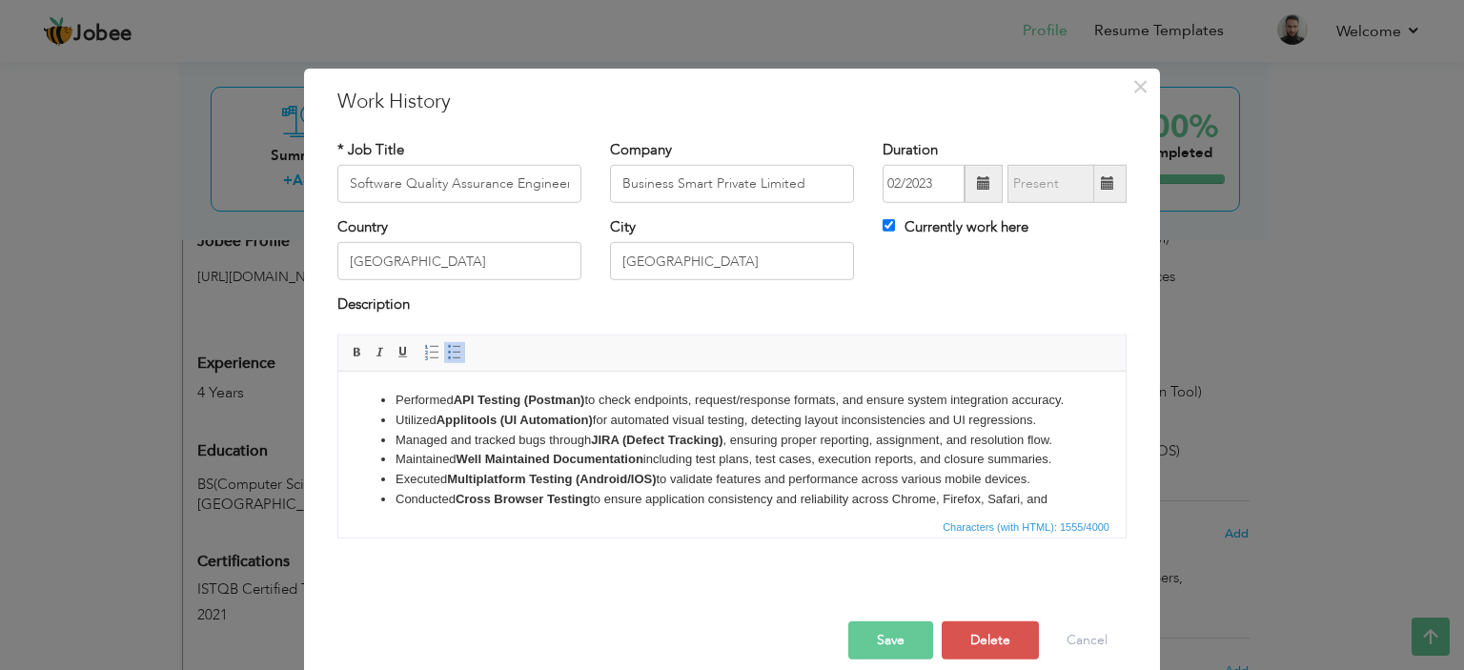
click at [475, 426] on strong "Applitools (UI Automation)" at bounding box center [515, 419] width 156 height 14
click at [396, 400] on li "Performed API Testing (Postman) to check endpoints, request/response formats, a…" at bounding box center [732, 400] width 673 height 20
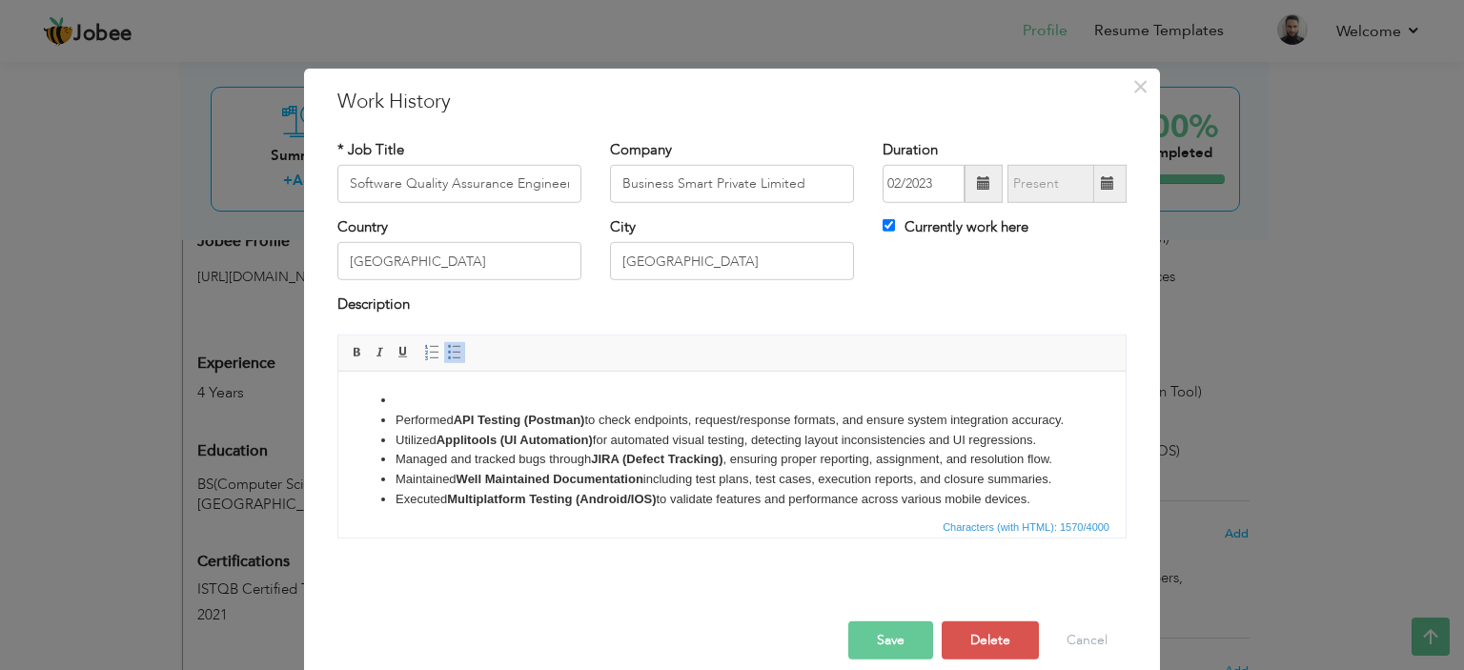
click at [396, 399] on li at bounding box center [732, 400] width 673 height 20
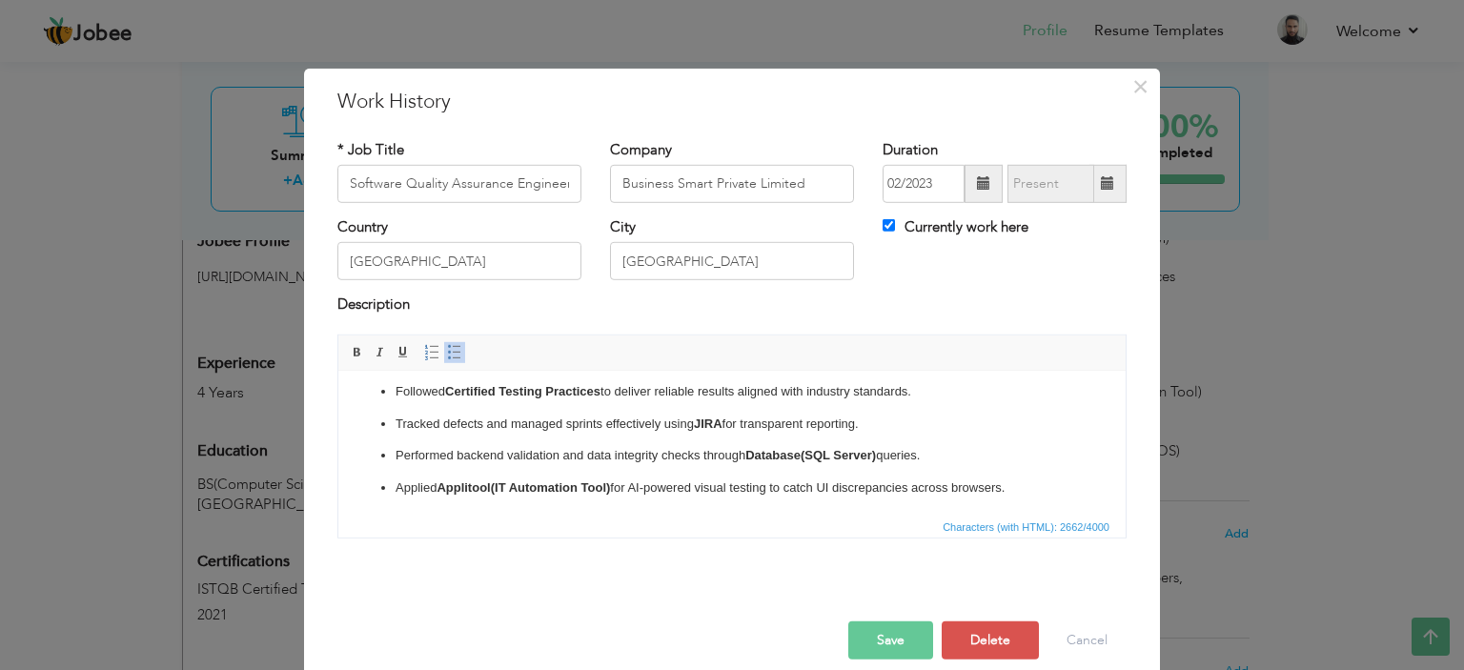
click at [666, 460] on ul "Created and updated Well Maintained Documentation to ensure clarity, traceabili…" at bounding box center [732, 481] width 749 height 536
click at [447, 356] on span at bounding box center [454, 352] width 15 height 15
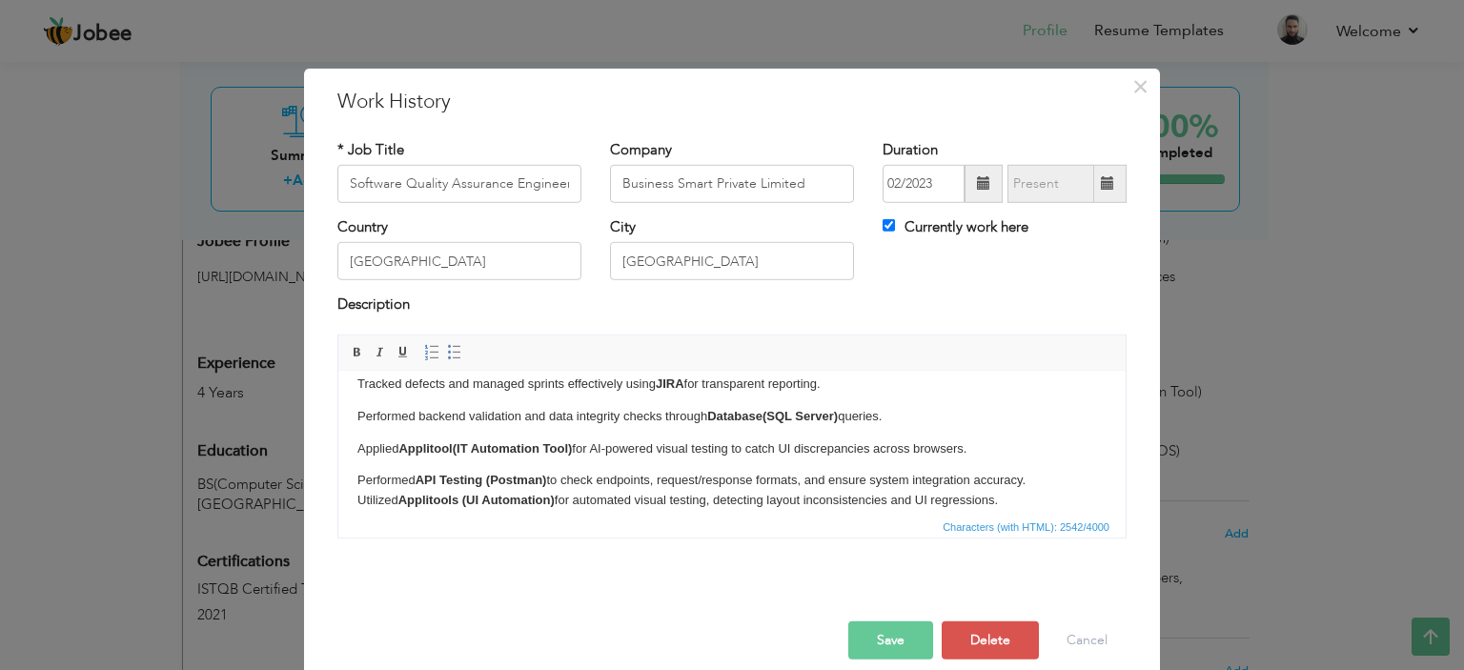
click at [440, 366] on span "Paragraph Insert/Remove Numbered List Insert/Remove Bulleted List" at bounding box center [445, 355] width 51 height 28
click at [447, 354] on span at bounding box center [454, 352] width 15 height 15
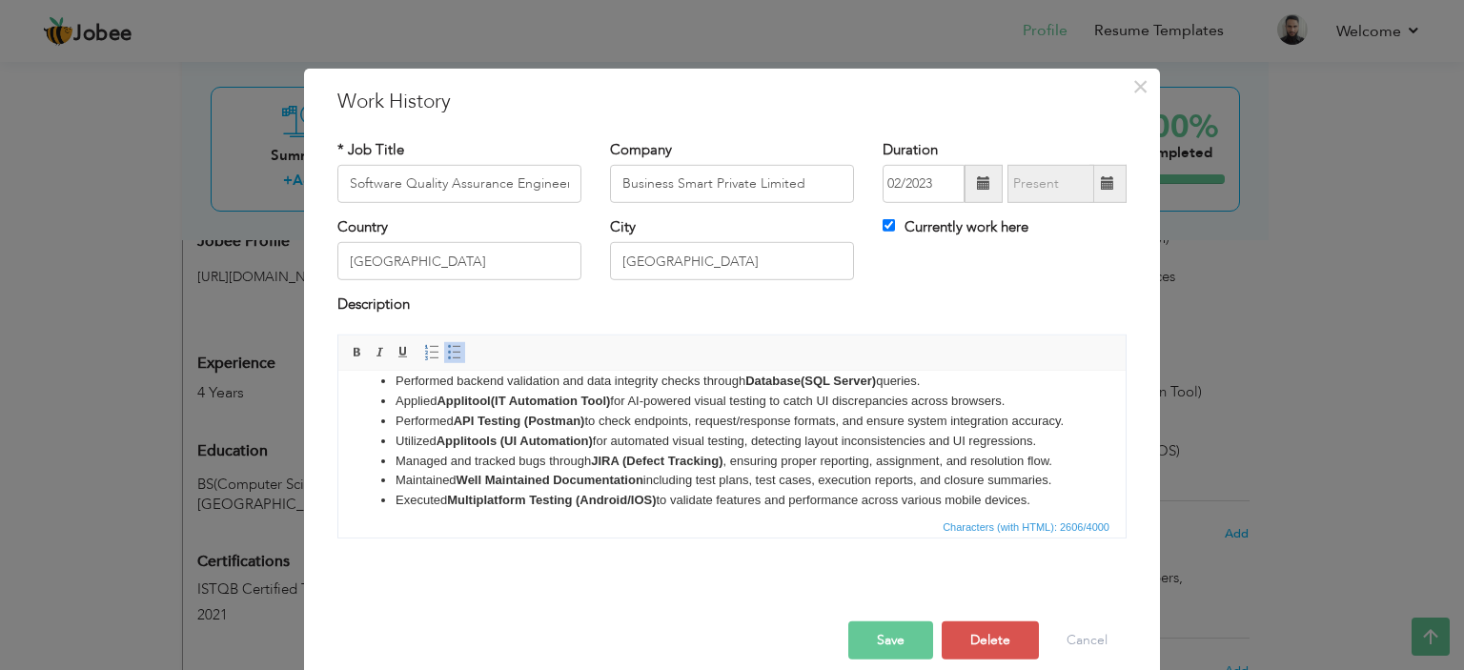
scroll to position [0, 0]
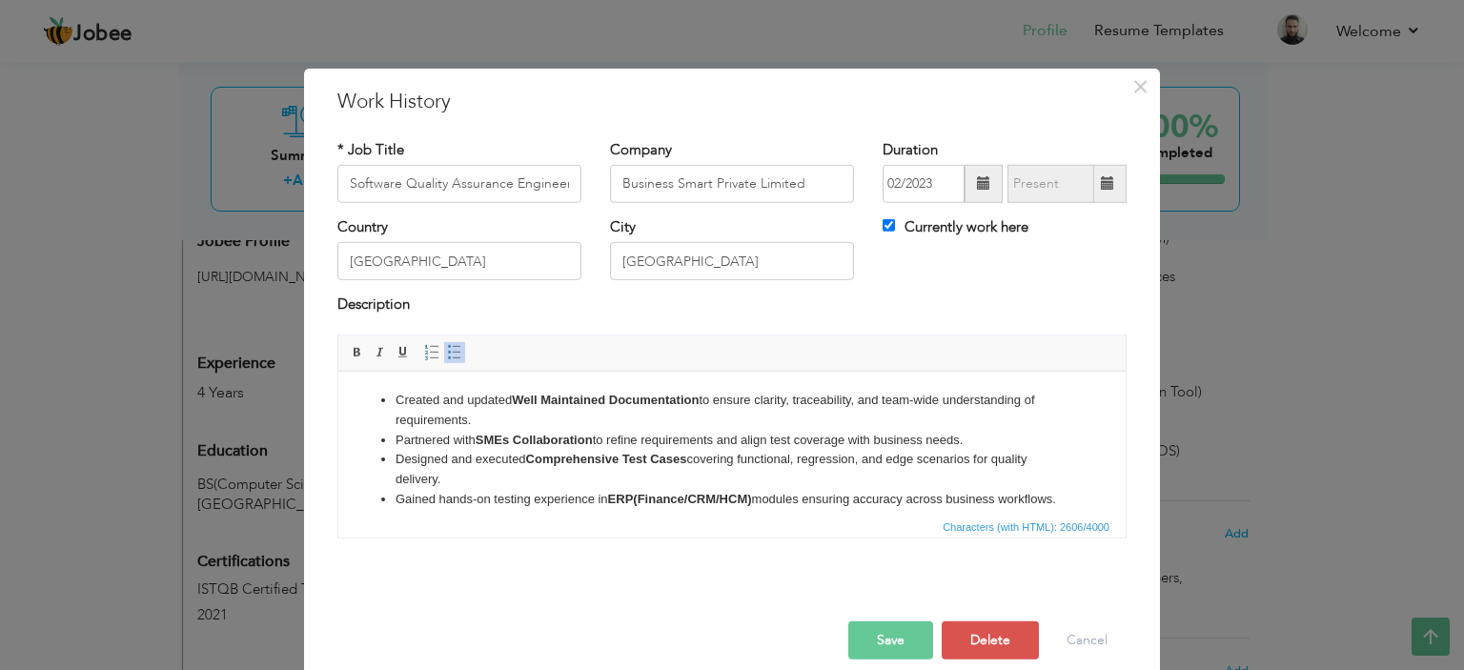
click at [474, 413] on li "Created and updated Well Maintained Documentation to ensure clarity, traceabili…" at bounding box center [732, 410] width 673 height 40
click at [542, 445] on strong "SMEs Collaboration" at bounding box center [534, 439] width 117 height 14
click at [548, 460] on strong "Comprehensive Test Cases" at bounding box center [606, 458] width 161 height 14
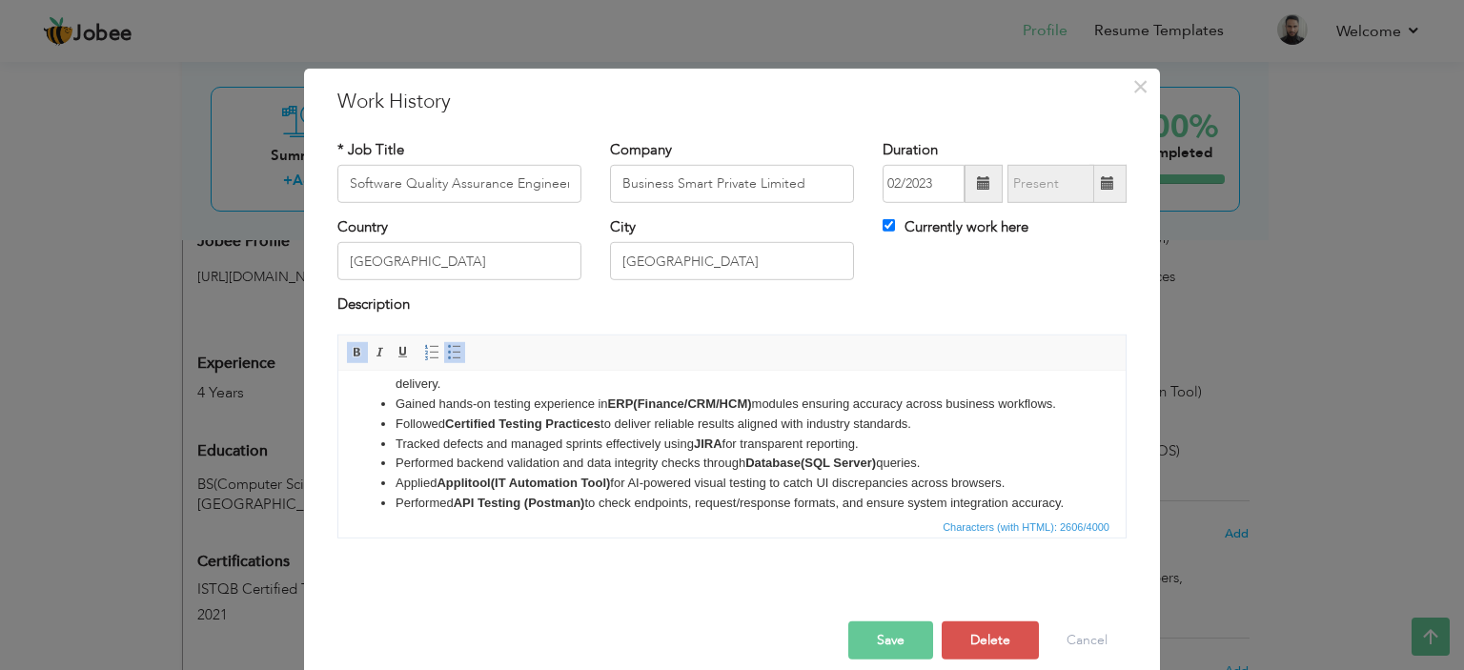
click at [606, 414] on li "Gained hands-on testing experience in ERP(Finance/CRM/HCM) modules ensuring acc…" at bounding box center [732, 404] width 673 height 20
click at [587, 430] on strong "Certified Testing Practices" at bounding box center [522, 423] width 155 height 14
click at [665, 454] on li "Tracked defects and managed sprints effectively using JIRA for transparent repo…" at bounding box center [732, 444] width 673 height 20
click at [784, 469] on strong "Database(SQL Server)" at bounding box center [811, 462] width 131 height 14
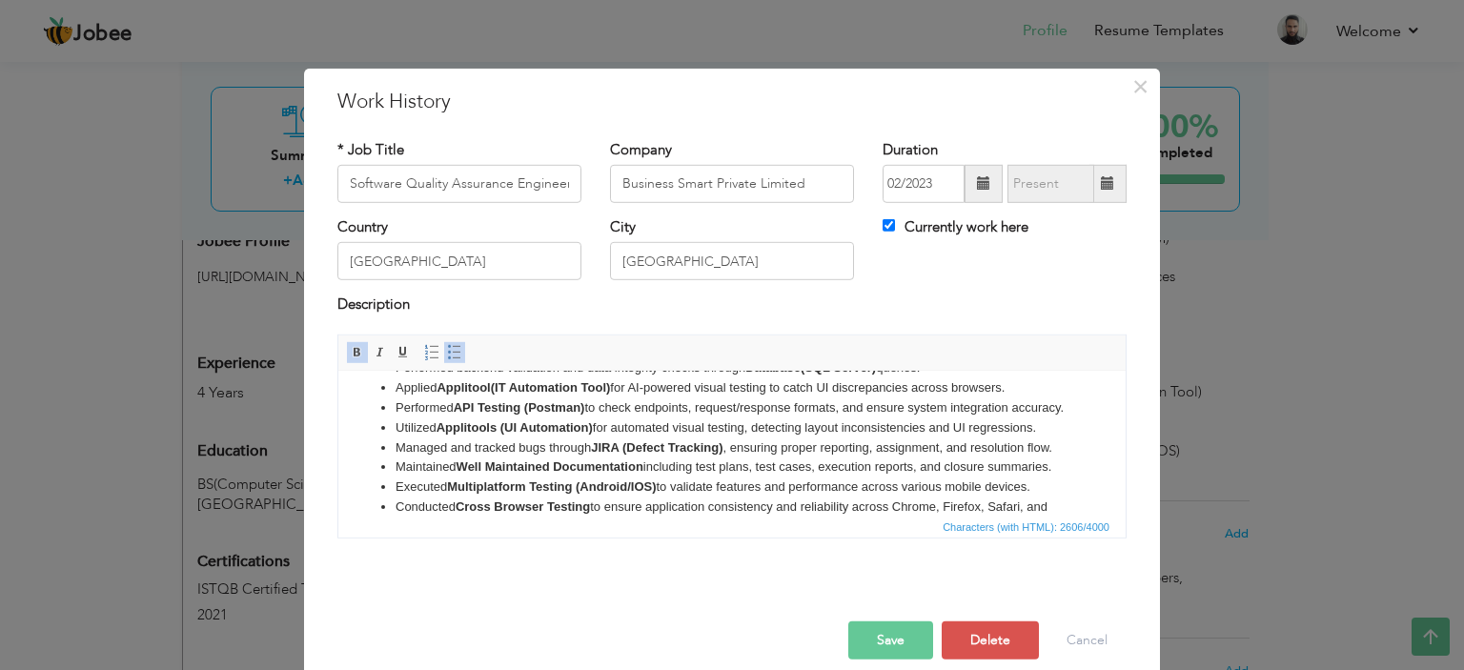
click at [618, 418] on li "Performed API Testing (Postman) to check endpoints, request/response formats, a…" at bounding box center [732, 408] width 673 height 20
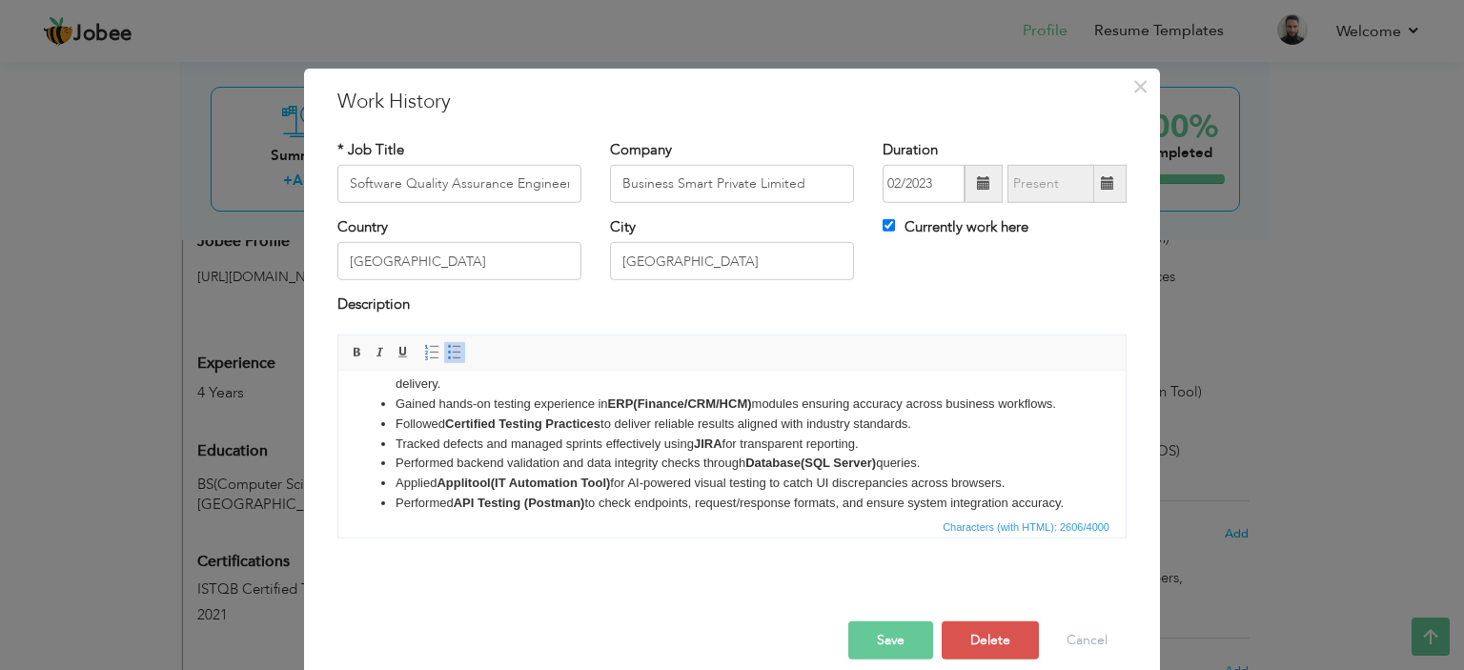
click at [767, 469] on strong "Database(SQL Server)" at bounding box center [811, 462] width 131 height 14
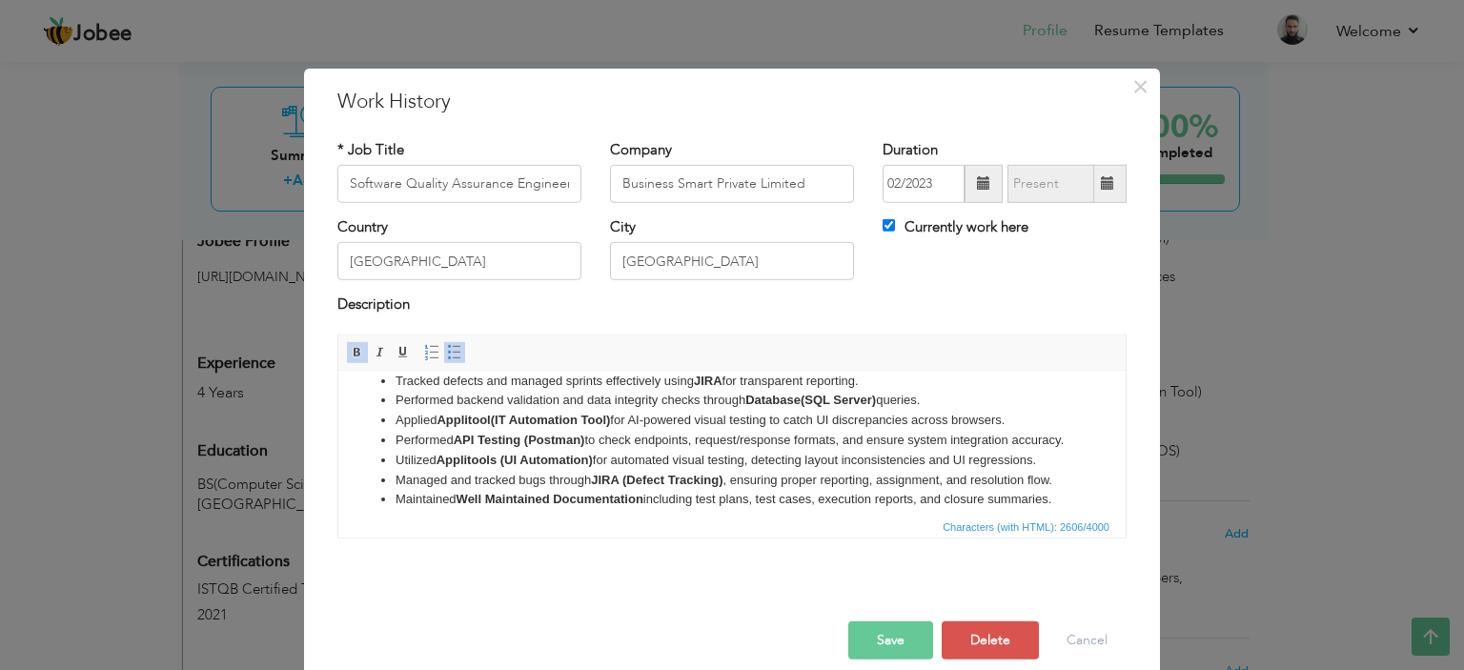
scroll to position [191, 0]
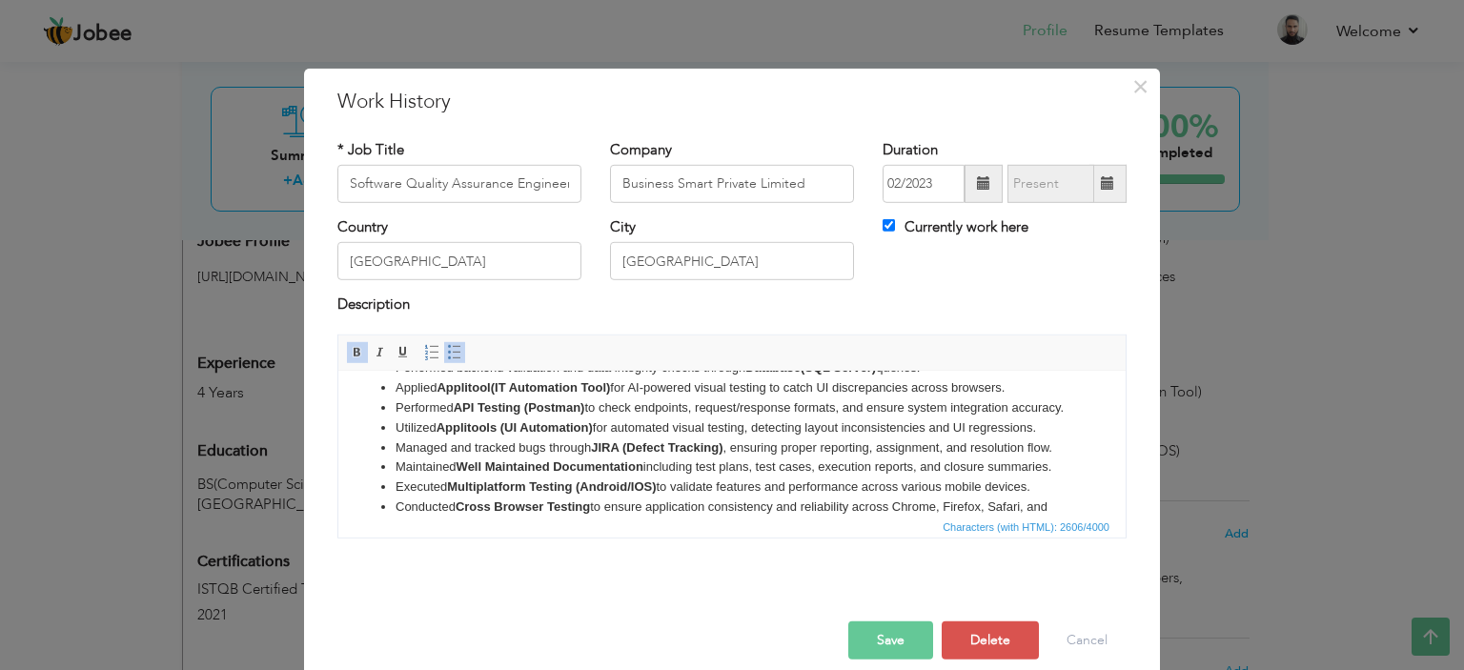
click at [657, 418] on li "Performed API Testing (Postman) to check endpoints, request/response formats, a…" at bounding box center [732, 408] width 673 height 20
click at [651, 418] on li "Performed API Testing (Postman) to check endpoints, request/response formats, a…" at bounding box center [732, 408] width 673 height 20
click at [583, 434] on strong "Applitools (UI Automation)" at bounding box center [515, 426] width 156 height 14
click at [556, 434] on strong "Applitools (UI Automation)" at bounding box center [515, 426] width 156 height 14
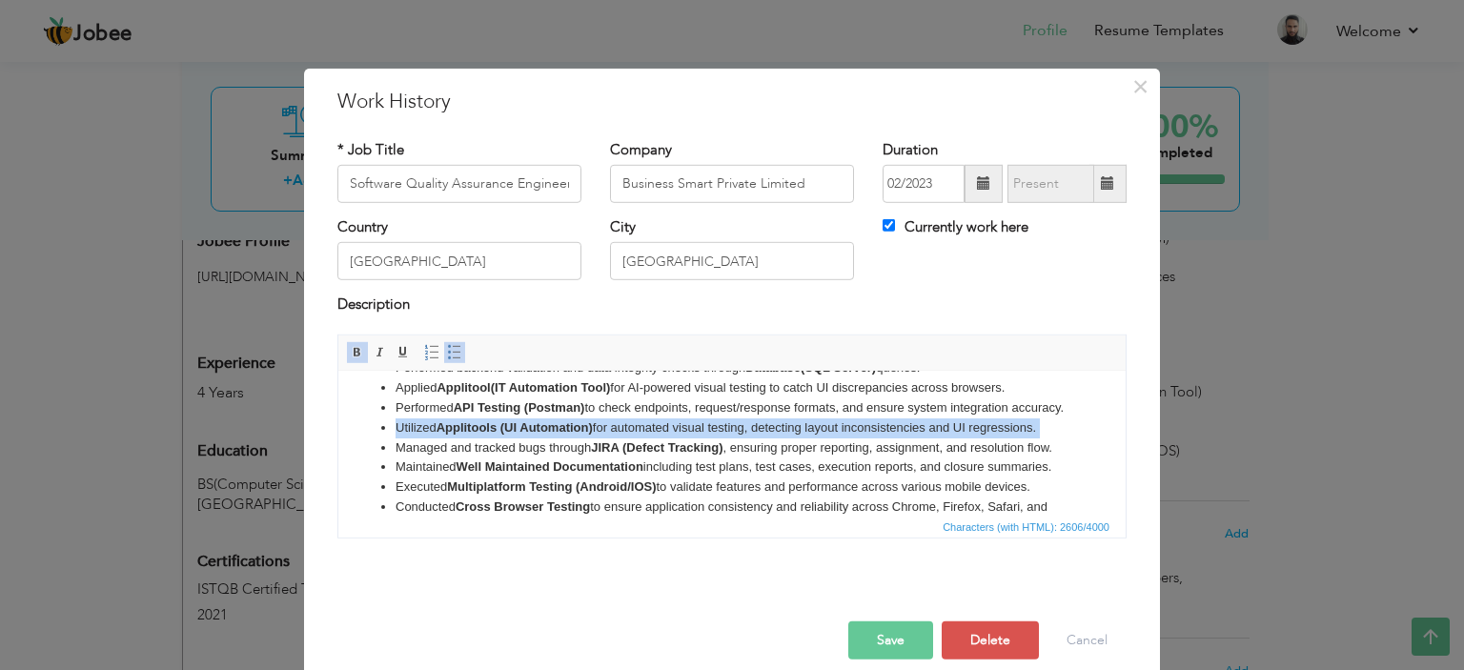
click at [556, 434] on strong "Applitools (UI Automation)" at bounding box center [515, 426] width 156 height 14
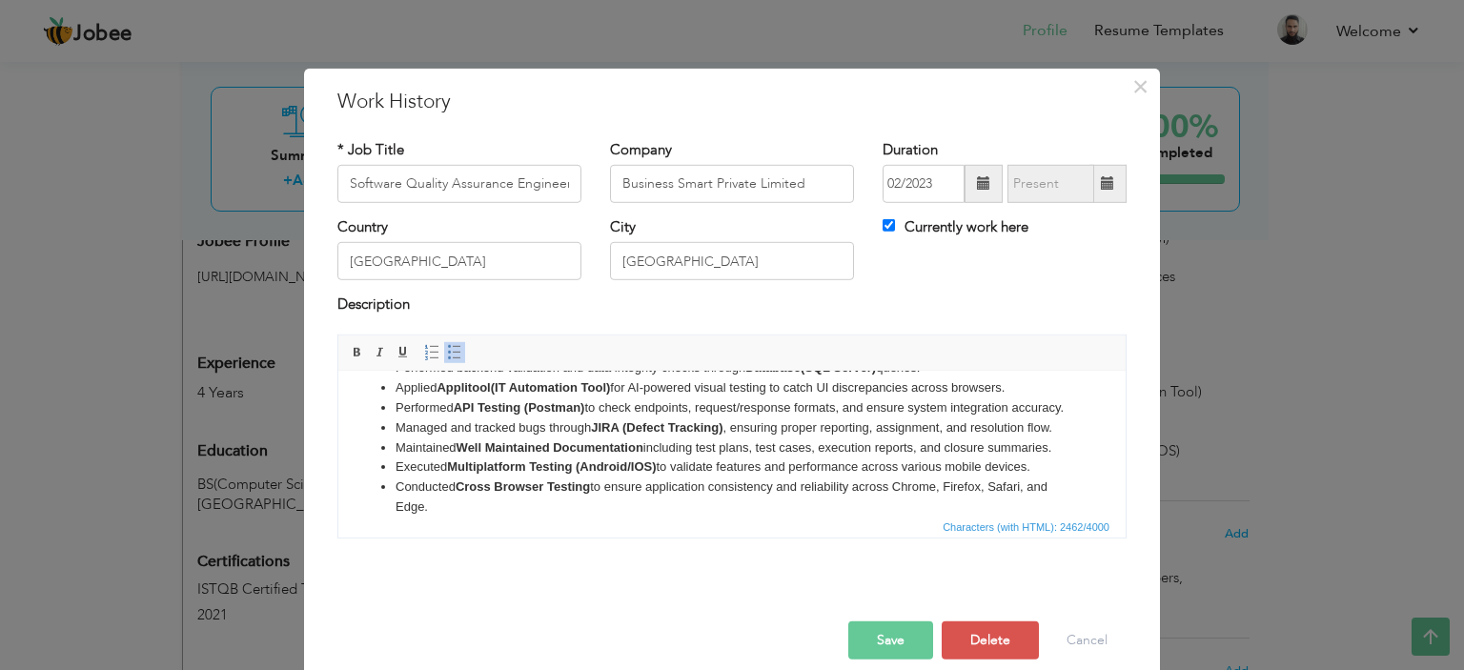
click at [626, 438] on li "Managed and tracked bugs through JIRA (Defect Tracking) , ensuring proper repor…" at bounding box center [732, 428] width 673 height 20
click at [660, 438] on li "Managed and tracked bugs through JIRA (Defect Tracking) , ensuring proper repor…" at bounding box center [732, 428] width 673 height 20
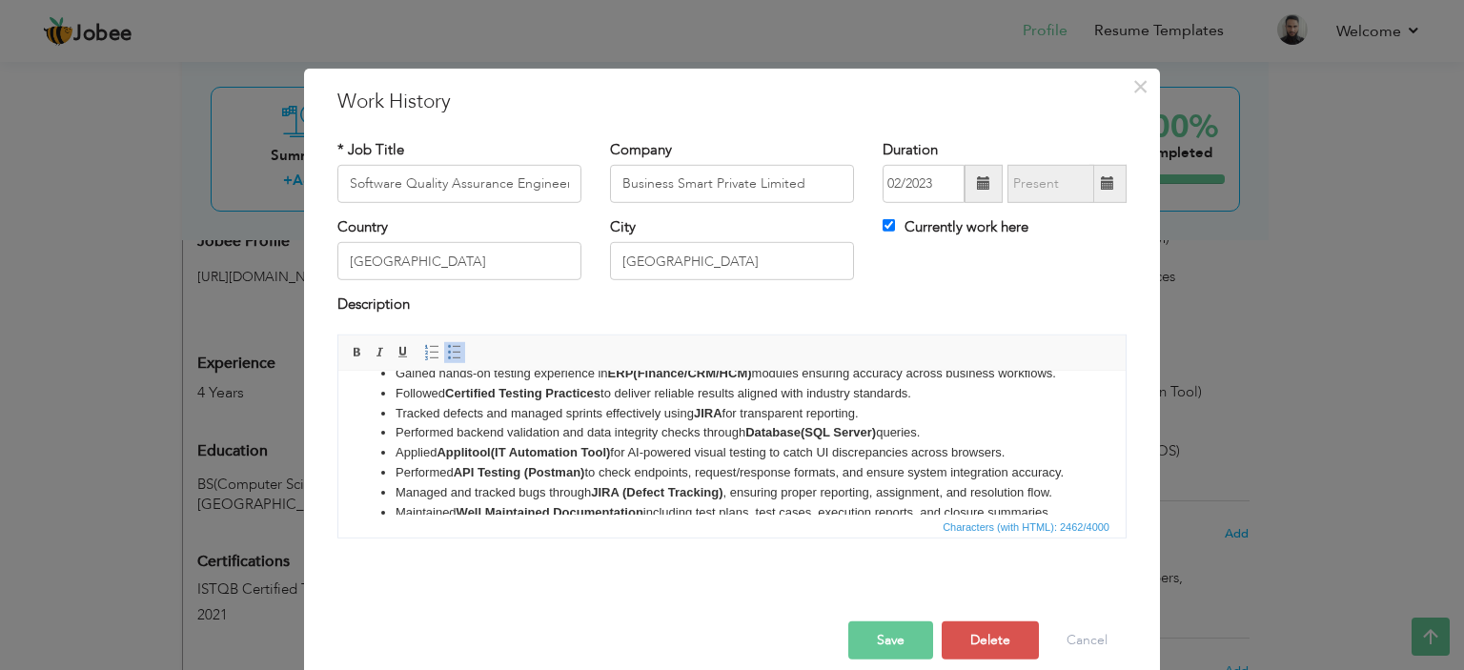
scroll to position [286, 0]
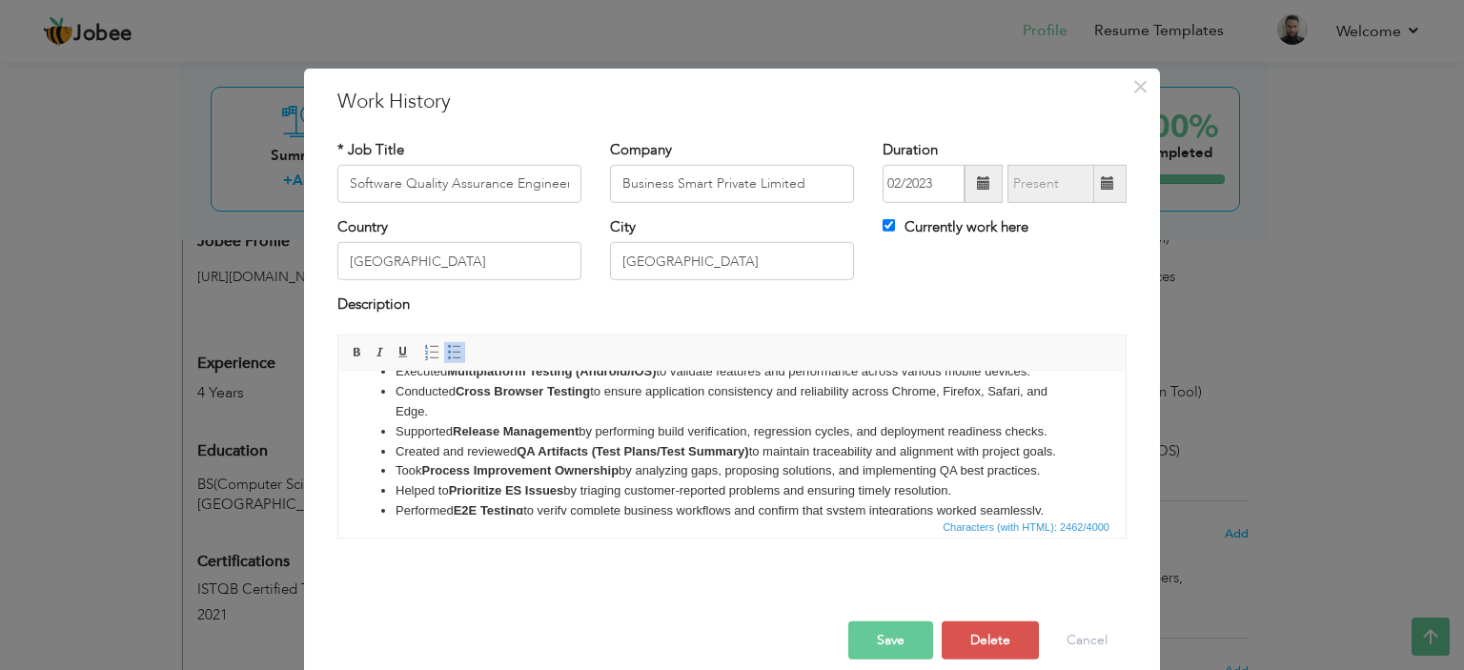
click at [571, 421] on li "Conducted Cross Browser Testing to ensure application consistency and reliabili…" at bounding box center [732, 401] width 673 height 40
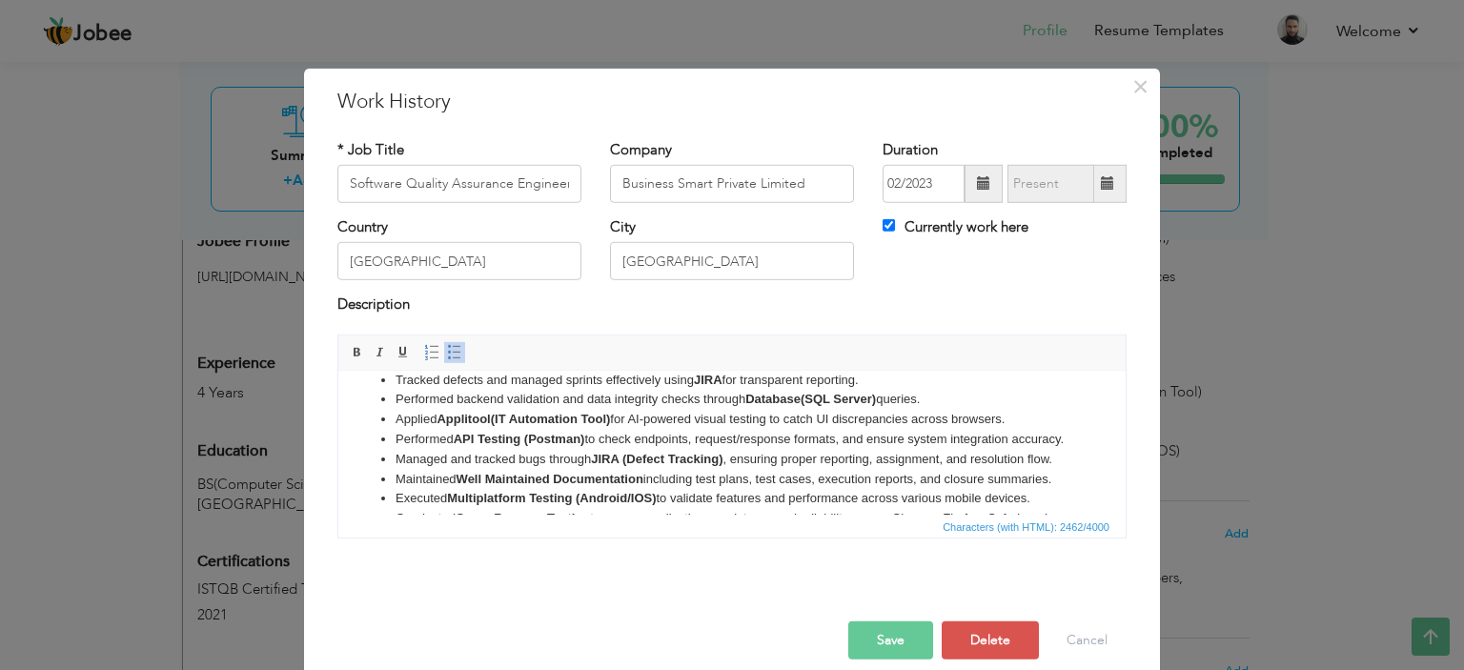
scroll to position [191, 0]
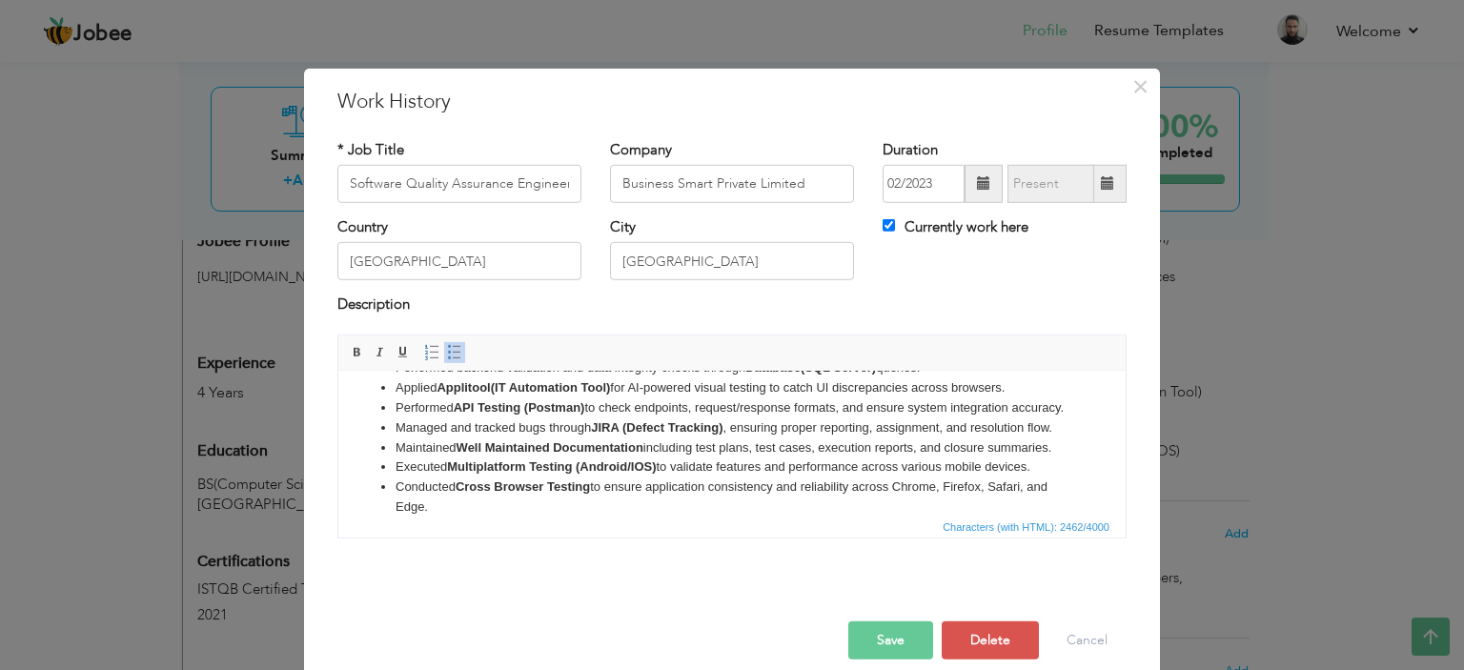
click strong "JIRA (Defect Tracking)"
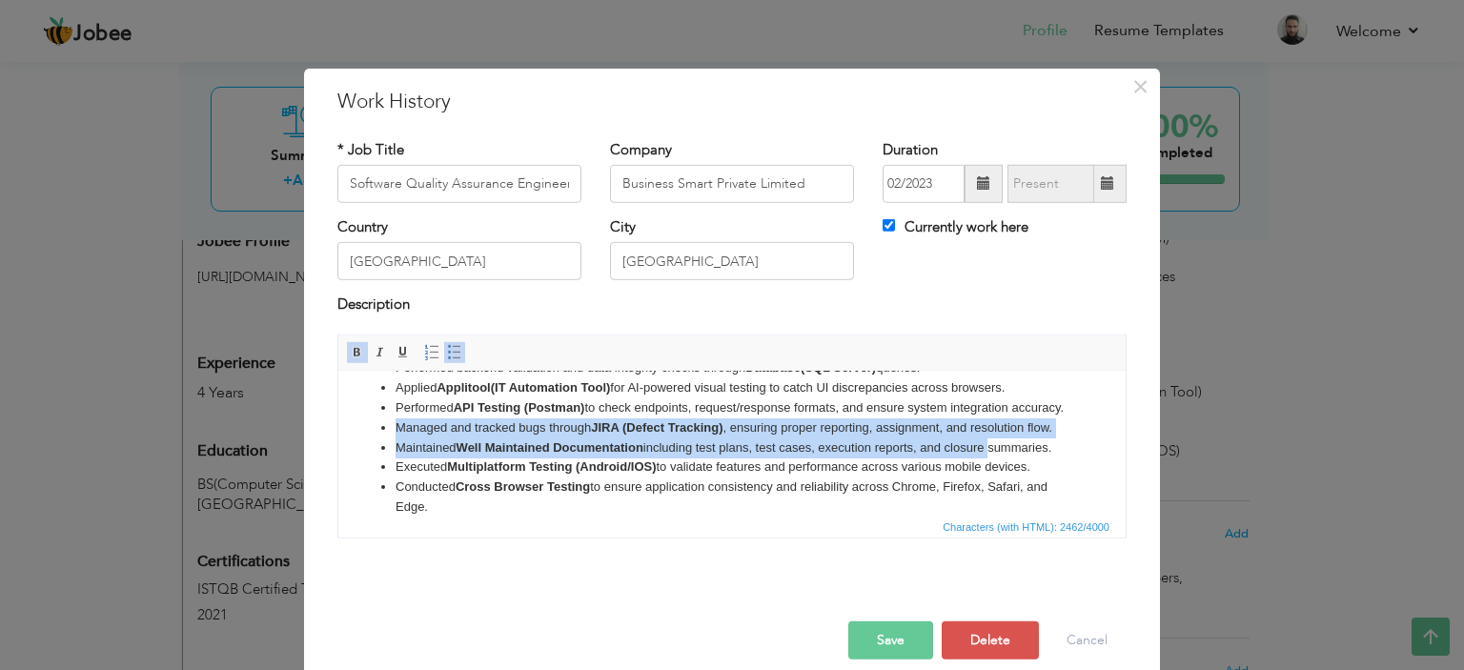
drag, startPoint x: 1016, startPoint y: 511, endPoint x: 370, endPoint y: 469, distance: 647.8
click at [369, 469] on ul "Created and updated Well Maintained Documentation to ensure clarity, traceabili…" at bounding box center [732, 407] width 749 height 417
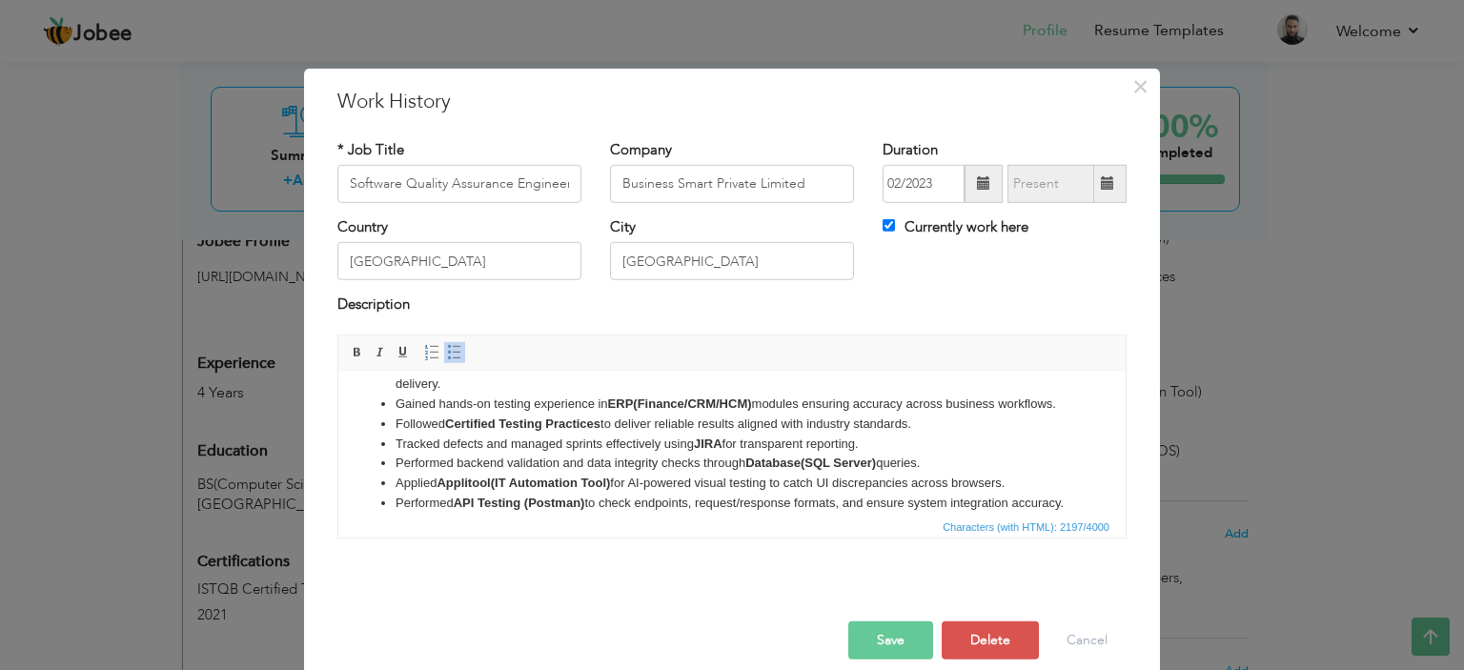
scroll to position [0, 0]
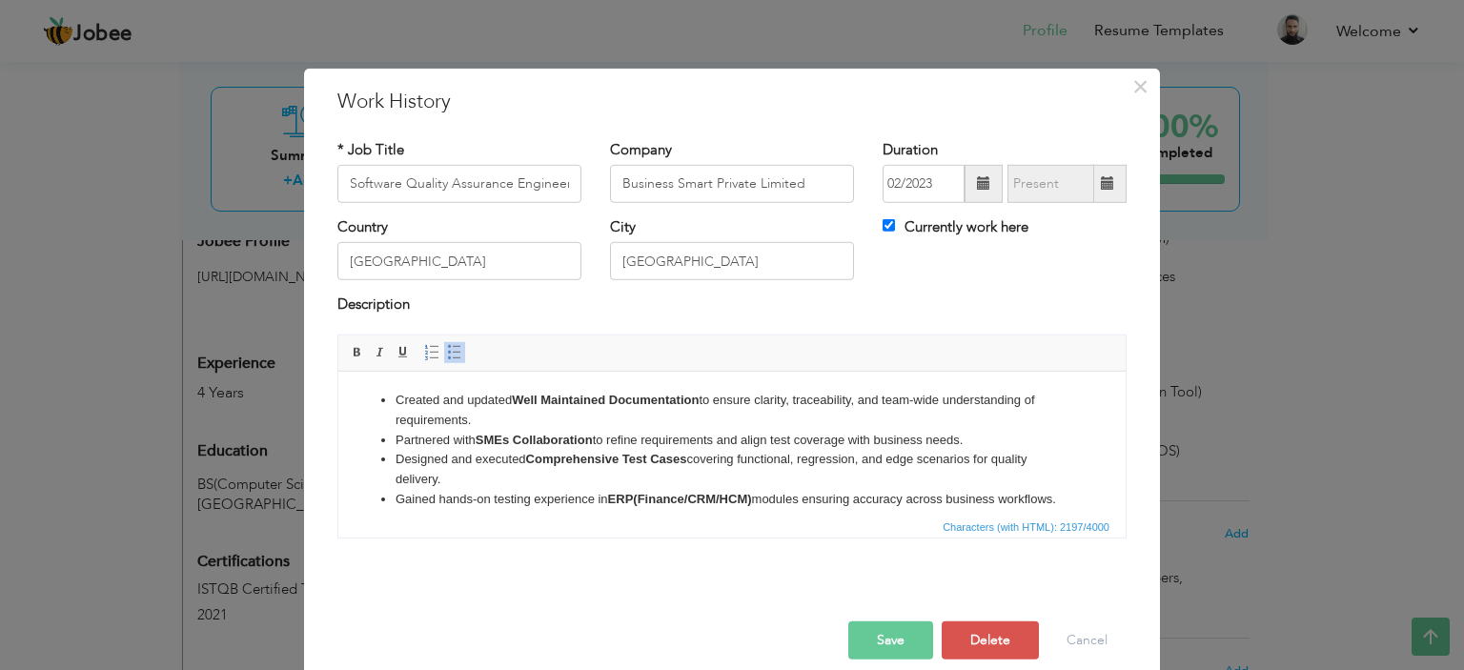
drag, startPoint x: 513, startPoint y: 416, endPoint x: 386, endPoint y: 388, distance: 129.8
click at [386, 388] on html "Created and updated Well Maintained Documentation to ensure clarity, traceabili…" at bounding box center [731, 588] width 787 height 435
click at [558, 410] on li "Managed and tracked bugs through JIRA (Defect Tracking) , ensuring proper repor…" at bounding box center [732, 400] width 673 height 20
drag, startPoint x: 725, startPoint y: 395, endPoint x: 736, endPoint y: 418, distance: 25.6
click at [726, 395] on li "Managed and tracked bugs through JIRA (Defect Tracking) , ensuring proper repor…" at bounding box center [732, 400] width 673 height 20
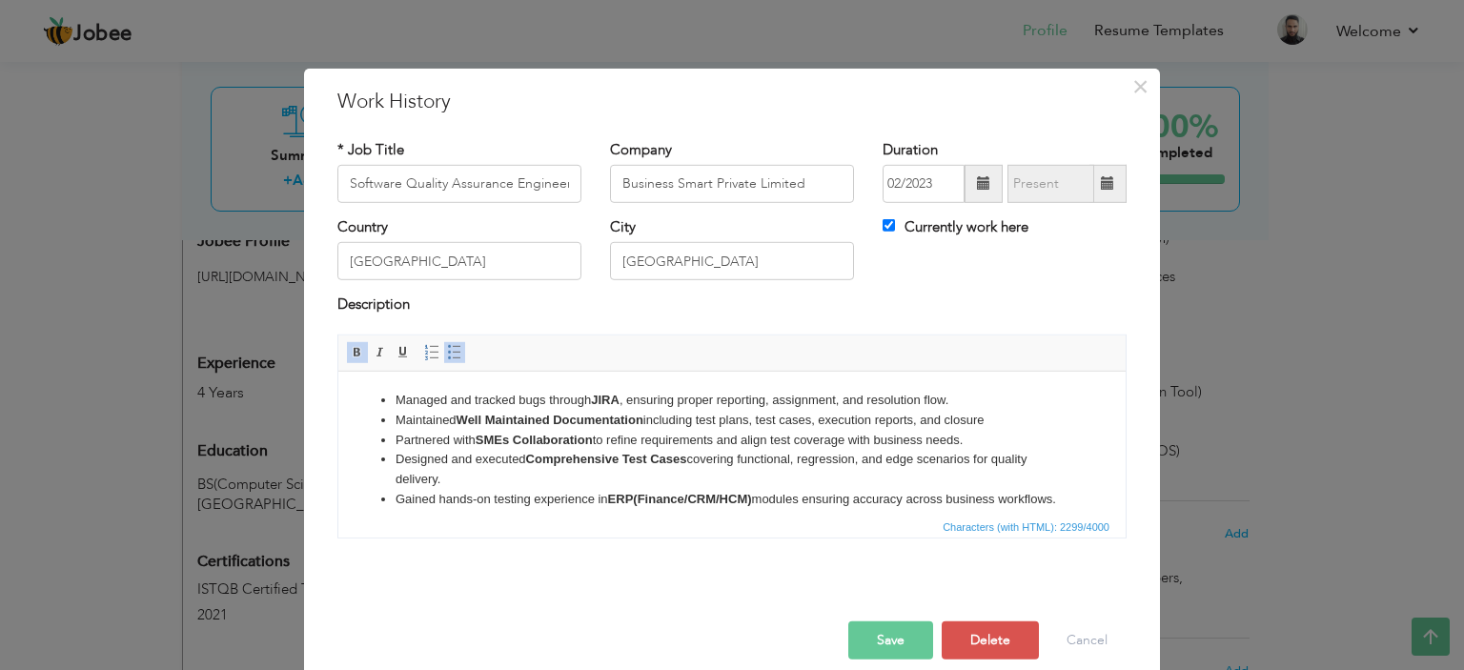
click at [702, 420] on li "Maintained Well Maintained Documentation including test plans, test cases, exec…" at bounding box center [732, 420] width 673 height 20
click at [629, 415] on strong "Well Maintained Documentation" at bounding box center [550, 419] width 187 height 14
click at [603, 401] on strong "JIRA" at bounding box center [605, 399] width 29 height 14
click at [599, 410] on li "Maintained Well Maintained Documentation including test plans, test cases, exec…" at bounding box center [732, 420] width 673 height 20
click at [570, 439] on strong "SMEs Collaboration" at bounding box center [534, 439] width 117 height 14
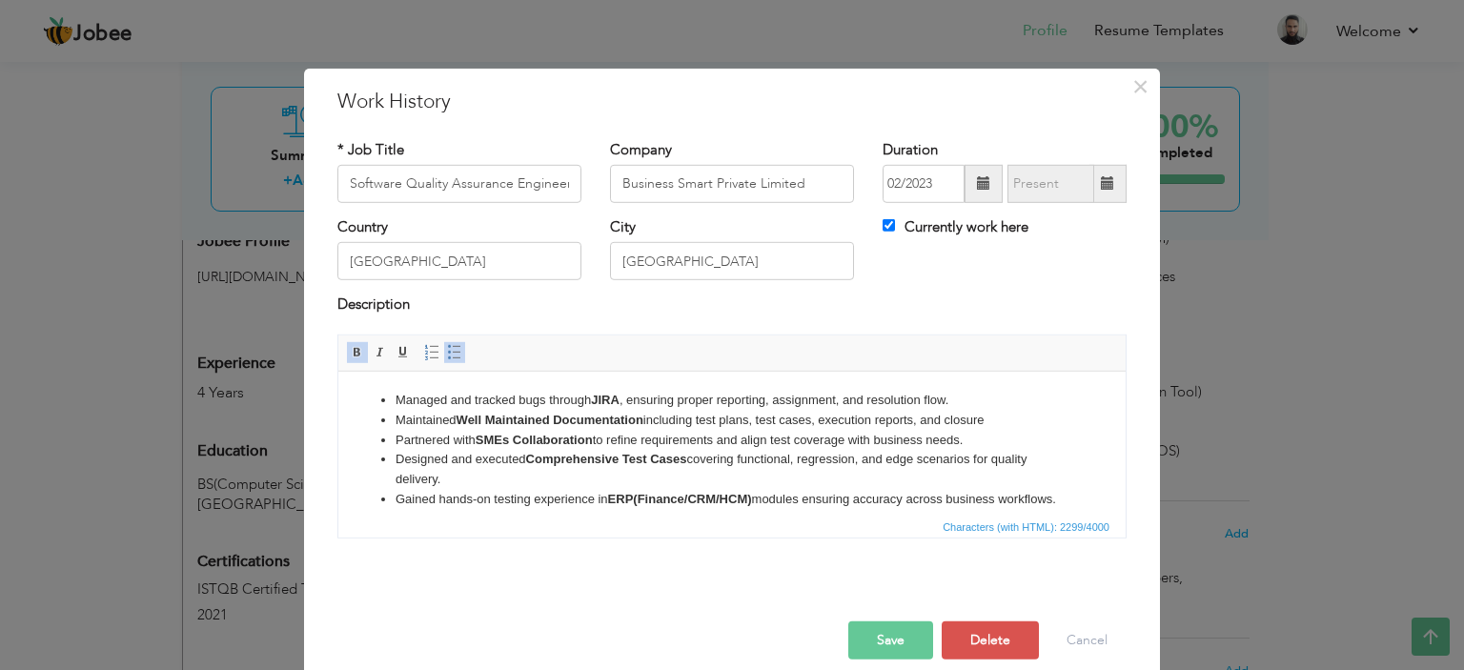
click at [585, 452] on strong "Comprehensive Test Cases" at bounding box center [606, 458] width 161 height 14
click at [629, 509] on li "Designed and executed Comprehensive Test Cases covering functional, regression,…" at bounding box center [732, 519] width 673 height 20
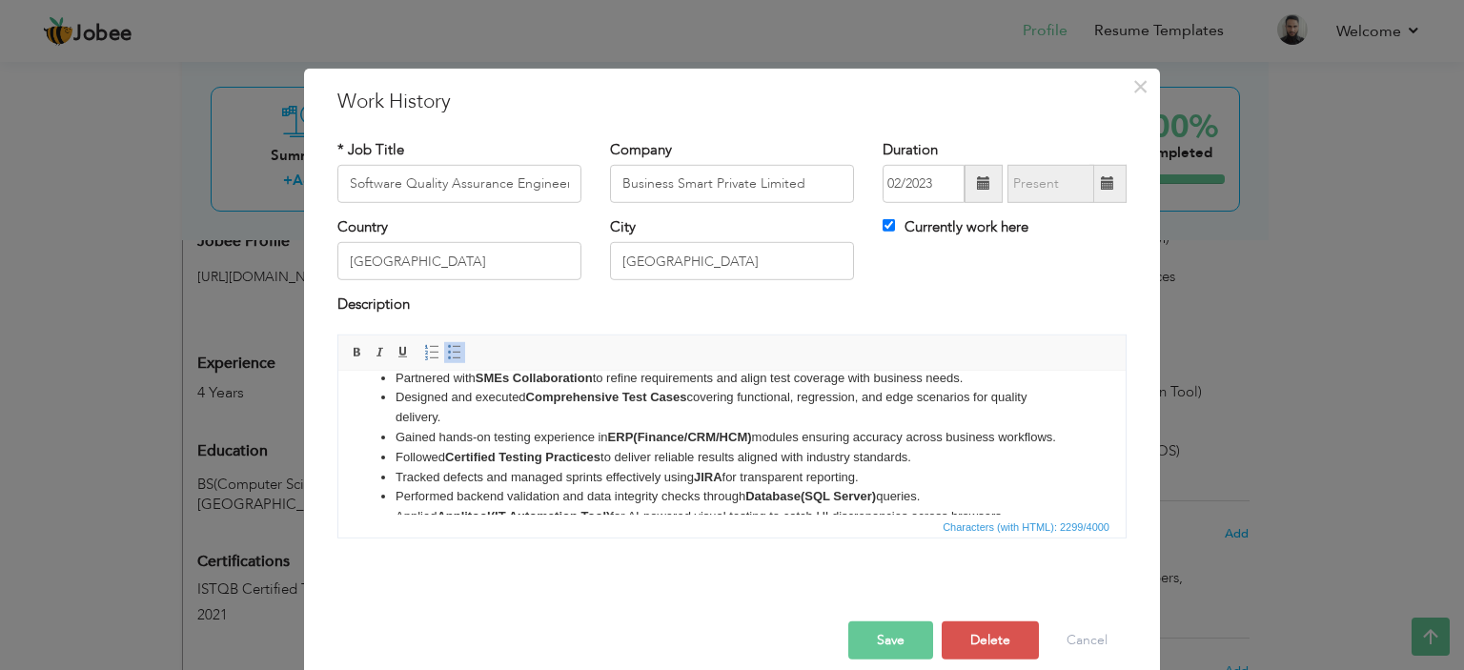
scroll to position [95, 0]
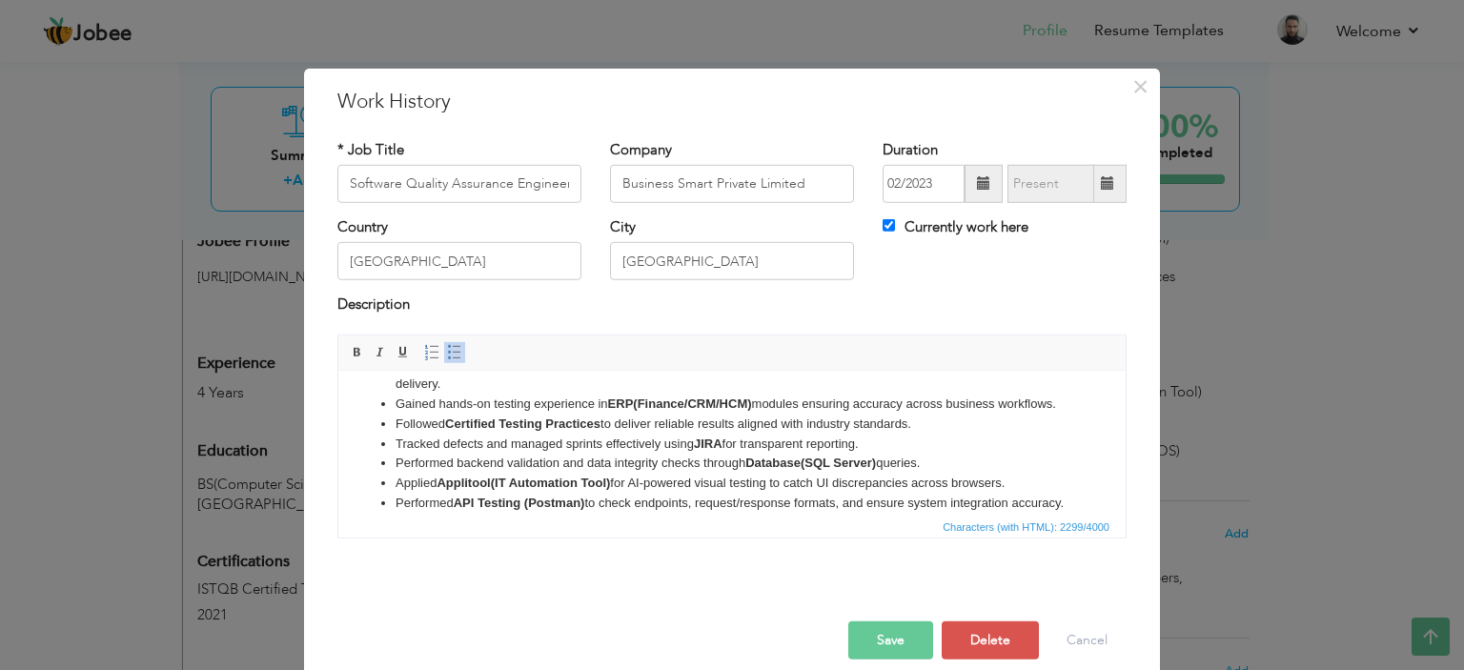
click at [620, 453] on li "Followed Certified Testing Practices to deliver reliable results aligned with i…" at bounding box center [732, 463] width 673 height 20
click at [694, 473] on li "Tracked defects and managed sprints effectively using JIRA for transparent repo…" at bounding box center [732, 483] width 673 height 20
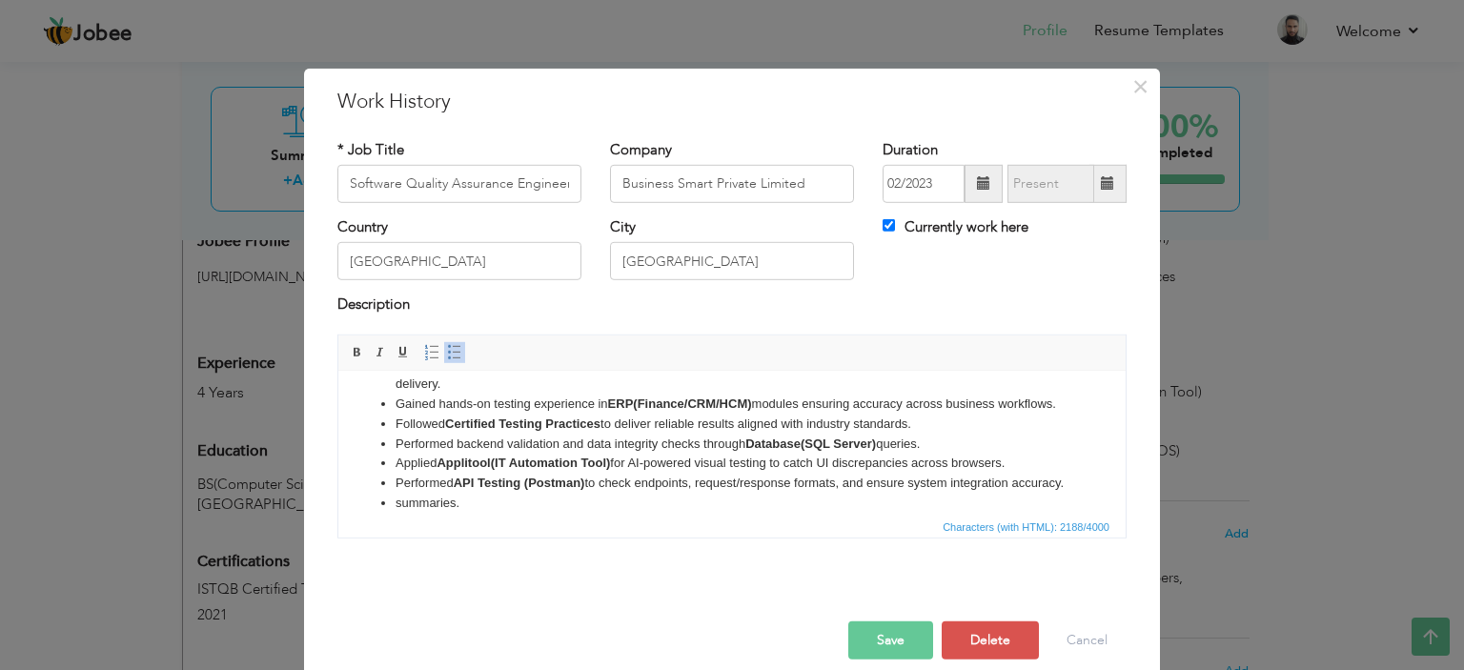
click at [726, 473] on li "Performed backend validation and data integrity checks through Database(SQL Ser…" at bounding box center [732, 483] width 673 height 20
click at [717, 493] on li "Applied Applitool(IT Automation Tool) for AI-powered visual testing to catch UI…" at bounding box center [732, 503] width 673 height 20
click at [688, 513] on li "Performed API Testing (Postman) to check endpoints, request/response formats, a…" at bounding box center [732, 523] width 673 height 20
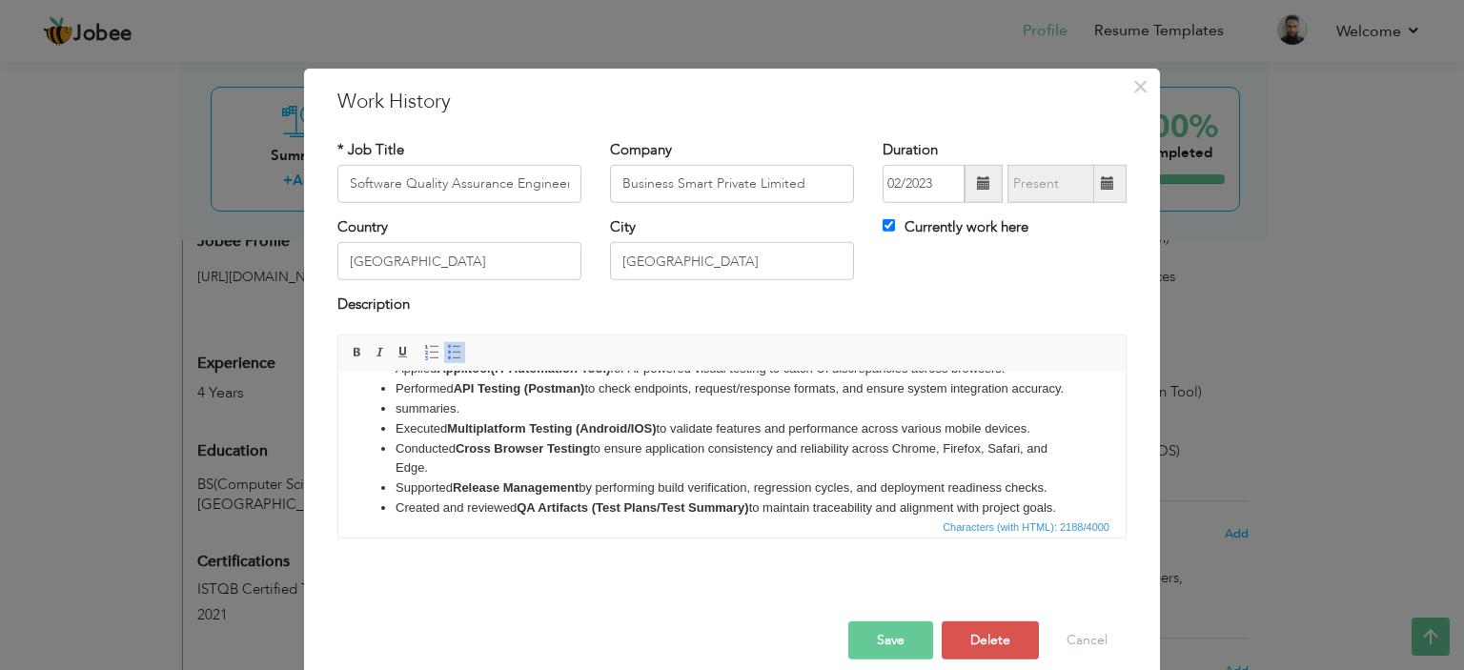
scroll to position [191, 0]
drag, startPoint x: 470, startPoint y: 449, endPoint x: 393, endPoint y: 453, distance: 77.3
click at [393, 453] on ul "Managed and tracked bugs through JIRA , ensuring proper reporting, assignment, …" at bounding box center [732, 387] width 749 height 377
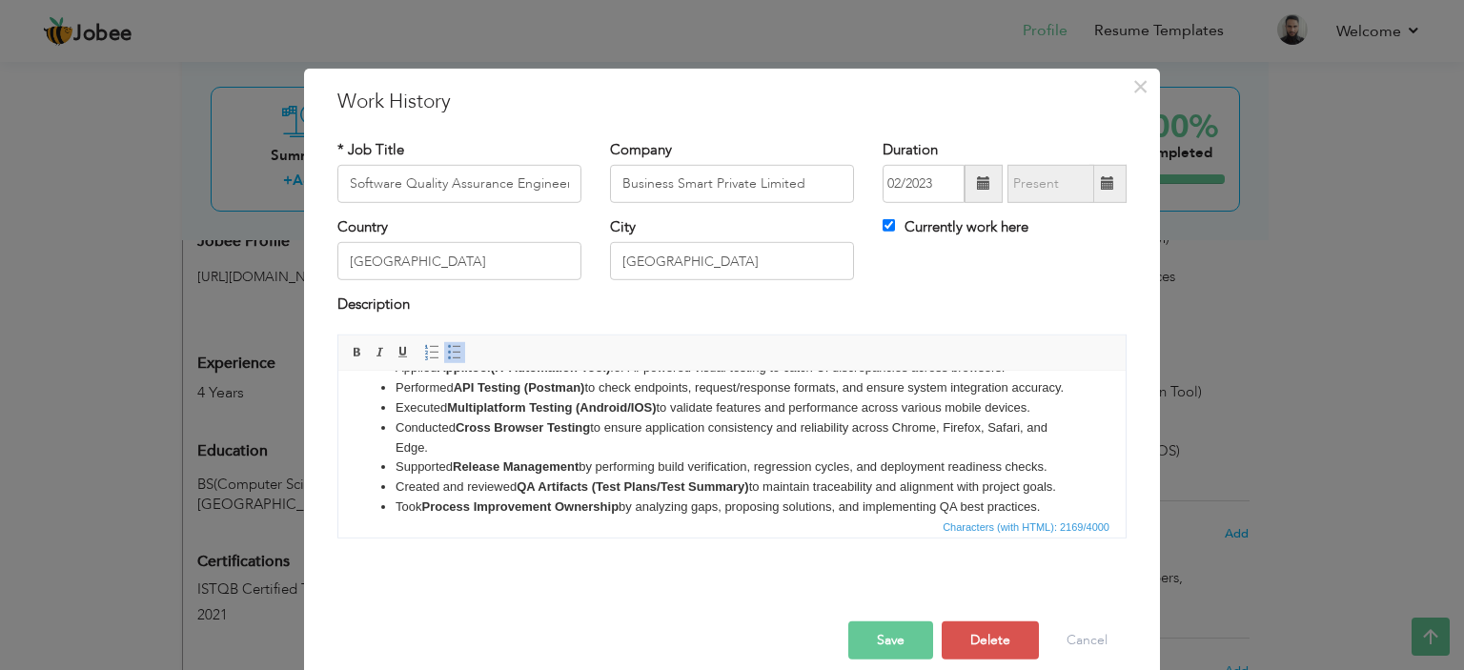
click at [552, 493] on li "Conducted Cross Browser Testing to ensure application consistency and reliabili…" at bounding box center [732, 487] width 673 height 20
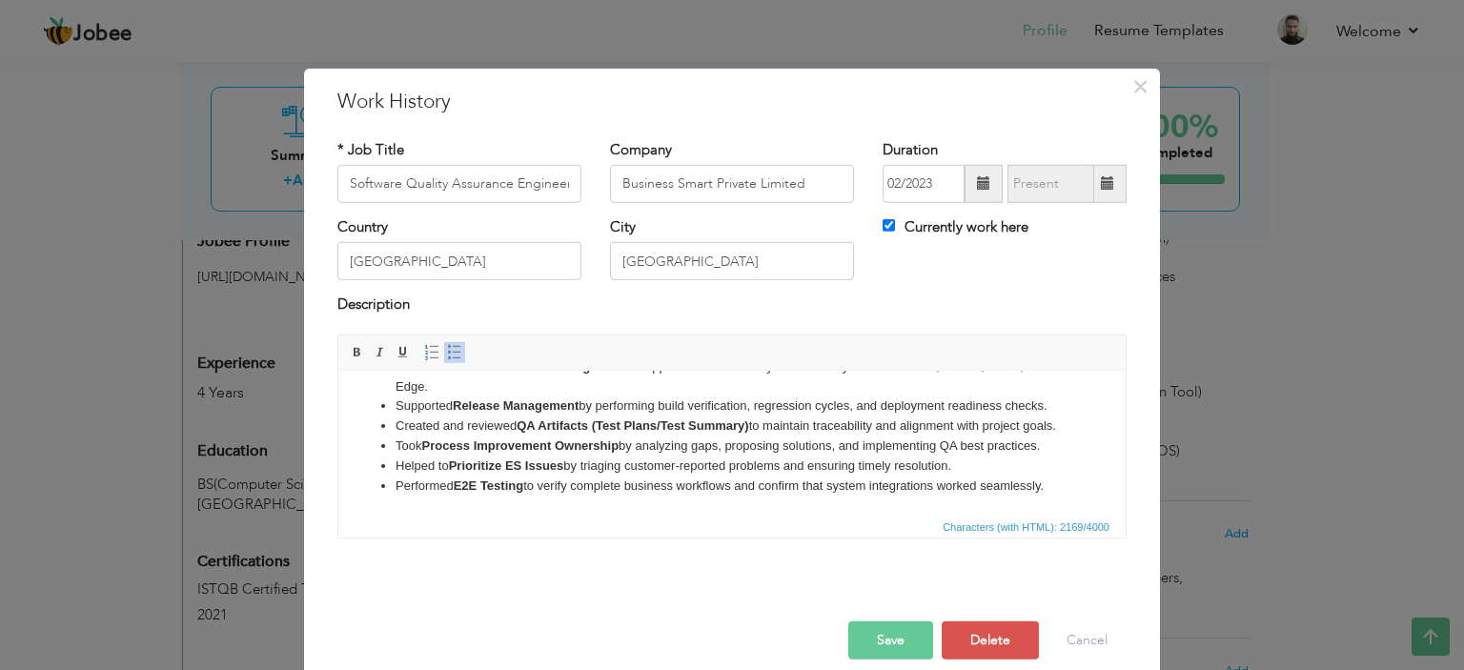
click at [557, 424] on strong "QA Artifacts (Test Plans/Test Summary)" at bounding box center [633, 425] width 232 height 14
click at [556, 431] on strong "QA Artifacts (Test Plans/Test Summary)" at bounding box center [633, 425] width 232 height 14
click at [503, 452] on strong "Process Improvement Ownership" at bounding box center [519, 445] width 197 height 14
click at [572, 452] on strong "Process Improvement Ownership" at bounding box center [519, 445] width 197 height 14
click at [579, 452] on strong "Process Improvement Ownership" at bounding box center [519, 445] width 197 height 14
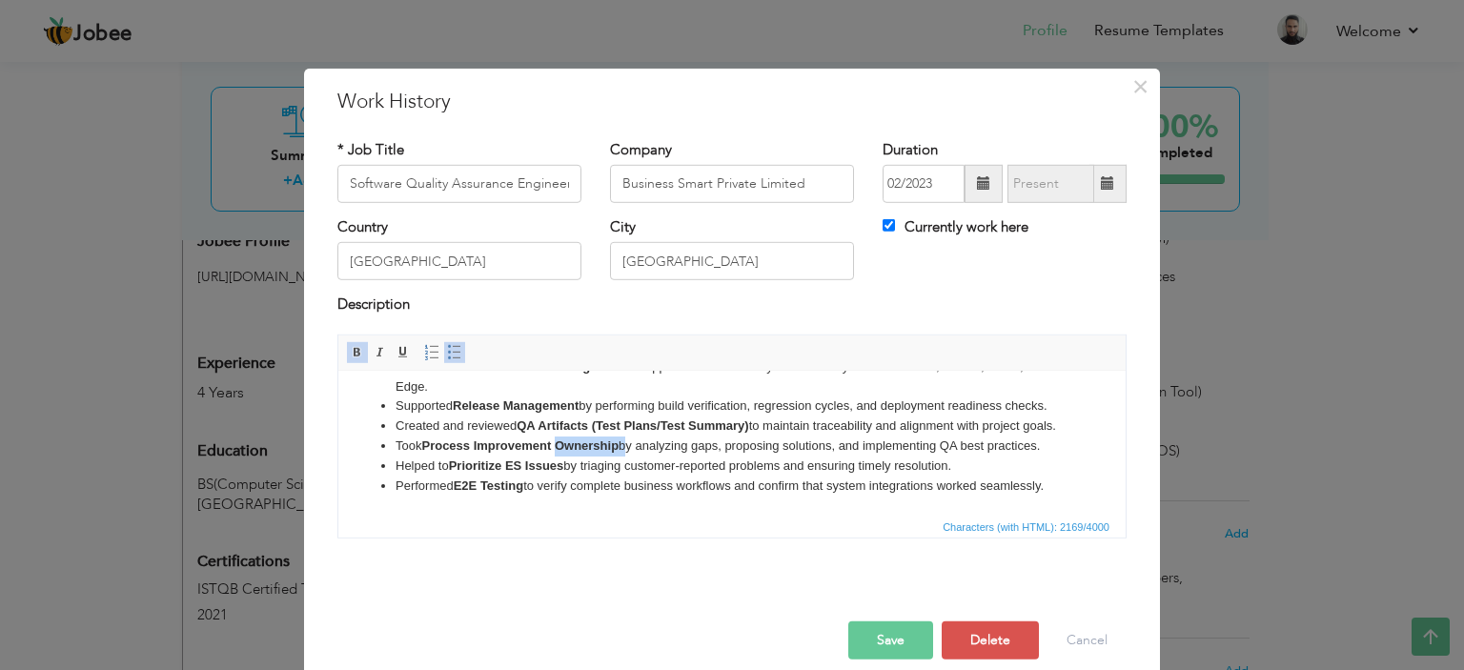
click at [579, 452] on strong "Process Improvement Ownership" at bounding box center [519, 445] width 197 height 14
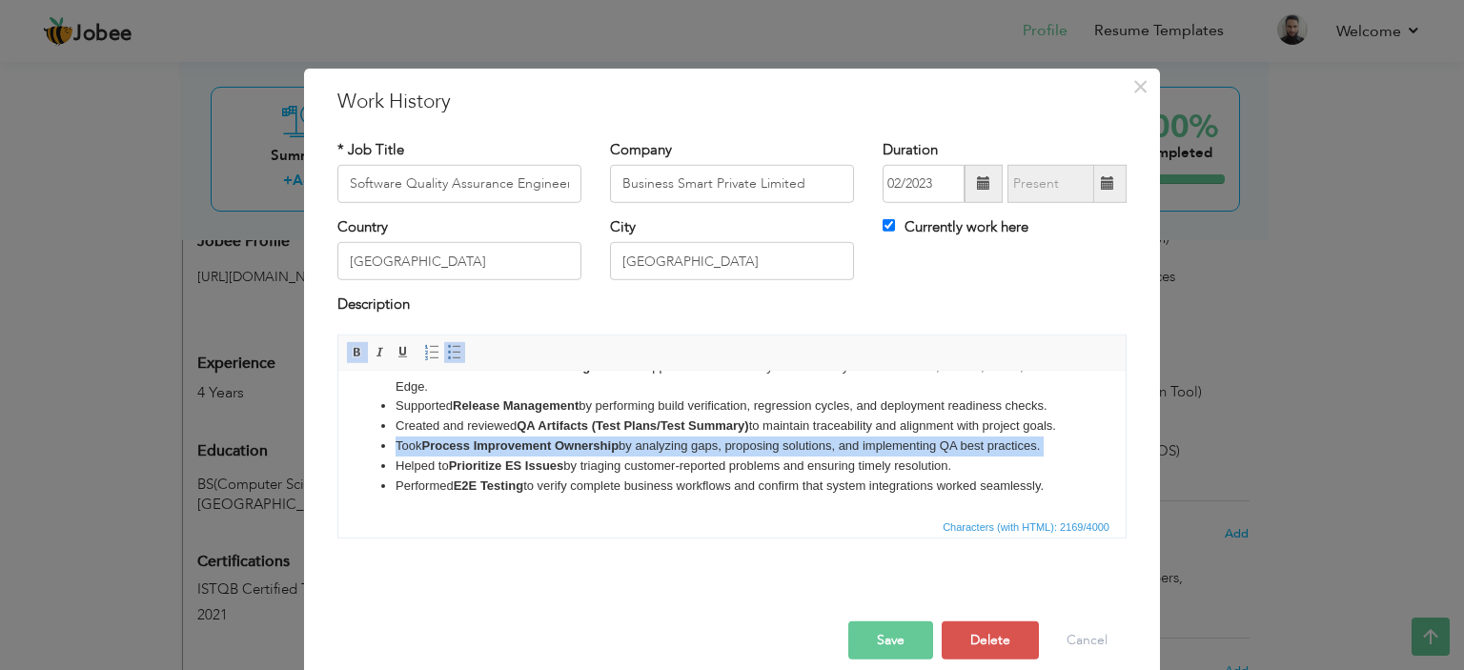
click at [579, 452] on strong "Process Improvement Ownership" at bounding box center [519, 445] width 197 height 14
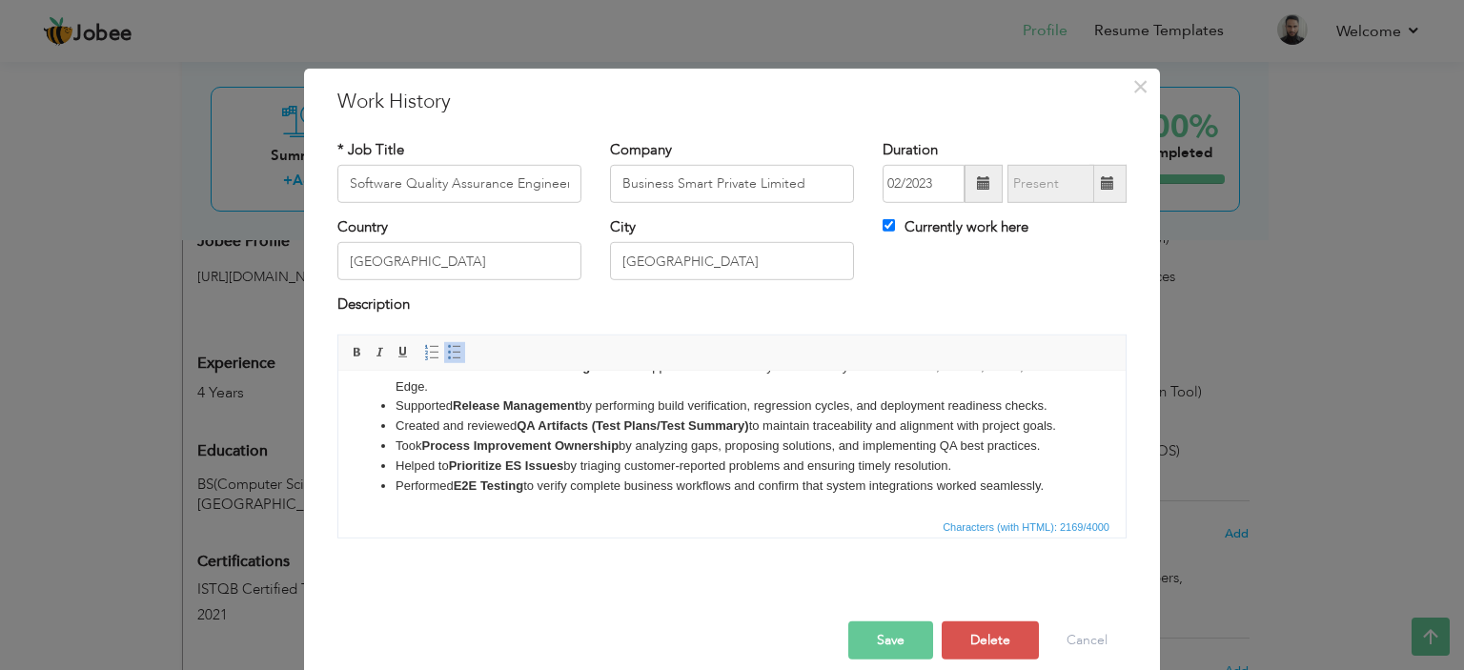
click li "Helped to Prioritize ES Issues by triaging customer-reported problems and ensur…"
click at [592, 452] on strong "Process Improvement Ownership" at bounding box center [519, 445] width 197 height 14
click at [511, 492] on strong "E2E Testing" at bounding box center [489, 485] width 70 height 14
click at [522, 492] on strong "E2E Testing" at bounding box center [489, 485] width 70 height 14
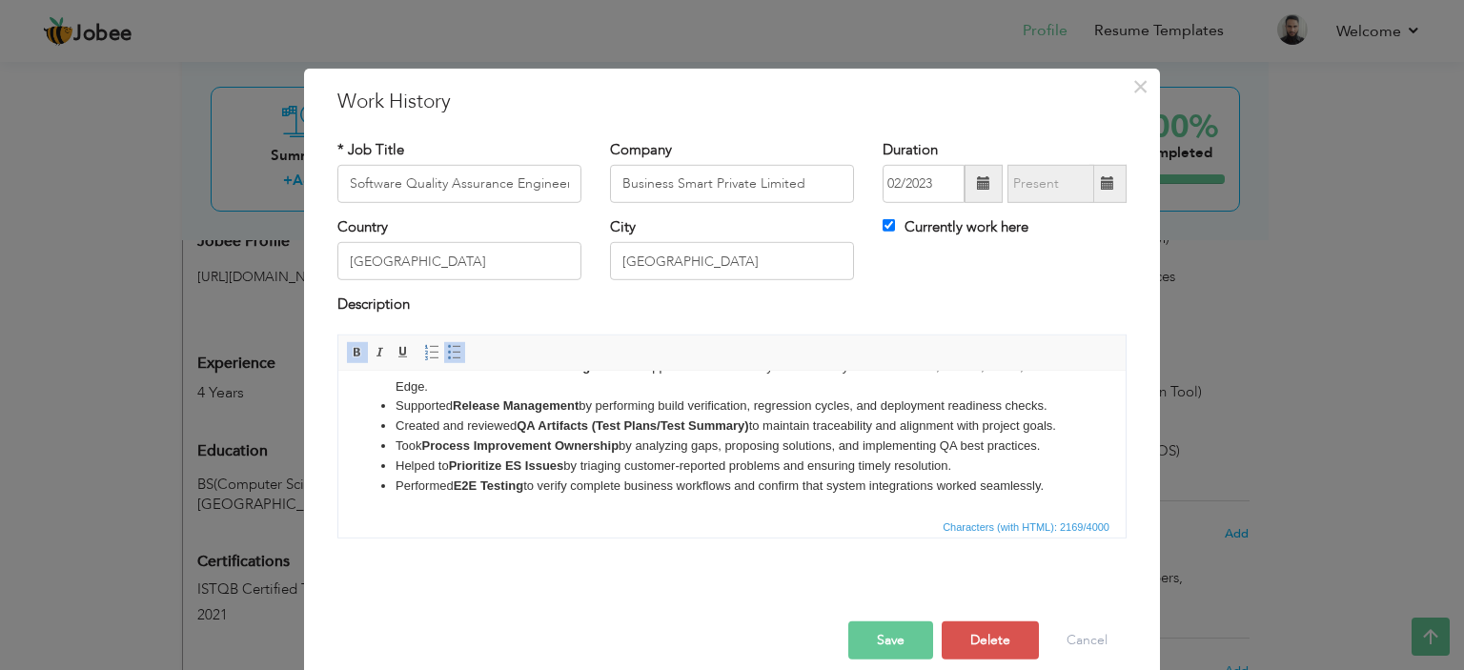
click at [877, 629] on button "Save" at bounding box center [891, 641] width 85 height 38
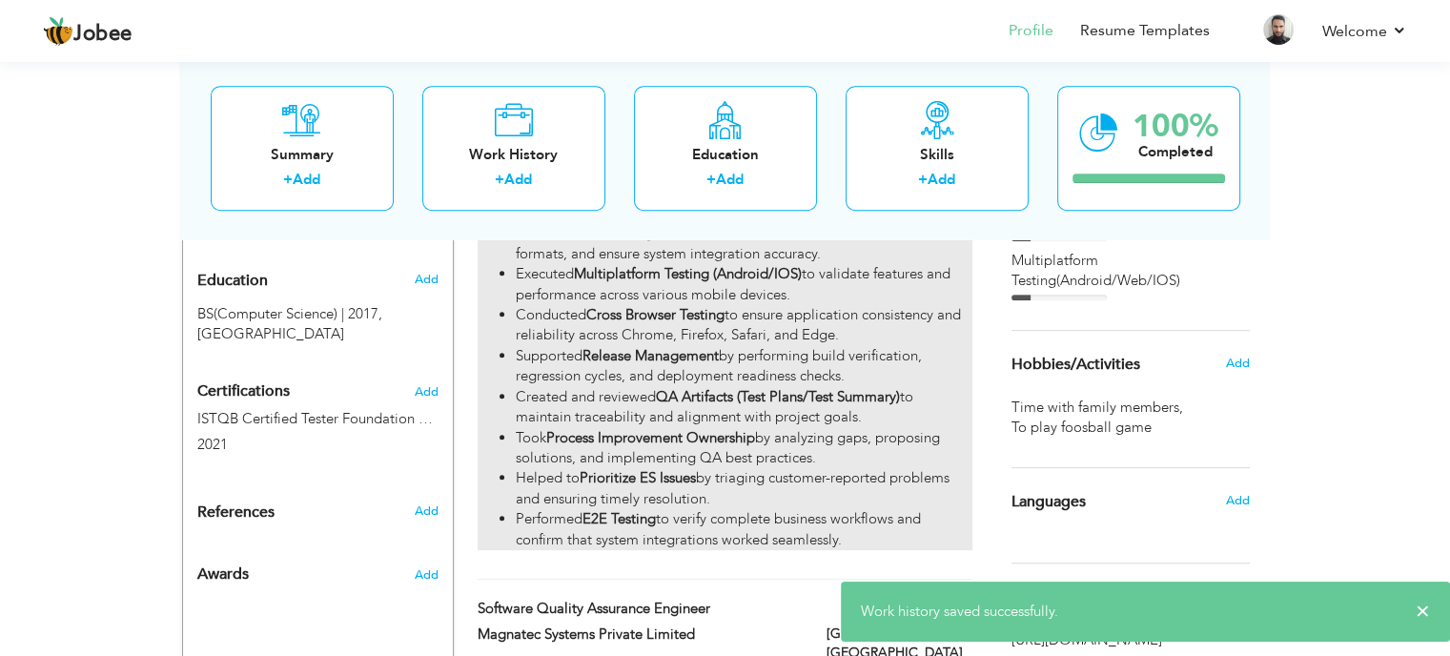
scroll to position [663, 0]
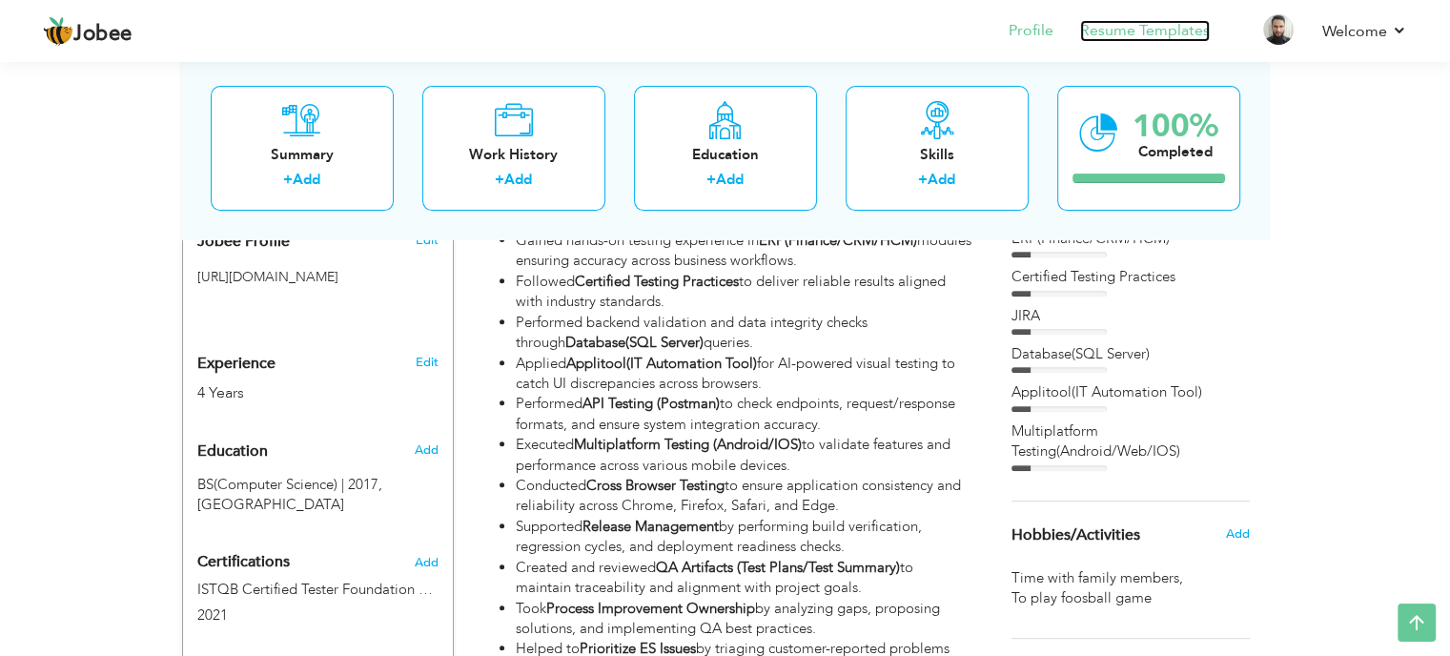
click at [1143, 35] on link "Resume Templates" at bounding box center [1145, 31] width 130 height 22
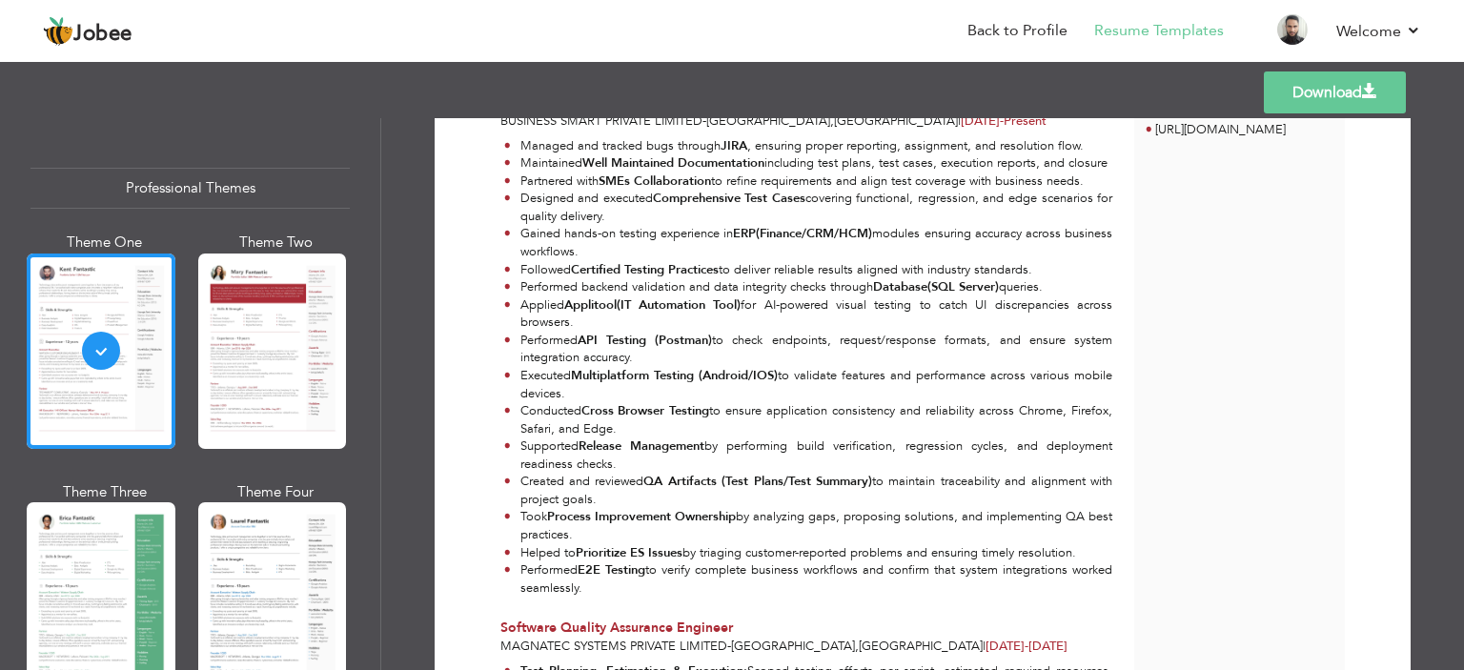
scroll to position [572, 0]
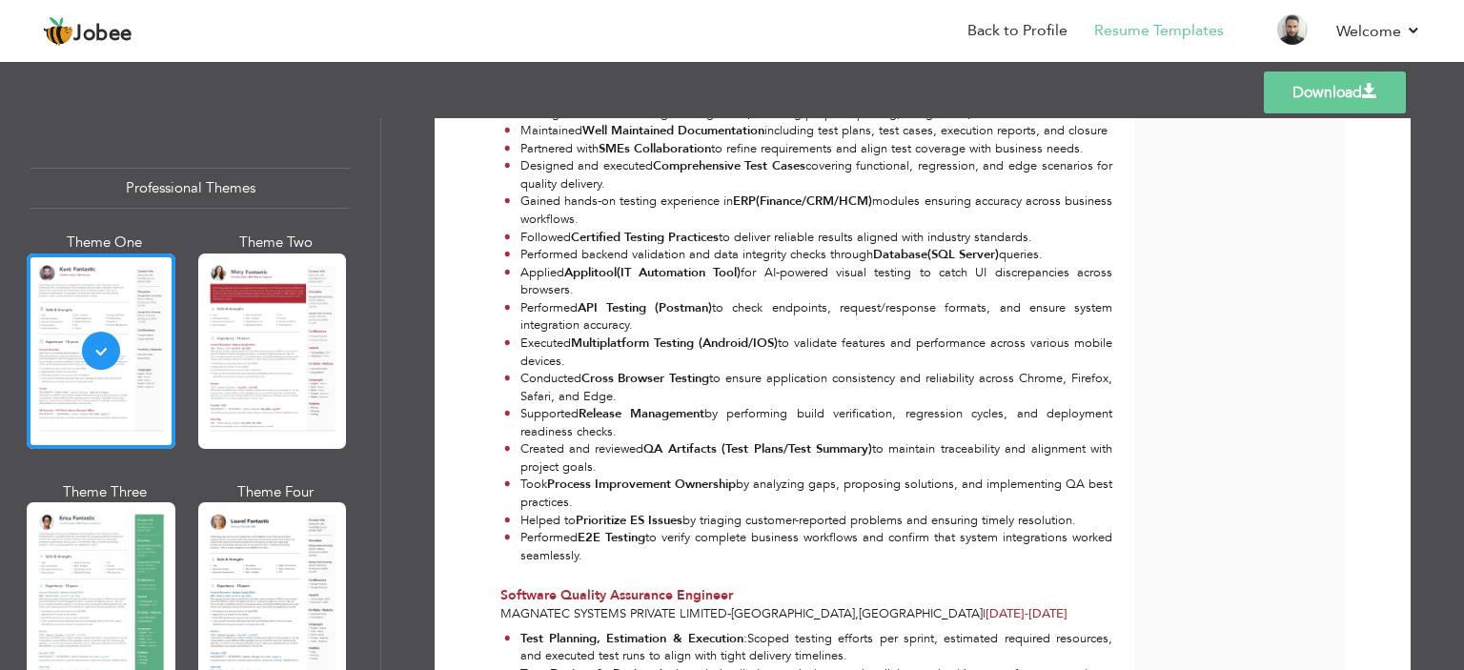
click at [1362, 95] on span at bounding box center [1369, 91] width 15 height 15
